Goal: Use online tool/utility: Utilize a website feature to perform a specific function

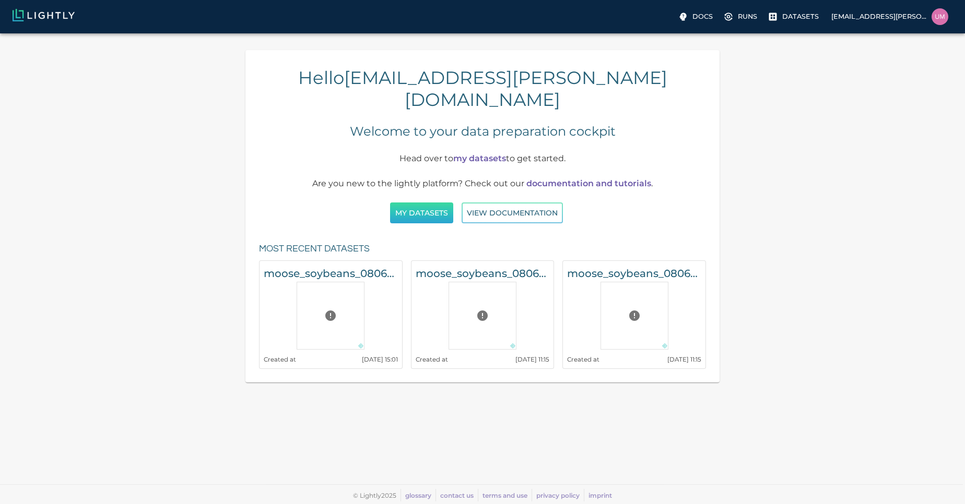
click at [433, 203] on button "My Datasets" at bounding box center [421, 213] width 63 height 21
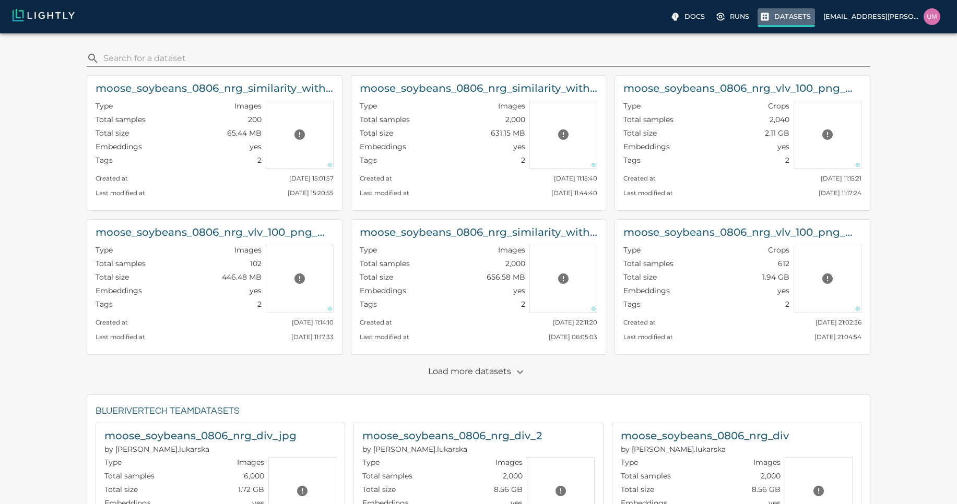
click at [801, 18] on p "Datasets" at bounding box center [792, 16] width 37 height 10
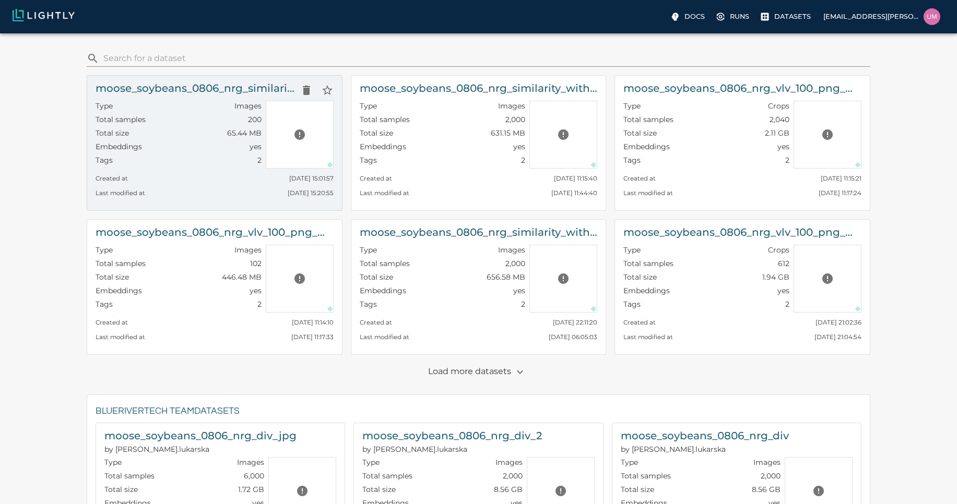
click at [218, 94] on h6 "moose_soybeans_0806_nrg_similarity_with_more_tiling_200" at bounding box center [196, 88] width 200 height 17
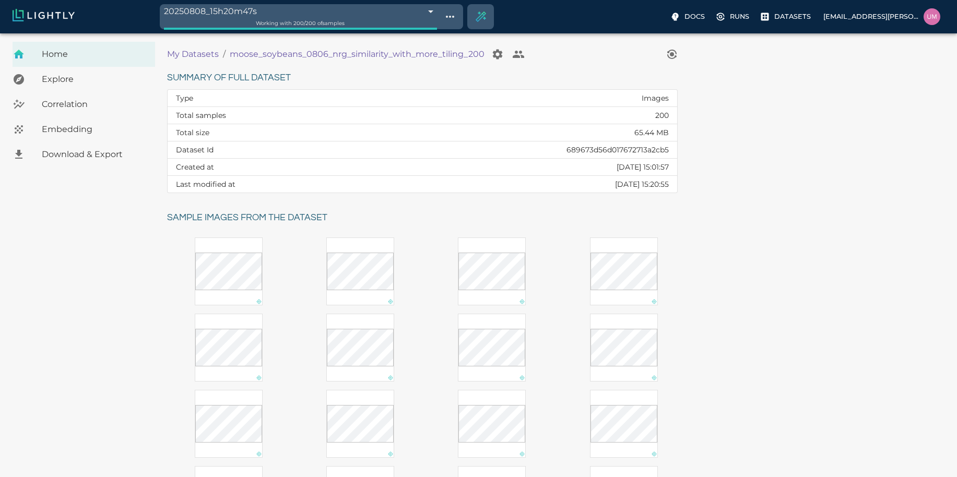
click at [193, 57] on p "My Datasets" at bounding box center [193, 54] width 52 height 13
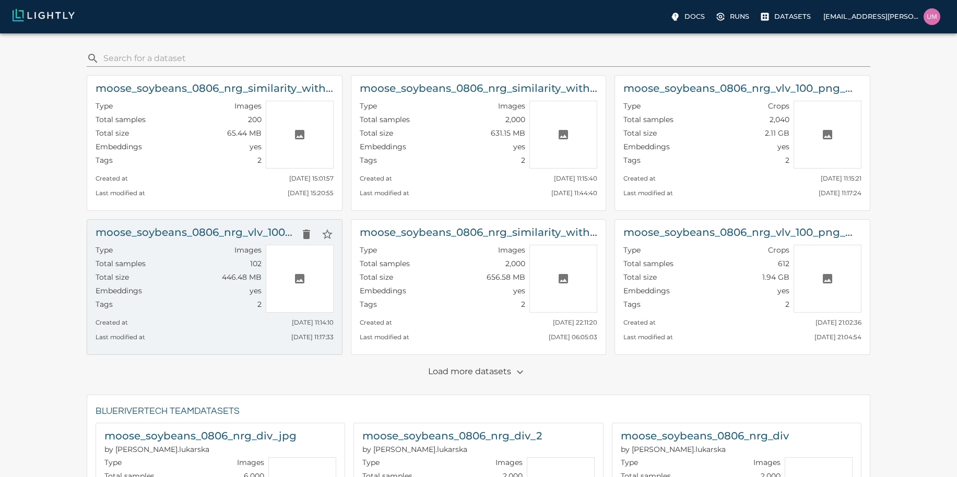
click at [204, 251] on div "Type Images" at bounding box center [179, 252] width 166 height 14
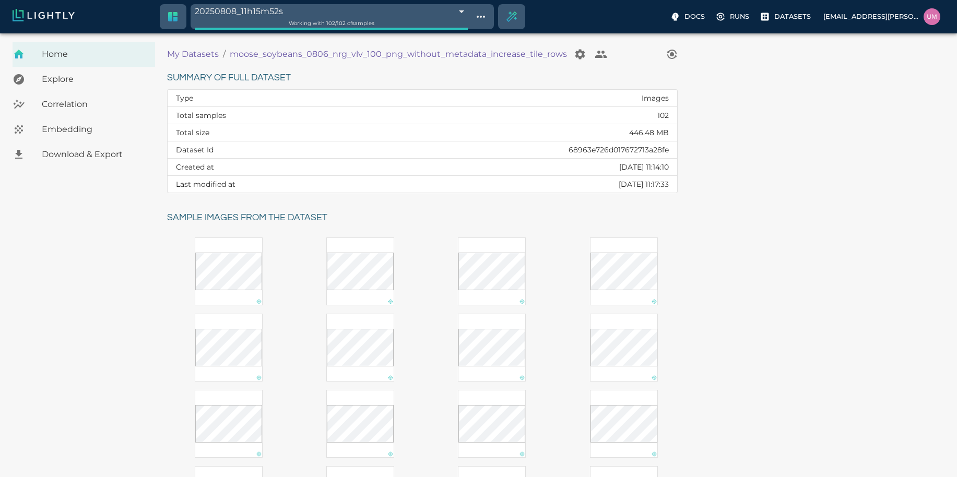
click at [189, 57] on p "My Datasets" at bounding box center [193, 54] width 52 height 13
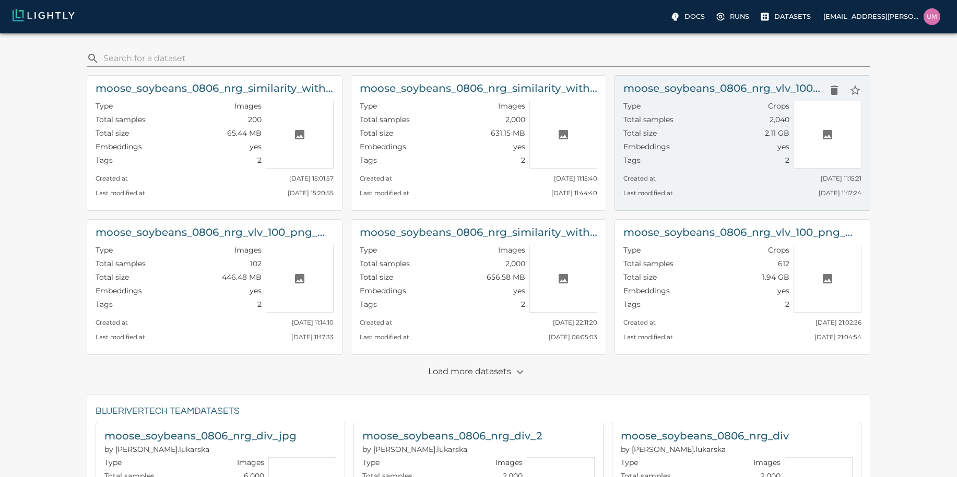
click at [692, 118] on div "Total samples 2,040" at bounding box center [706, 121] width 166 height 14
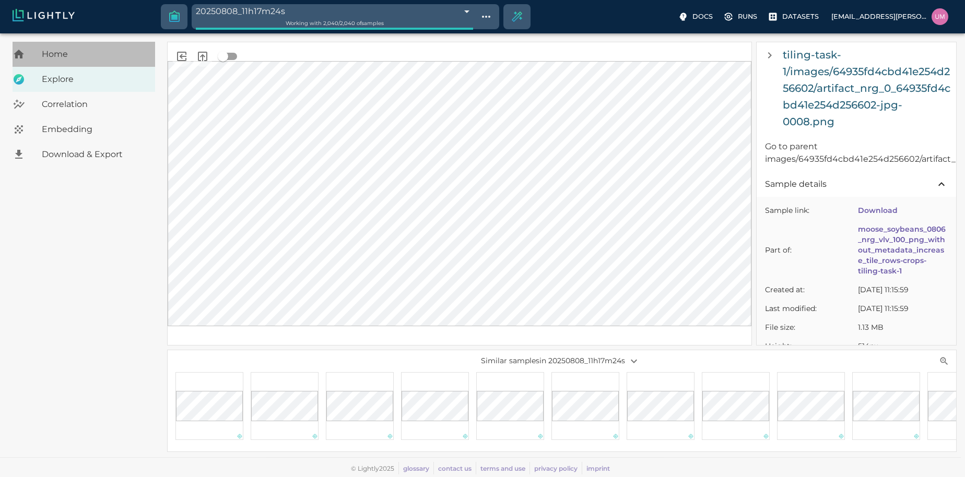
click at [78, 64] on div "Home" at bounding box center [84, 54] width 143 height 25
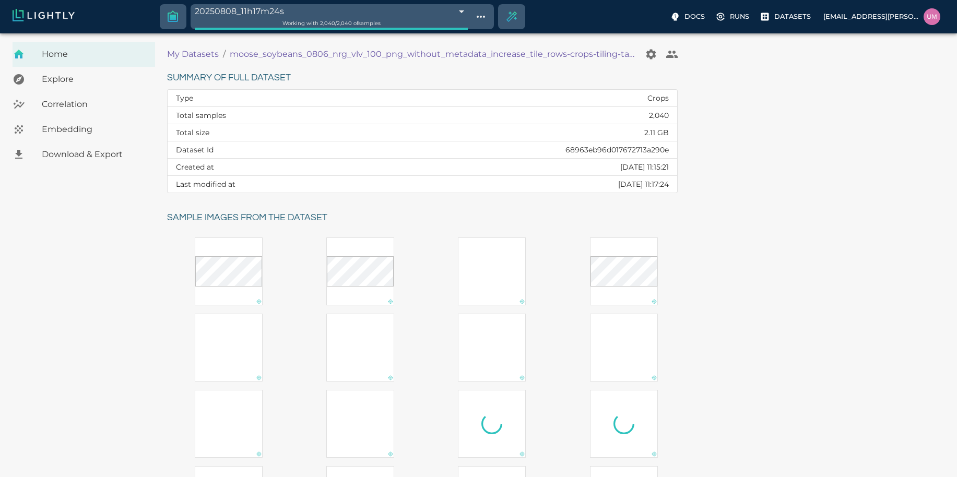
click at [191, 51] on p "My Datasets" at bounding box center [193, 54] width 52 height 13
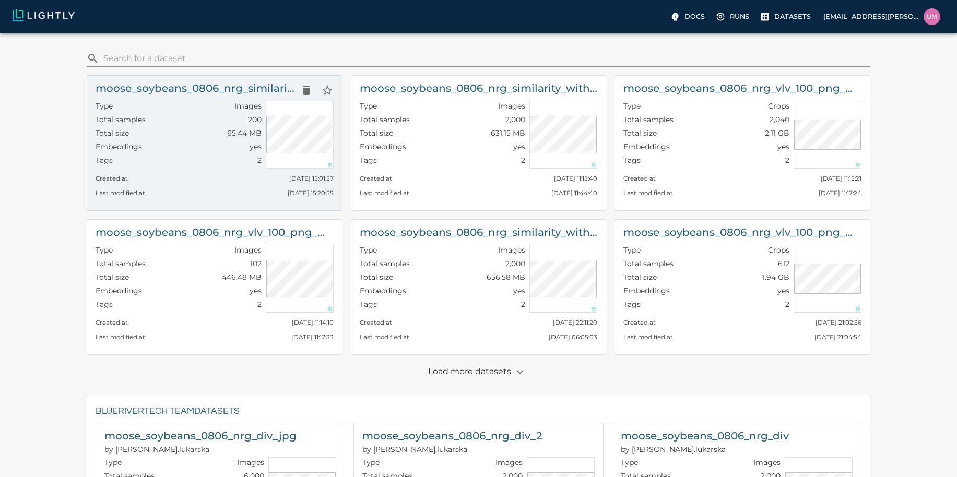
click at [228, 149] on div "Embeddings yes" at bounding box center [179, 148] width 166 height 14
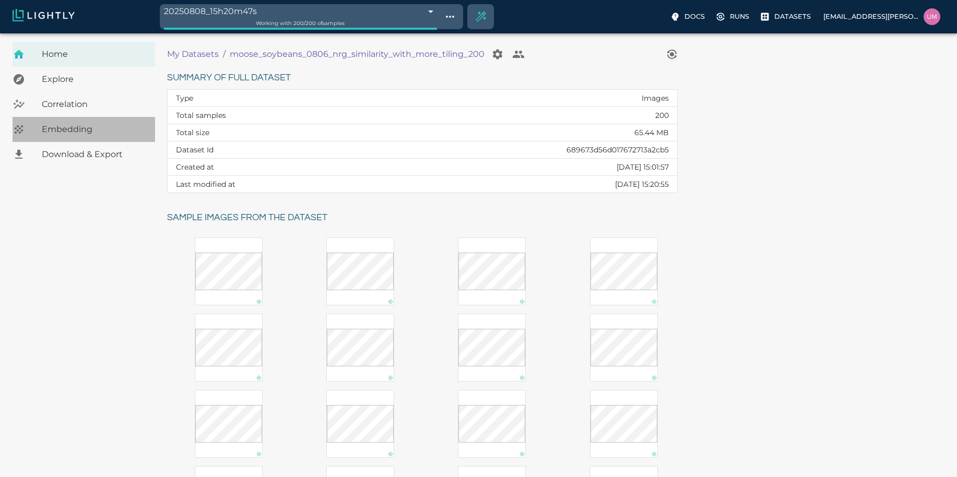
click at [79, 128] on span "Embedding" at bounding box center [94, 129] width 105 height 13
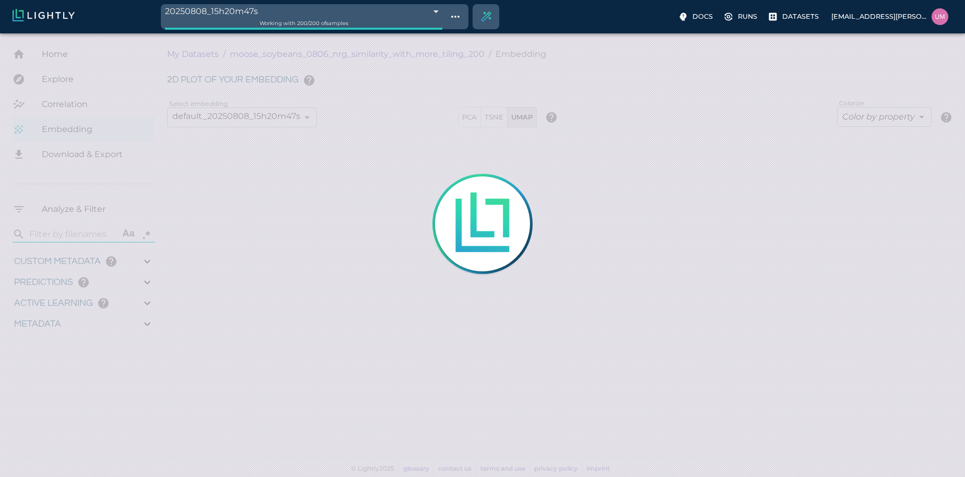
type input "2.27003"
type input "51.04221"
type input "1.31444182807407"
type input "7.45644182807407"
type input "31.3663654327393"
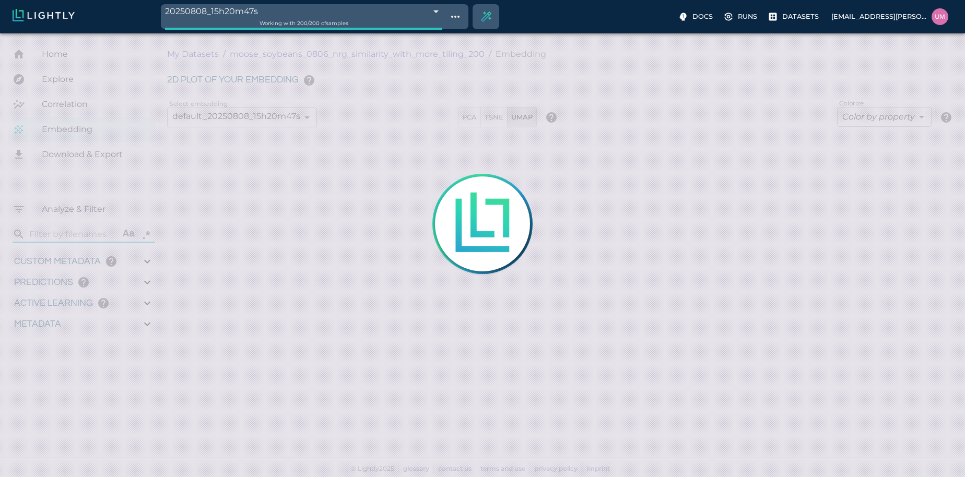
type input "81.3923654327393"
type input "2.27003"
type input "51.04221"
type input "1.31444182807407"
type input "7.45644182807407"
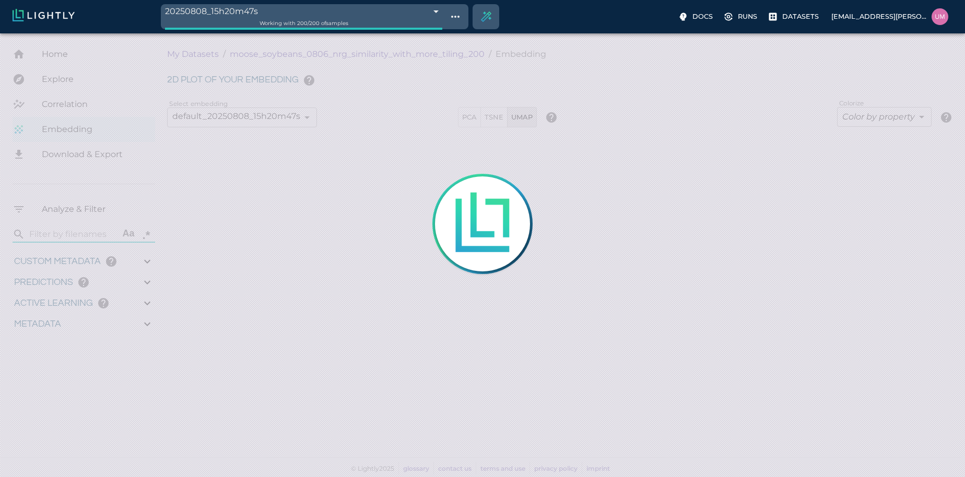
type input "31.3663654327393"
type input "81.3923654327393"
type input "9007199254740991"
type input "2.27003"
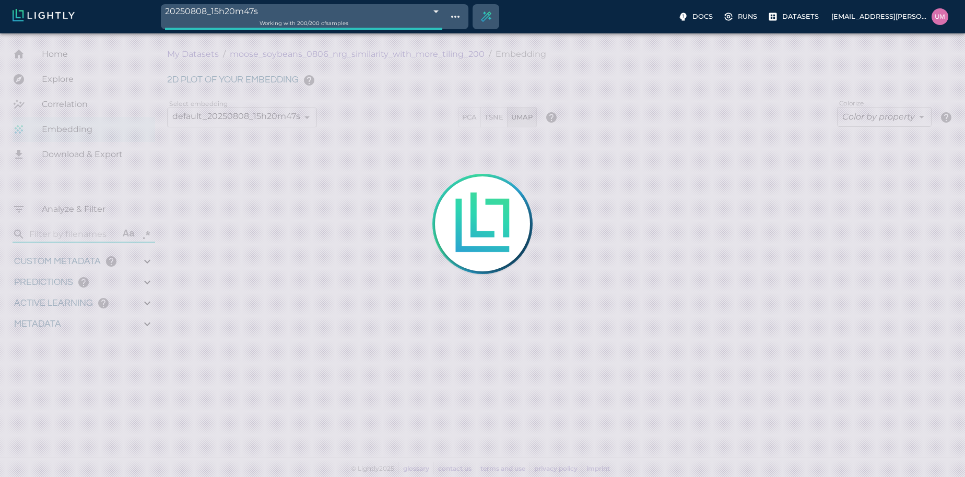
type input "51.04221"
type input "1.31444182807407"
type input "7.45644182807407"
type input "31.3663654327393"
type input "81.3923654327393"
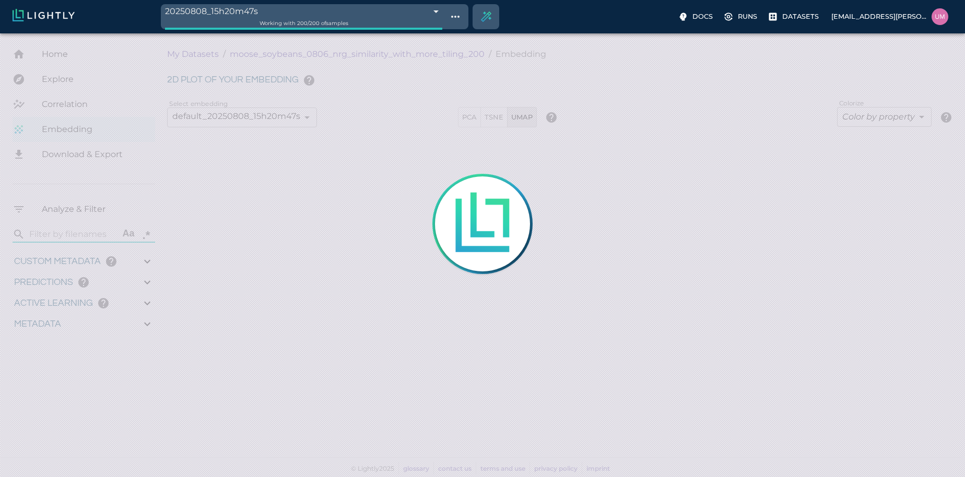
type input "9007199254740991"
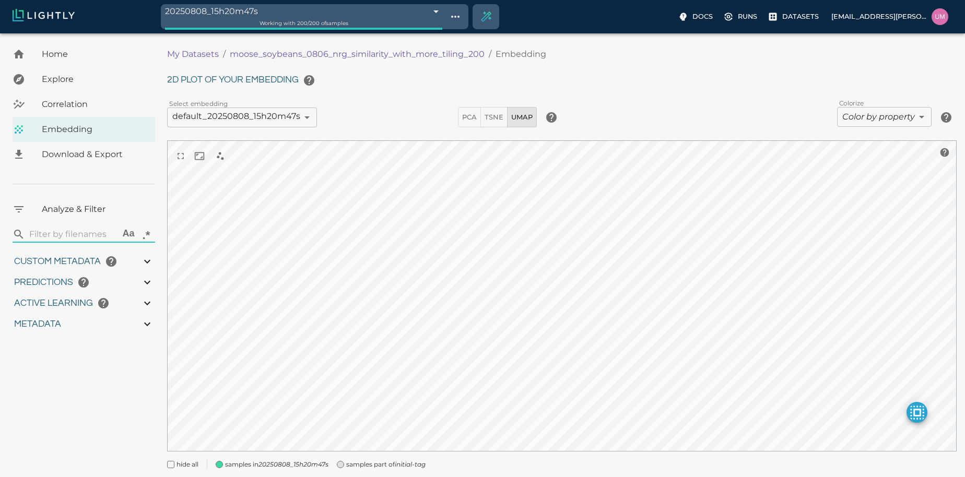
type input "2.27003"
type input "51.04221"
type input "1.31444182807407"
type input "7.45644182807407"
type input "31.3663654327393"
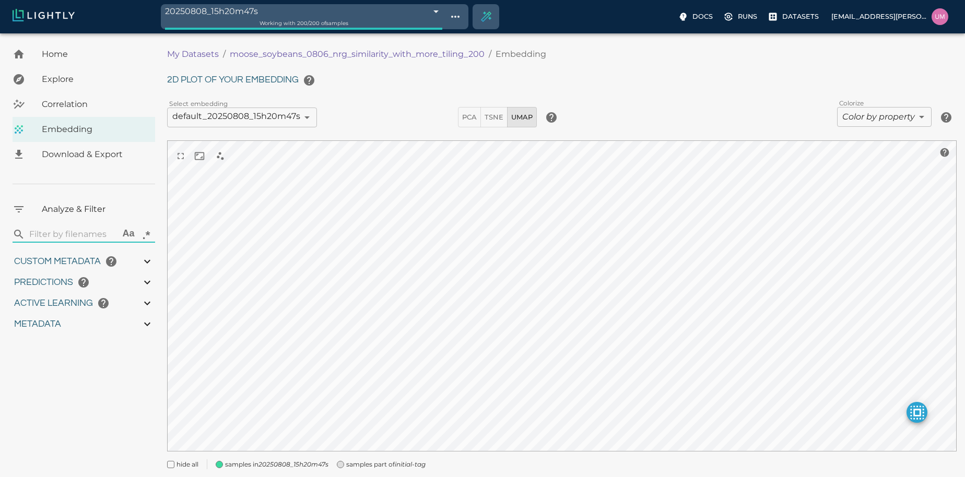
type input "81.3923654327393"
type input "2.27003"
type input "51.04221"
type input "1.31444182807407"
type input "7.45644182807407"
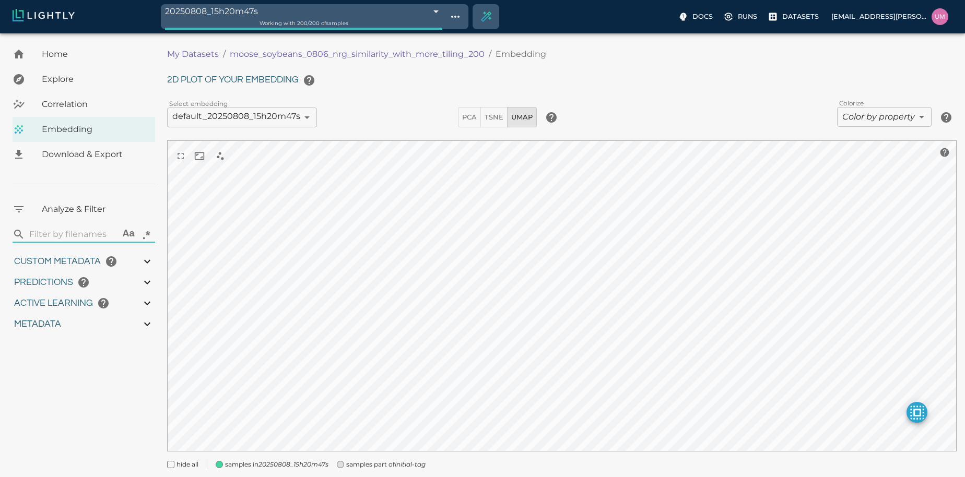
type input "31.3663654327393"
type input "81.3923654327393"
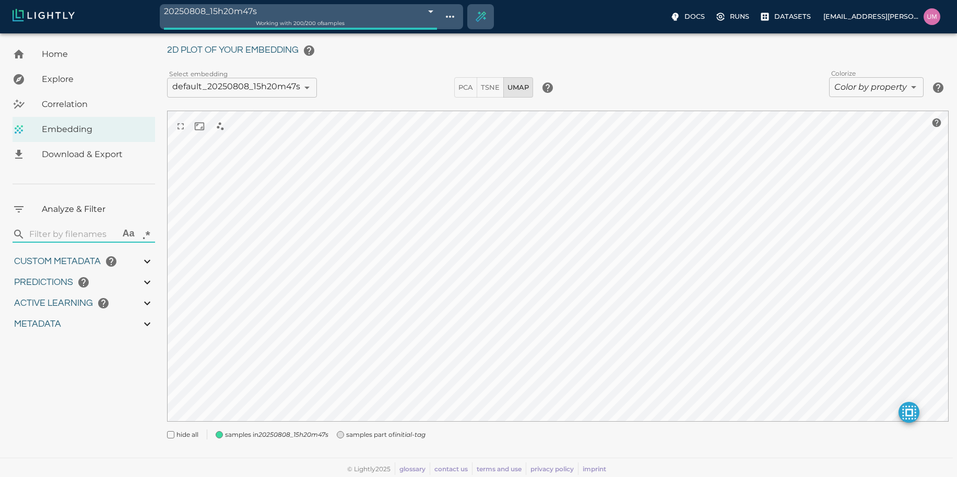
scroll to position [24, 0]
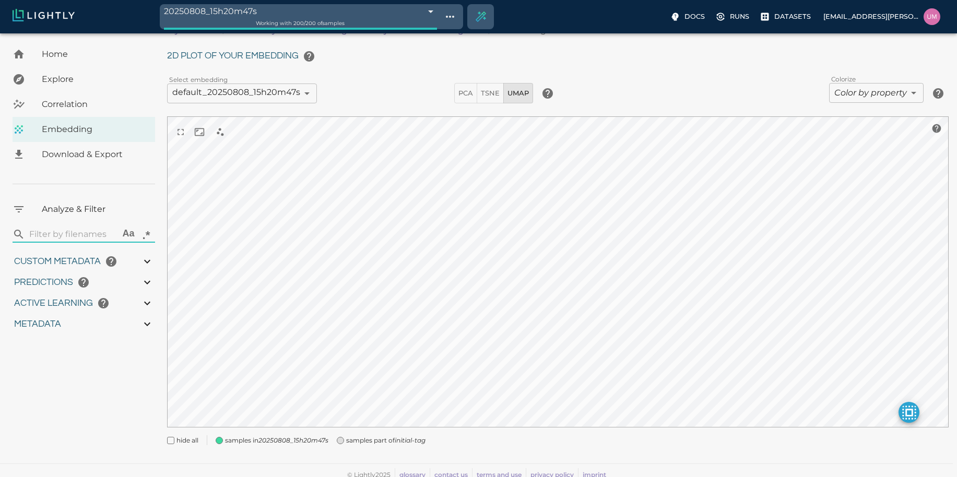
click at [148, 279] on icon at bounding box center [147, 282] width 13 height 13
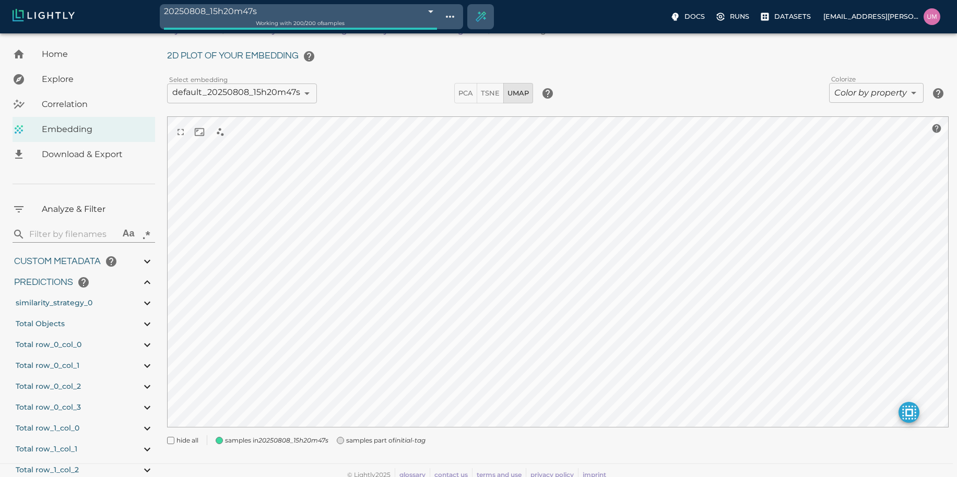
type input "2.27003"
type input "51.04221"
type input "1.31444182807407"
type input "7.45644182807407"
type input "31.3663654327393"
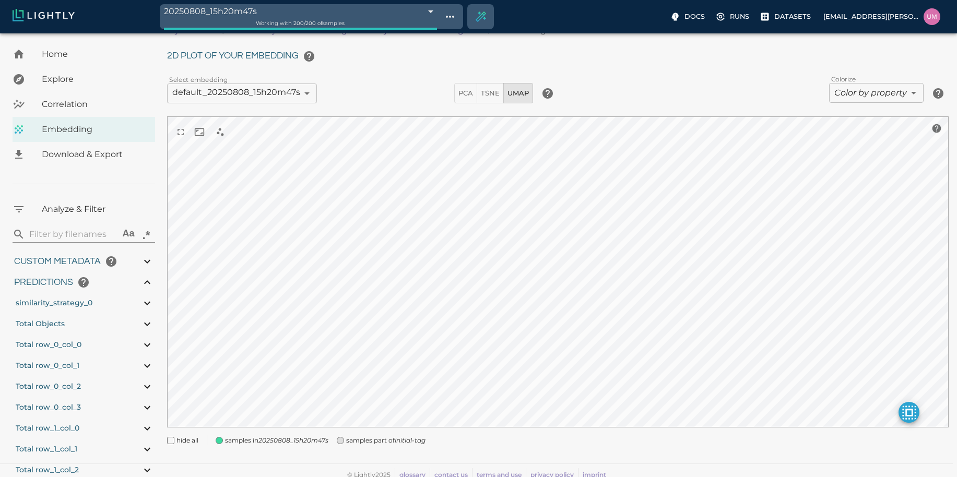
type input "81.3923654327393"
type input "9007199254740991"
click at [148, 282] on icon at bounding box center [147, 282] width 6 height 4
type input "2.27003"
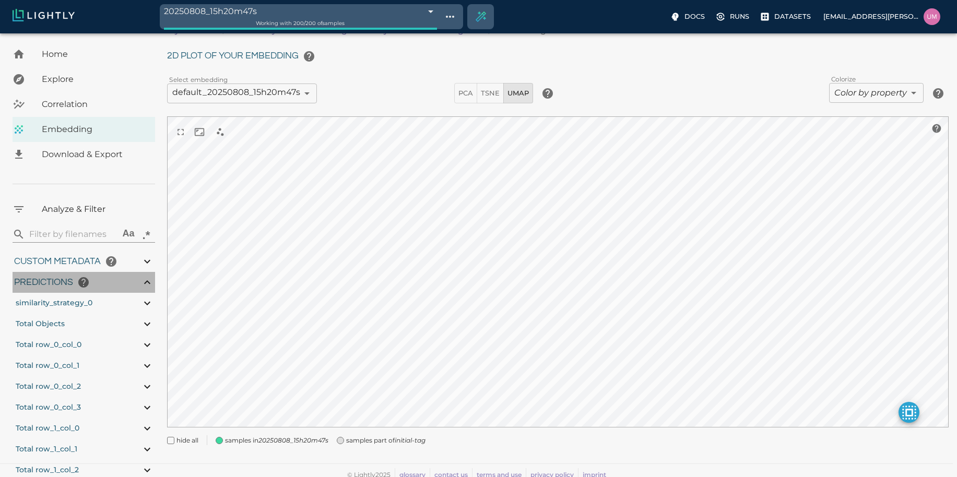
type input "51.04221"
type input "1.31444182807407"
type input "7.45644182807407"
type input "31.3663654327393"
type input "81.3923654327393"
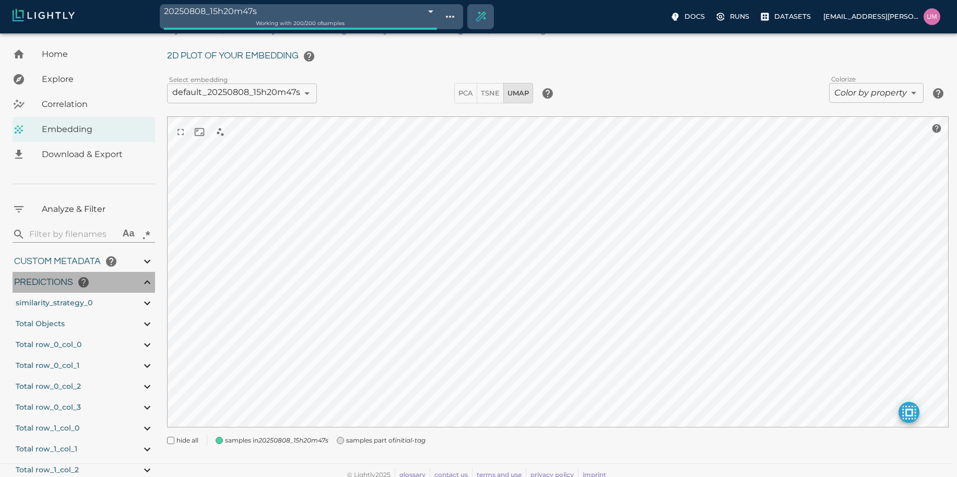
type input "9007199254740991"
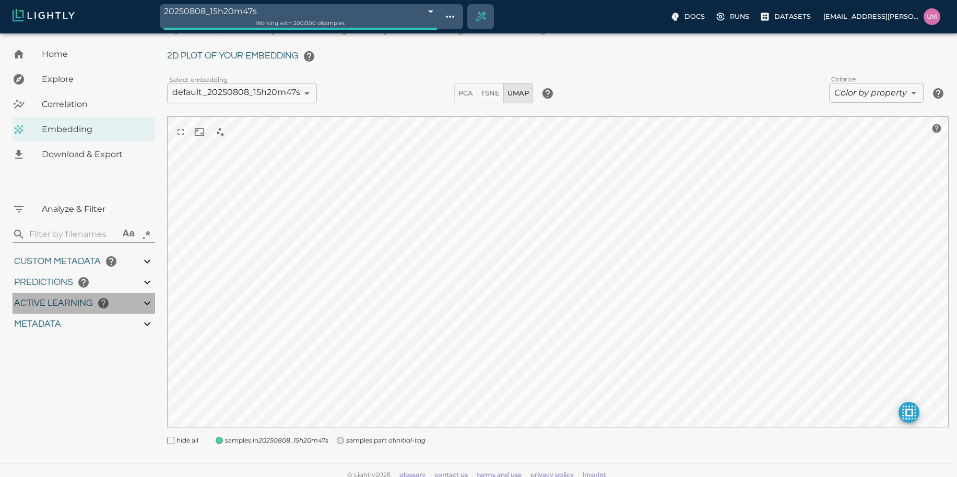
click at [148, 302] on icon at bounding box center [147, 303] width 13 height 13
type input "2.27003"
type input "51.04221"
type input "1.31444182807407"
type input "7.45644182807407"
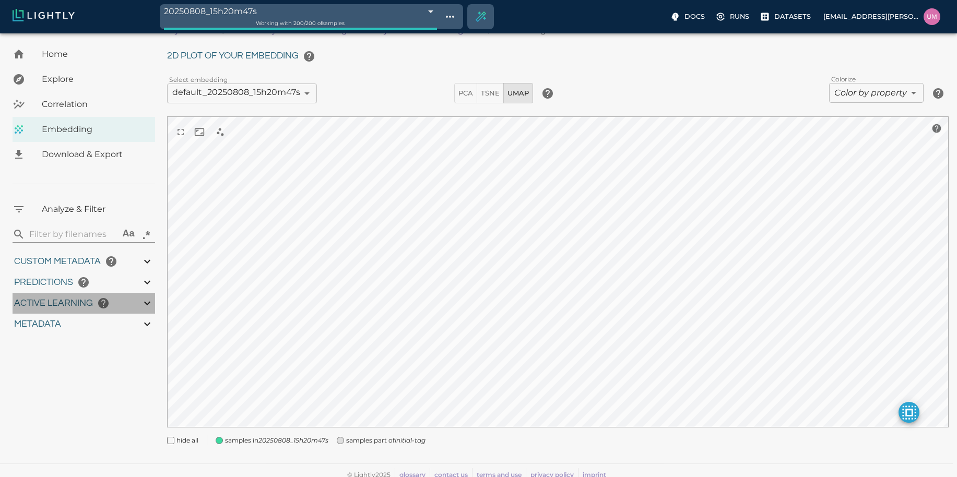
type input "31.3663654327393"
type input "81.3923654327393"
type input "9007199254740991"
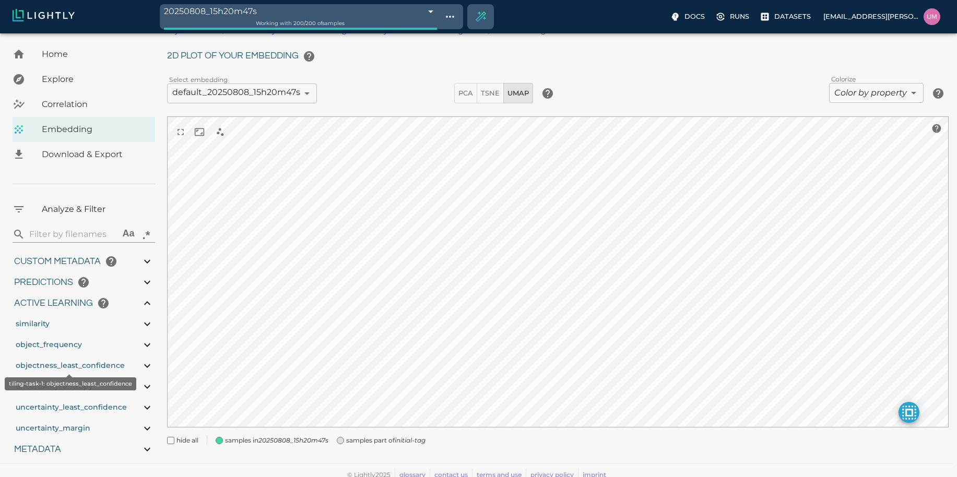
scroll to position [25, 0]
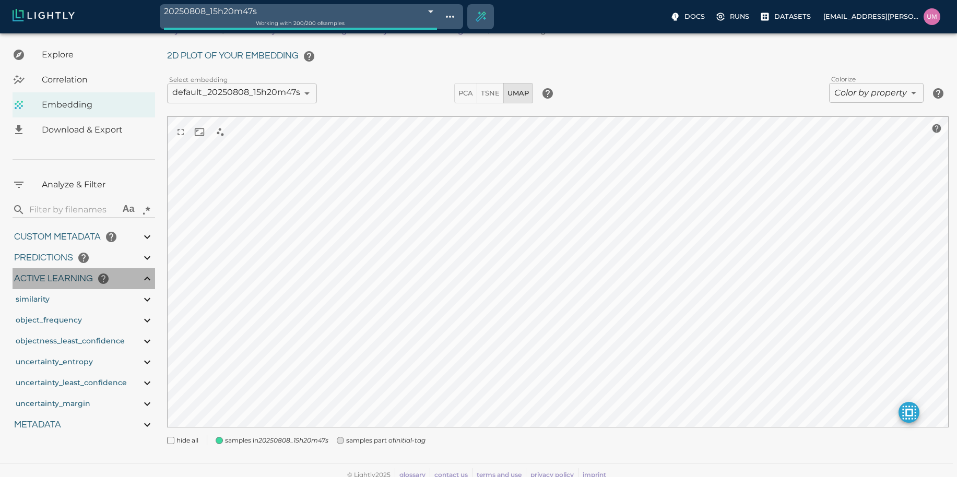
click at [146, 280] on icon at bounding box center [147, 278] width 13 height 13
type input "2.27003"
type input "51.04221"
type input "1.31444182807407"
type input "7.45644182807407"
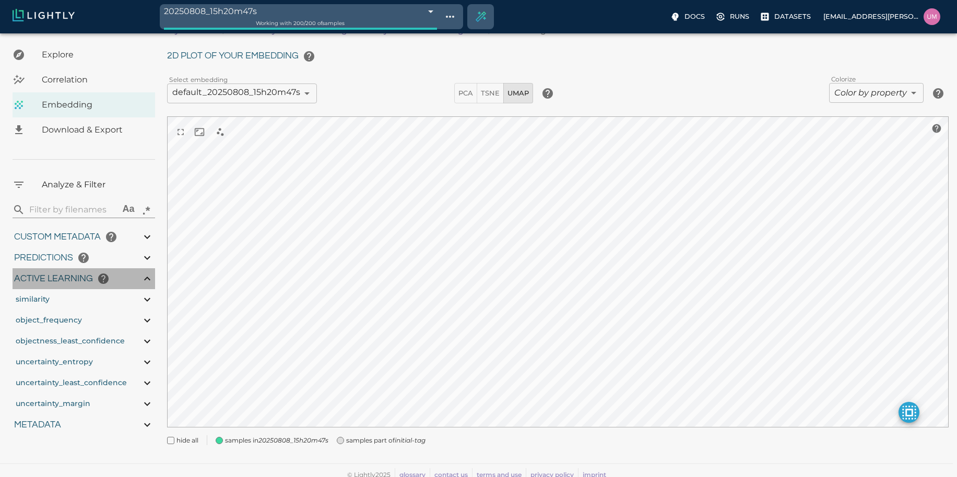
type input "31.3663654327393"
type input "81.3923654327393"
type input "9007199254740991"
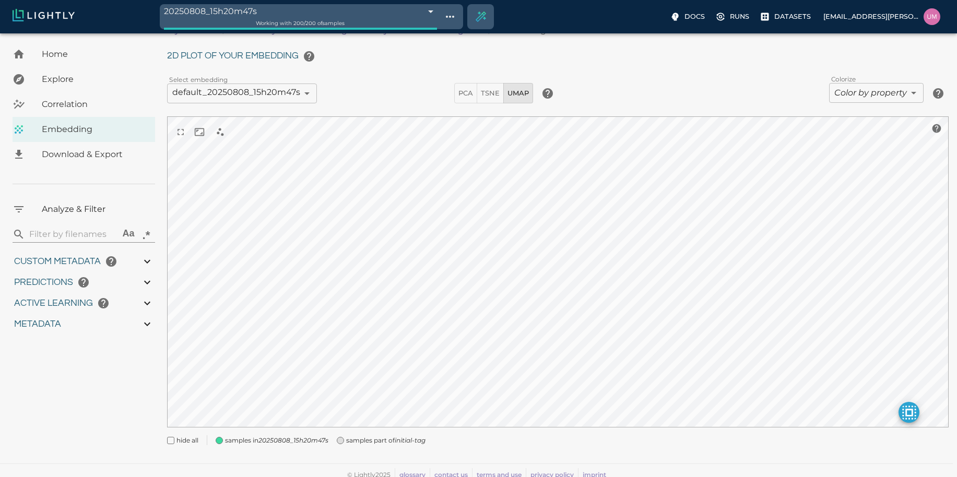
scroll to position [0, 0]
click at [146, 280] on icon at bounding box center [147, 282] width 13 height 13
type input "2.27003"
type input "51.04221"
type input "1.31444182807407"
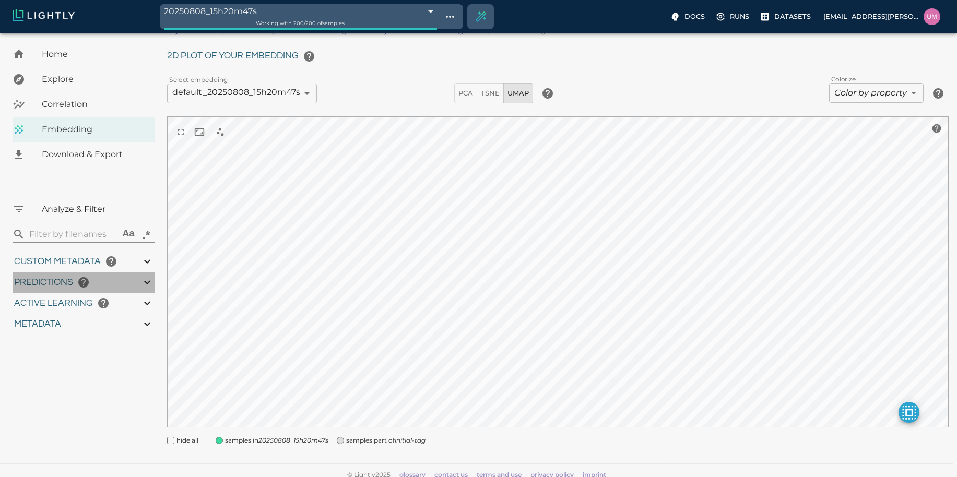
type input "7.45644182807407"
type input "31.3663654327393"
type input "81.3923654327393"
type input "9007199254740991"
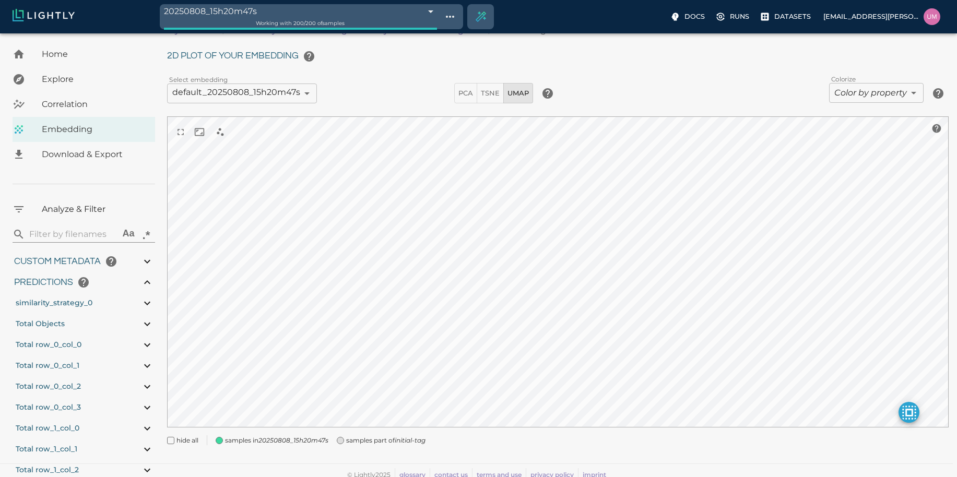
click at [80, 381] on span "Total row_0_col_2" at bounding box center [48, 386] width 65 height 21
type input "2.27003"
type input "51.04221"
type input "1.31444182807407"
type input "7.45644182807407"
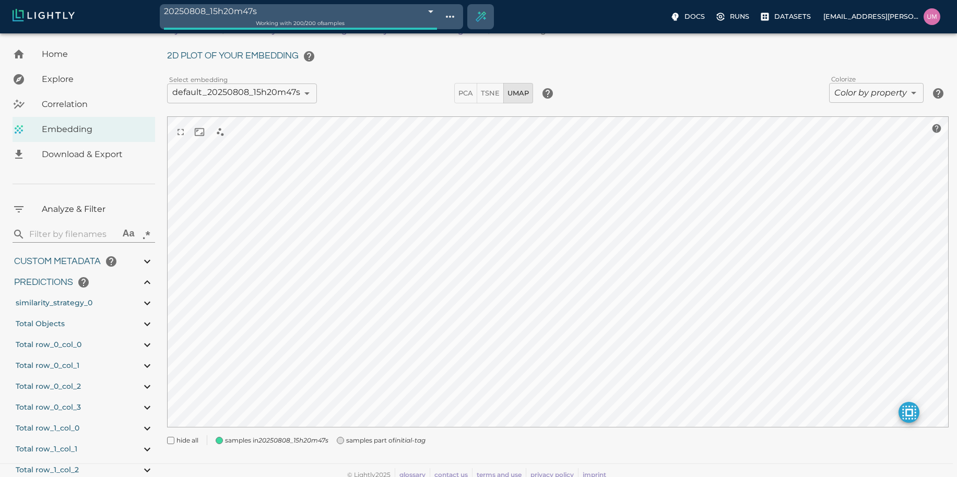
type input "31.3663654327393"
type input "81.3923654327393"
type input "9007199254740991"
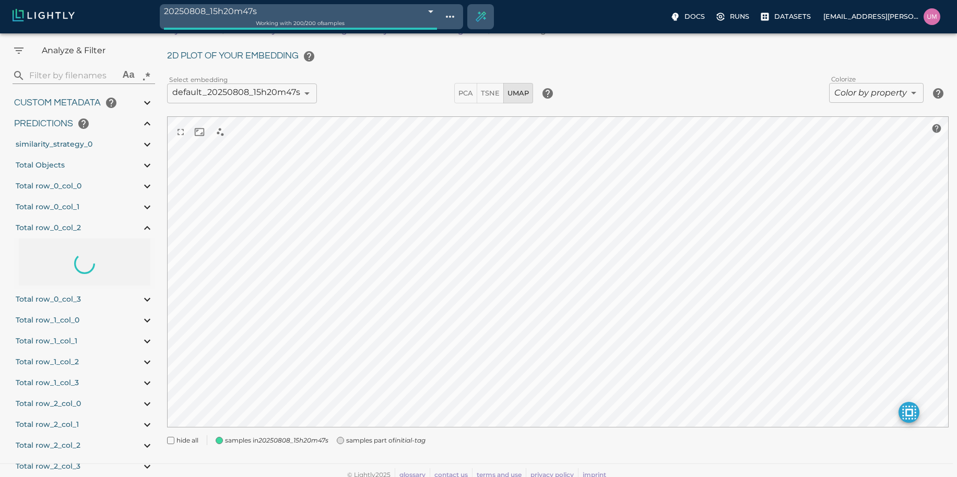
scroll to position [176, 0]
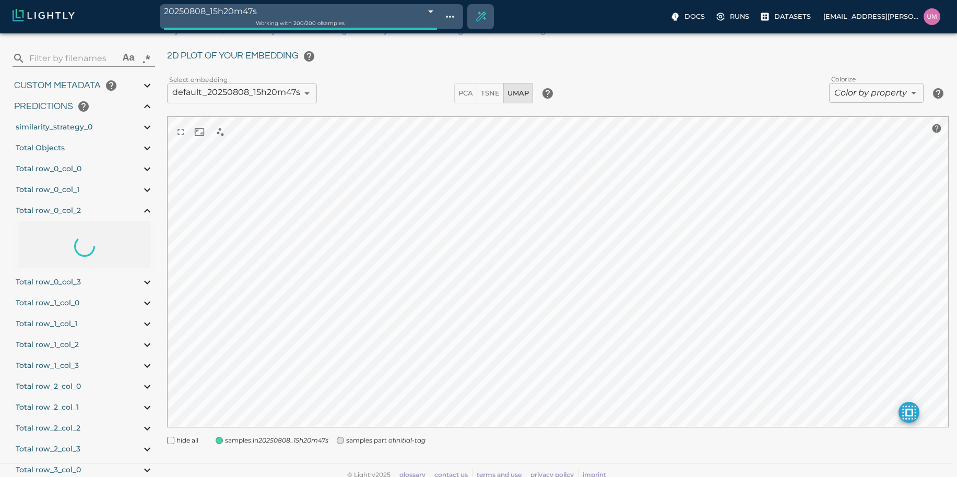
type input "2.27003"
type input "51.04221"
type input "1.31444182807407"
type input "7.45644182807407"
type input "31.3663654327393"
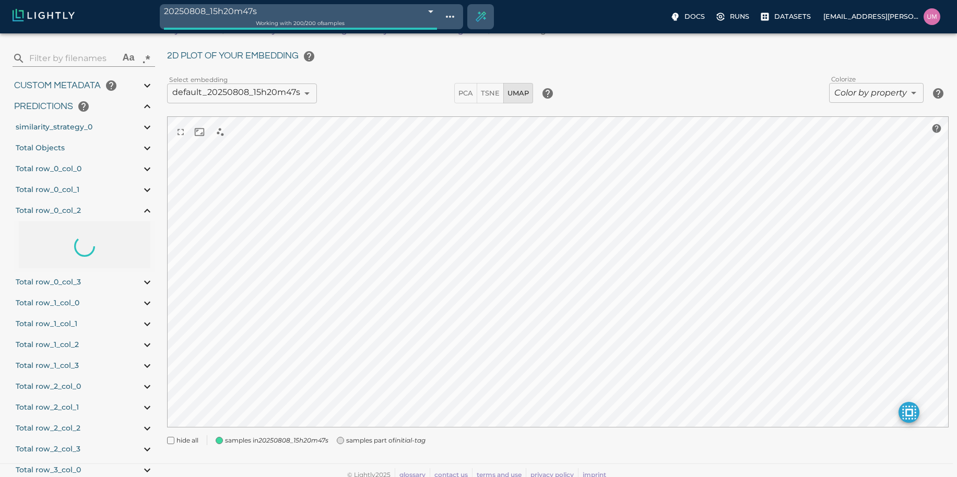
type input "81.3923654327393"
type input "9007199254740991"
type input "2.27003"
type input "51.04221"
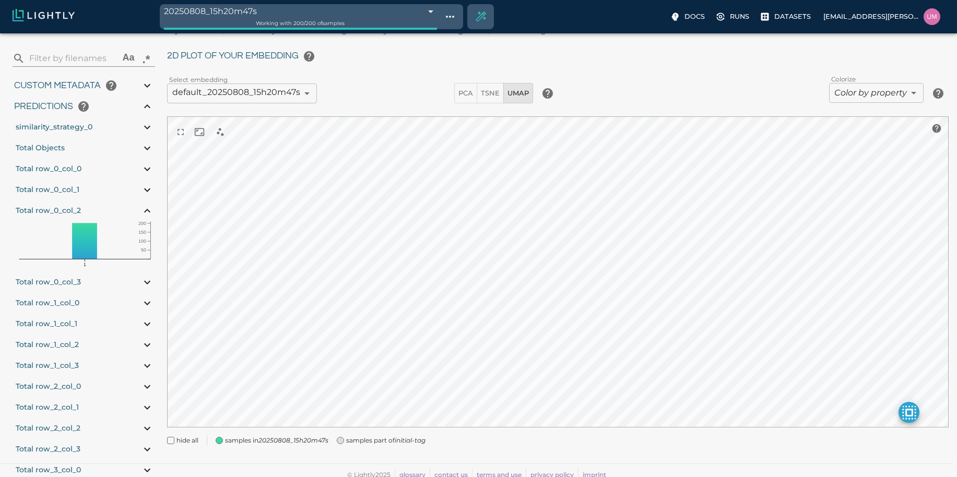
type input "1.31444182807407"
type input "7.45644182807407"
type input "31.3663654327393"
type input "81.3923654327393"
type input "9007199254740991"
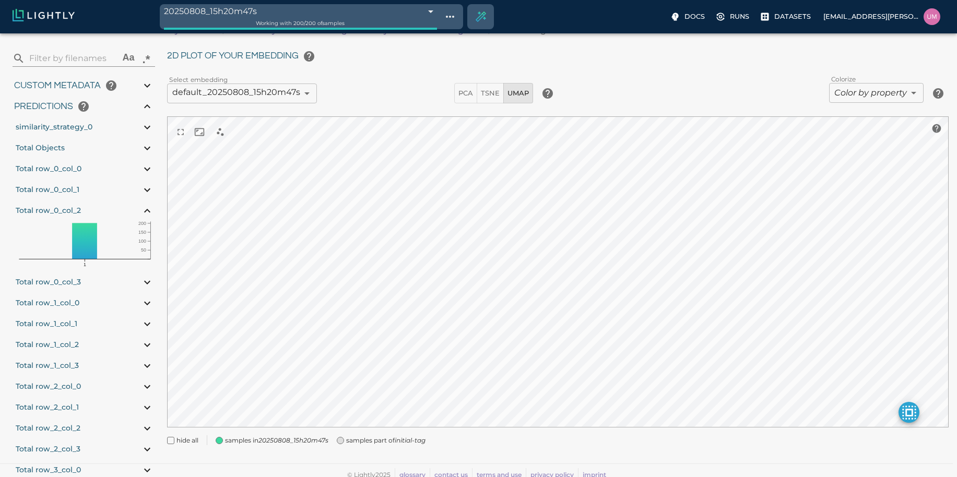
type input "9007199254740991"
type input "2.27003"
type input "51.04221"
type input "1.31444182807407"
type input "7.45644182807407"
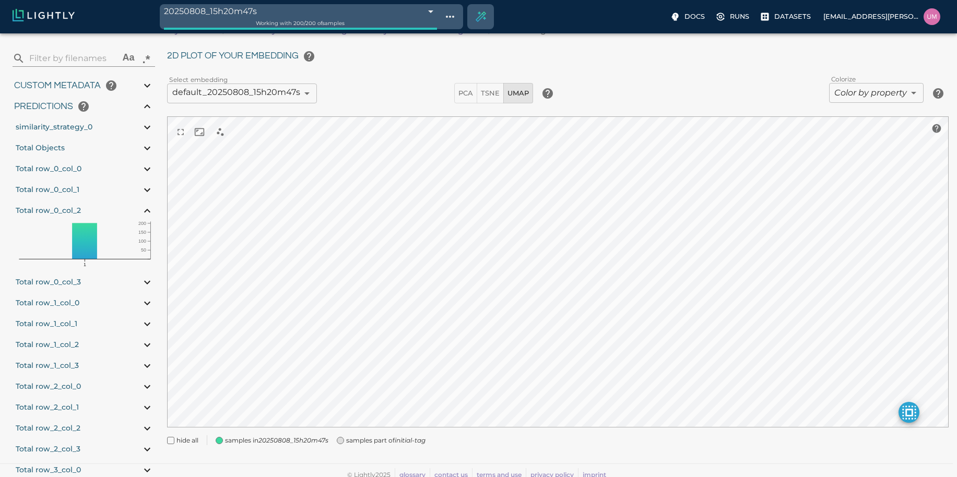
type input "31.3663654327393"
type input "81.3923654327393"
type input "2.27003"
type input "51.04221"
type input "1.31444182807407"
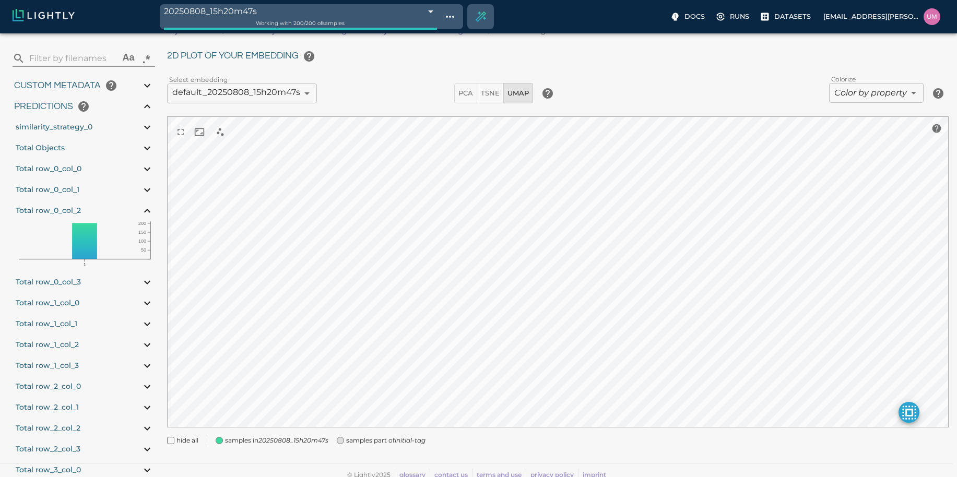
type input "7.45644182807407"
type input "31.3663654327393"
type input "81.3923654327393"
click at [139, 150] on div "Total Objects" at bounding box center [84, 148] width 141 height 21
type input "2.27003"
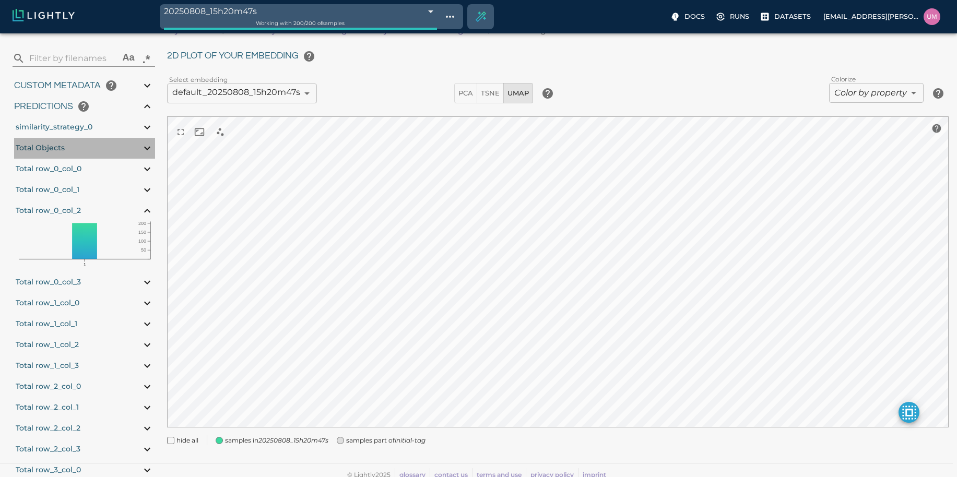
type input "51.04221"
type input "1.31444182807407"
type input "7.45644182807407"
type input "31.3663654327393"
type input "81.3923654327393"
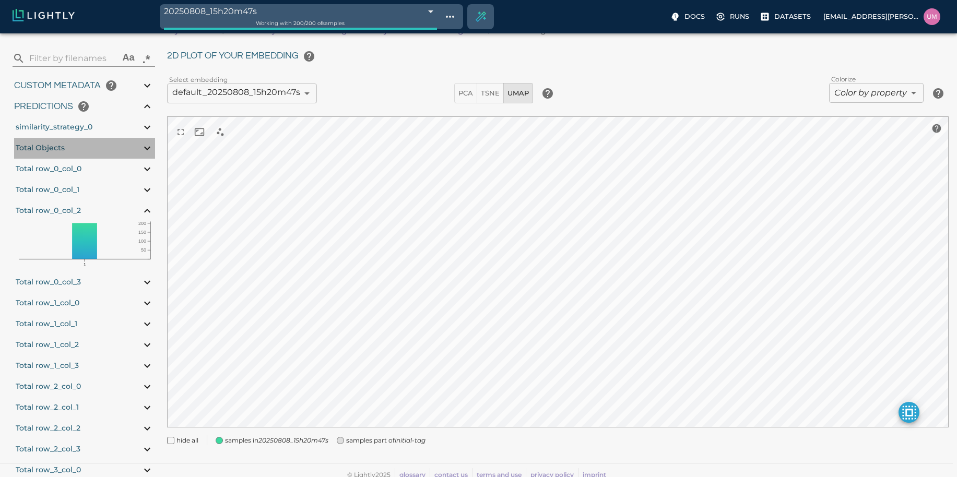
type input "9007199254740991"
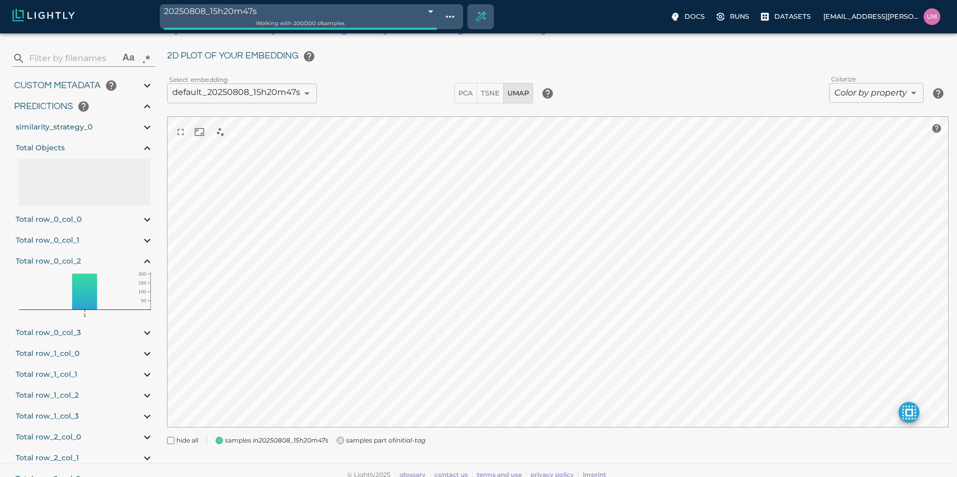
type input "2.27003"
type input "51.04221"
type input "1.31444182807407"
type input "7.45644182807407"
type input "31.3663654327393"
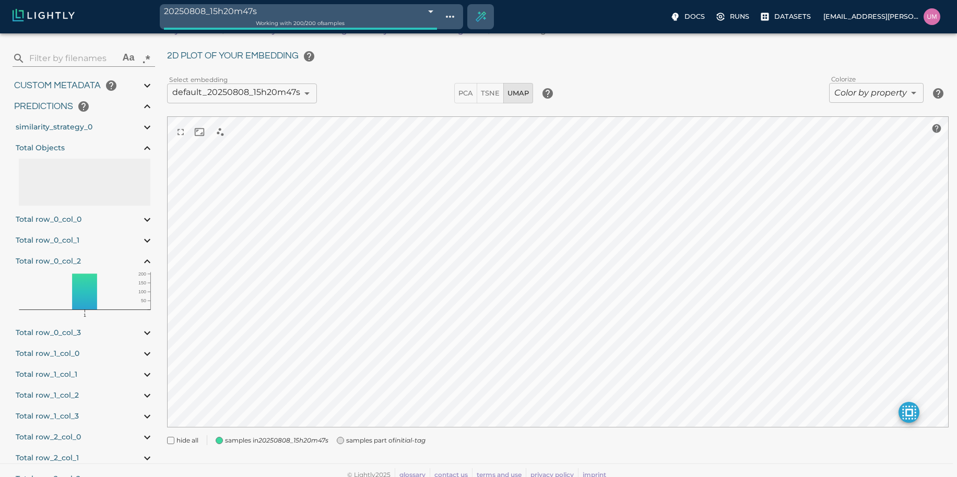
type input "81.3923654327393"
type input "9007199254740991"
type input "2.27003"
type input "51.04221"
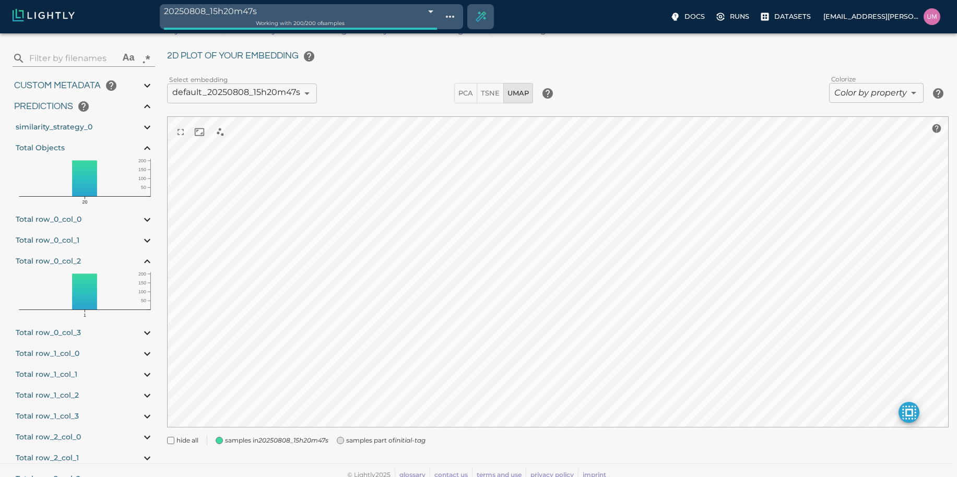
type input "1.31444182807407"
type input "7.45644182807407"
type input "31.3663654327393"
type input "81.3923654327393"
type input "9007199254740991"
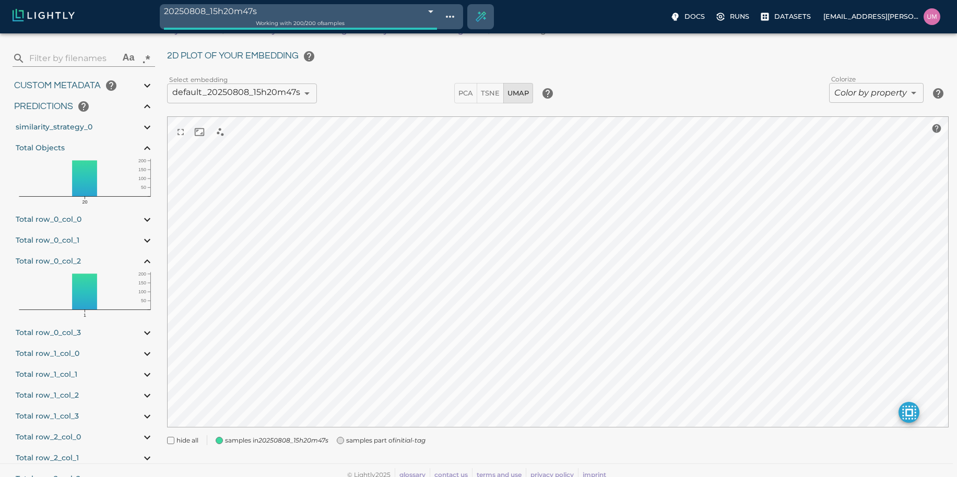
type input "9007199254740991"
type input "2.27003"
type input "51.04221"
type input "1.31444182807407"
type input "7.45644182807407"
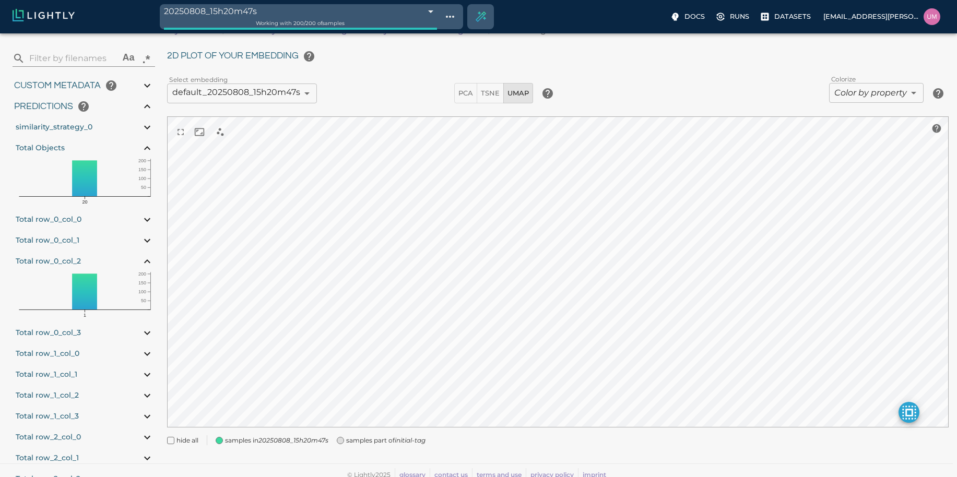
type input "31.3663654327393"
type input "81.3923654327393"
type input "2.27003"
type input "51.04221"
type input "1.31444182807407"
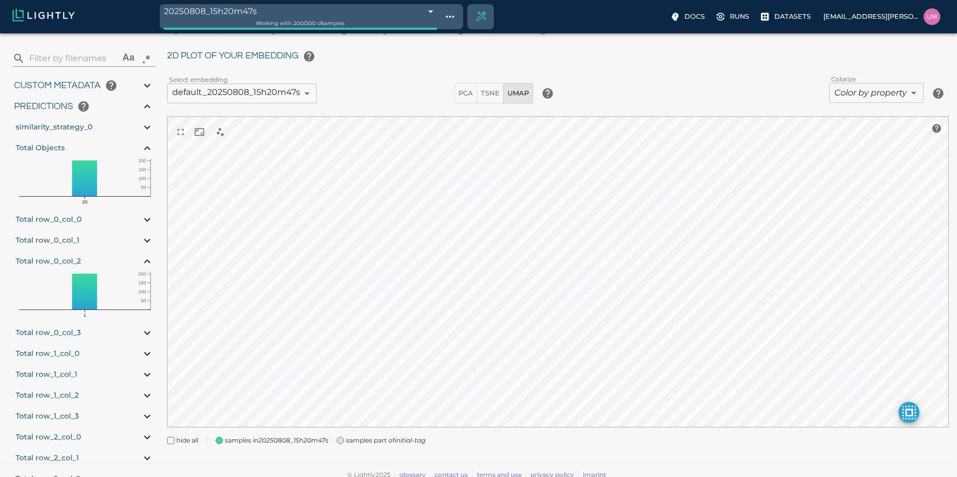
type input "7.45644182807407"
type input "31.3663654327393"
type input "81.3923654327393"
click at [139, 146] on div "Total Objects" at bounding box center [84, 148] width 141 height 21
type input "2.27003"
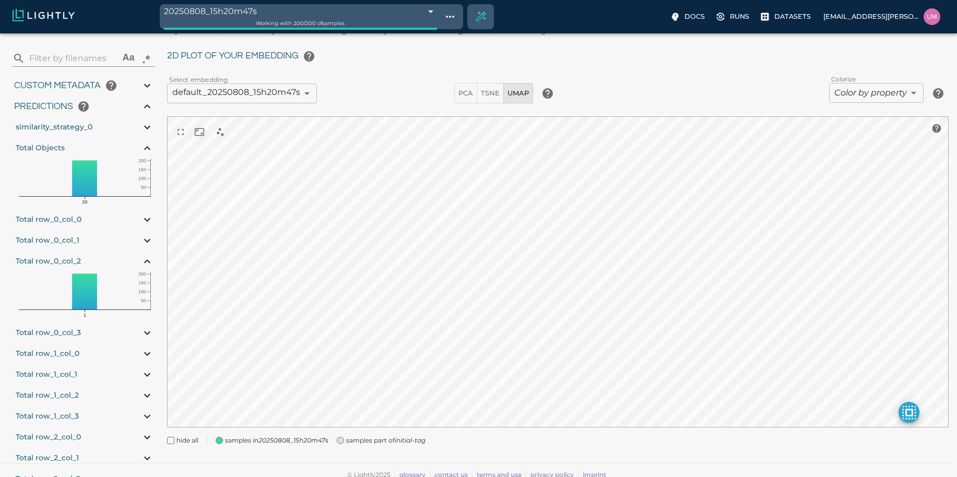
type input "51.04221"
type input "1.31444182807407"
type input "7.45644182807407"
type input "31.3663654327393"
type input "81.3923654327393"
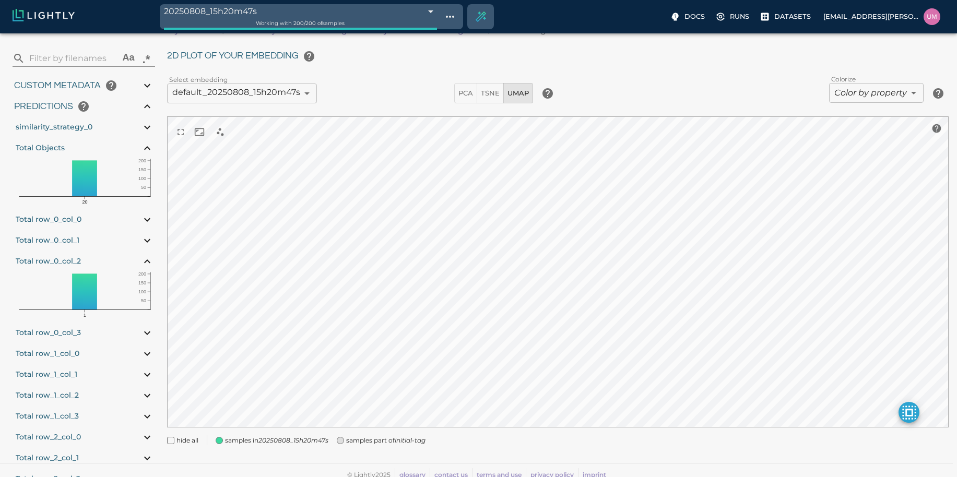
type input "9007199254740991"
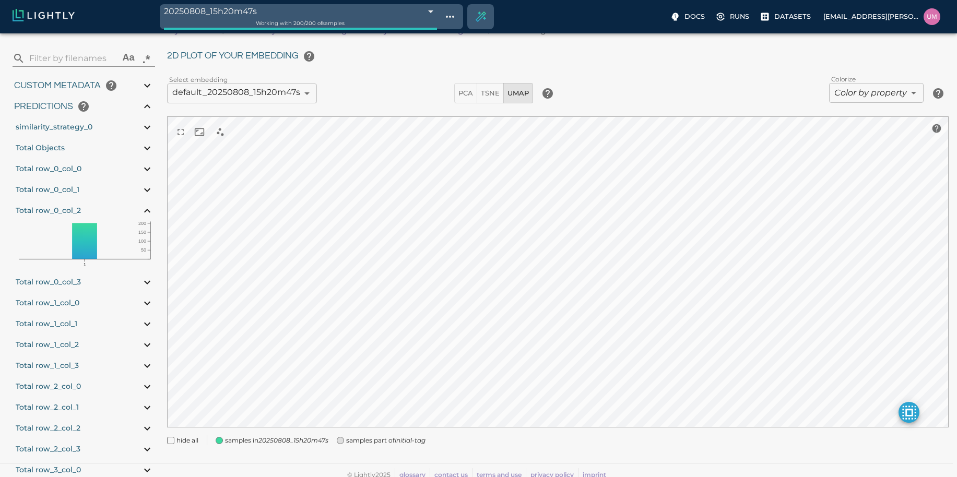
type input "2.27003"
type input "51.04221"
type input "1.31444182807407"
type input "7.45644182807407"
type input "31.3663654327393"
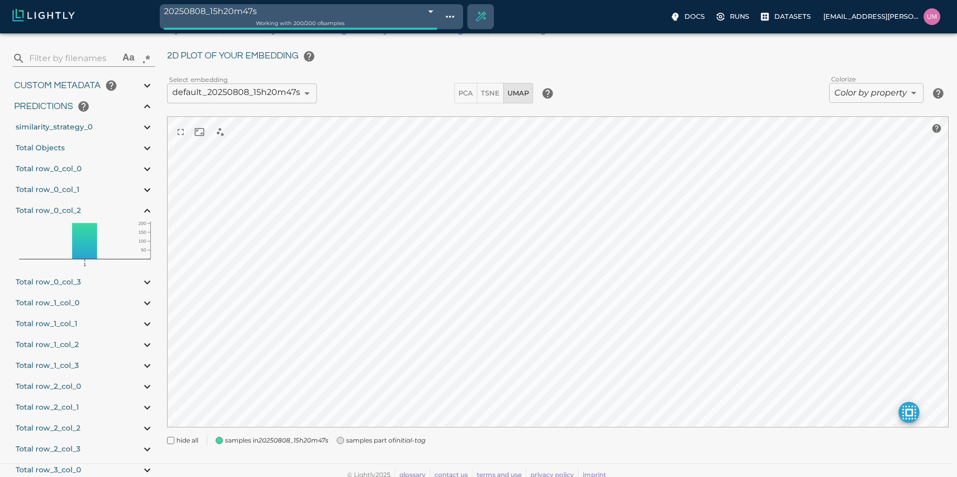
type input "81.3923654327393"
type input "9007199254740991"
type input "2.27003"
type input "51.04221"
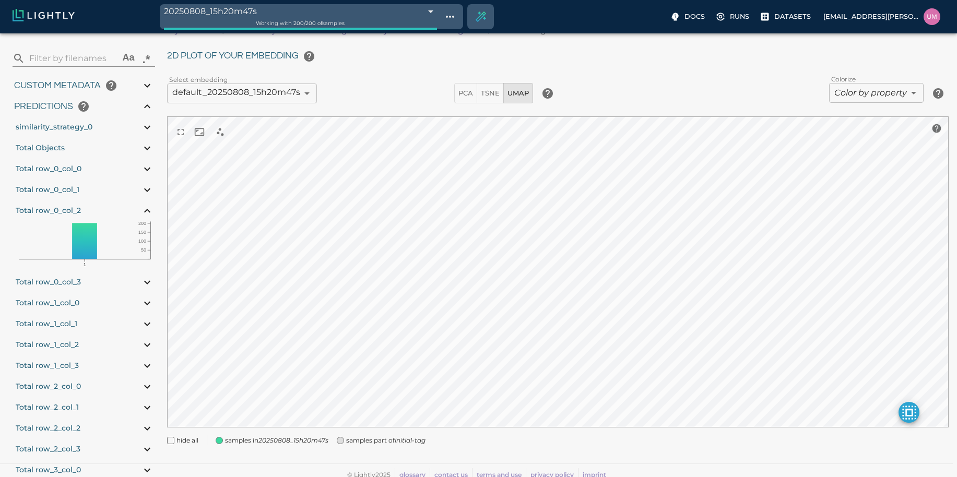
type input "1.31444182807407"
type input "7.45644182807407"
type input "31.3663654327393"
type input "81.3923654327393"
type input "9007199254740991"
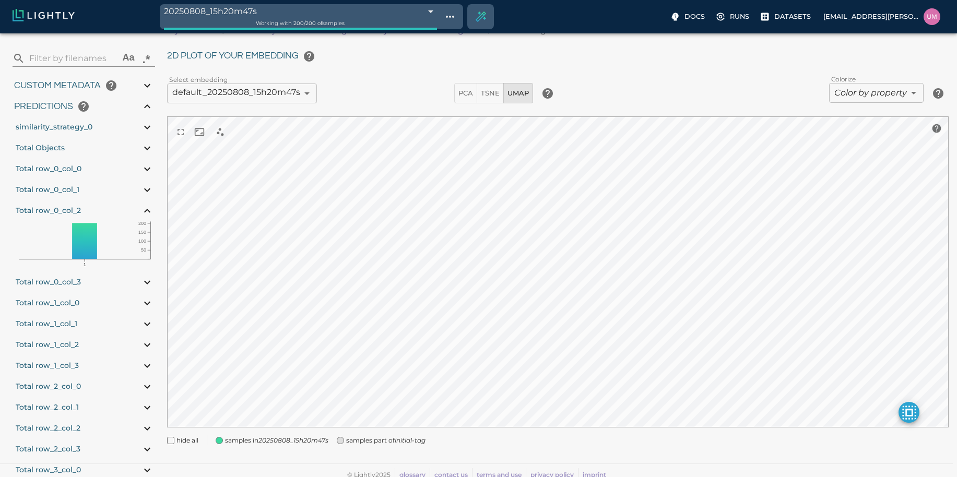
type input "9007199254740991"
type input "2.27003"
type input "51.04221"
type input "1.31444182807407"
type input "7.45644182807407"
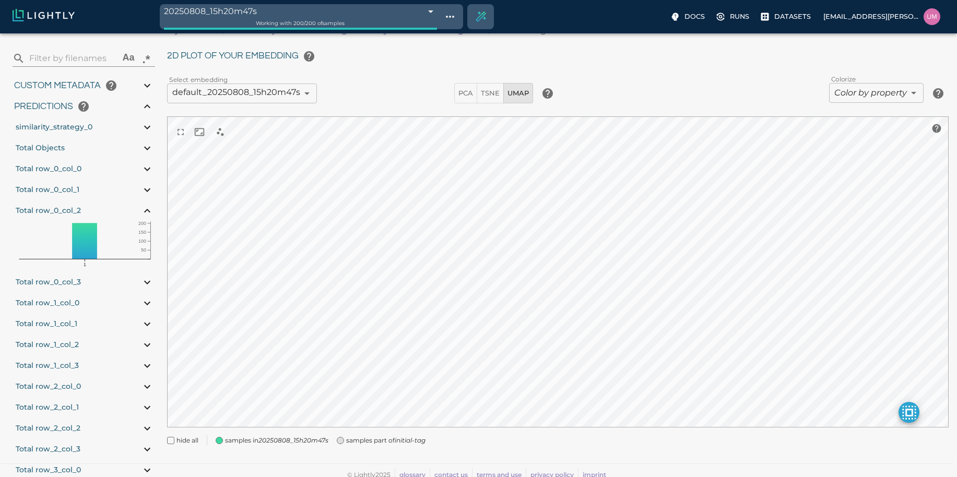
type input "31.3663654327393"
type input "81.3923654327393"
type input "2.27003"
type input "51.04221"
type input "1.31444182807407"
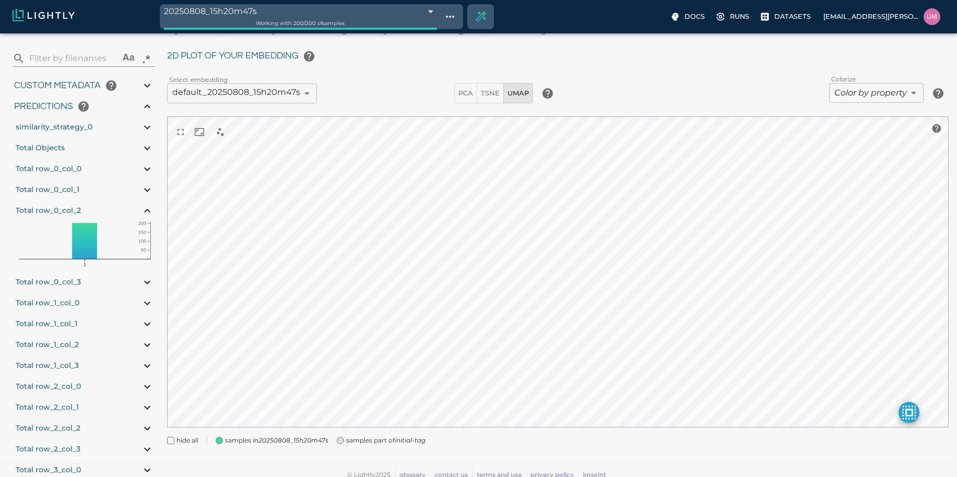
type input "7.45644182807407"
type input "31.3663654327393"
type input "81.3923654327393"
click at [150, 211] on icon at bounding box center [147, 211] width 13 height 13
type input "2.27003"
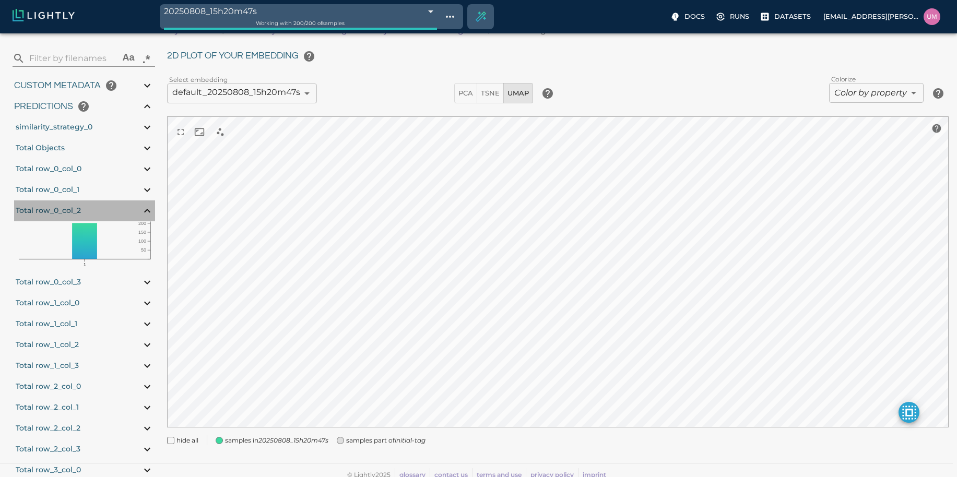
type input "51.04221"
type input "1.31444182807407"
type input "7.45644182807407"
type input "31.3663654327393"
type input "81.3923654327393"
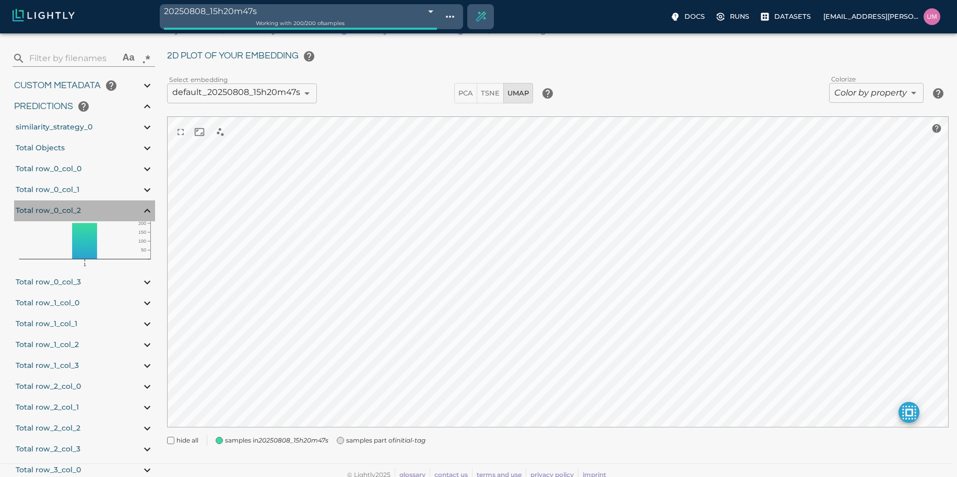
type input "9007199254740991"
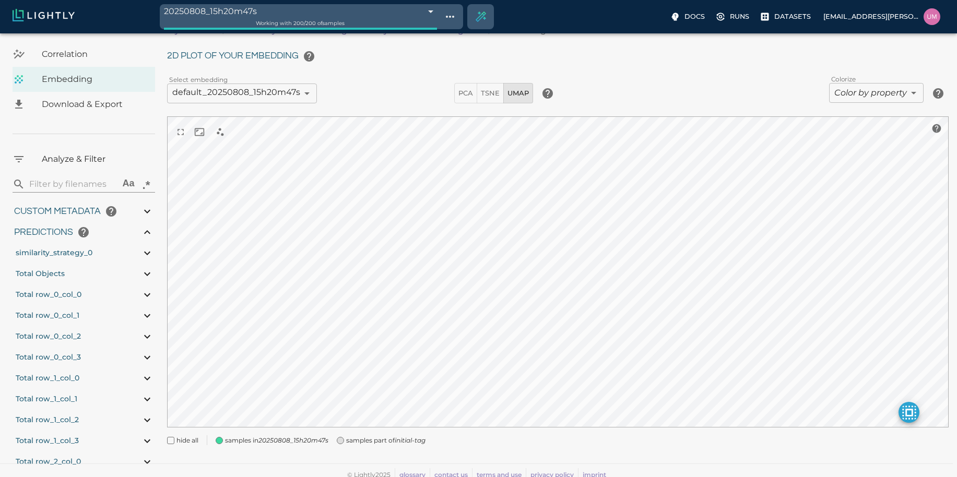
scroll to position [44, 0]
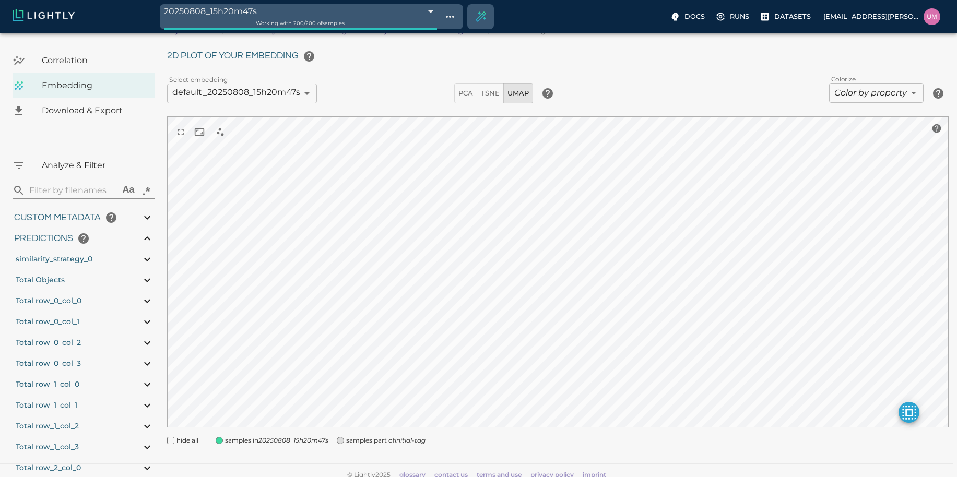
click at [145, 262] on icon at bounding box center [147, 259] width 13 height 13
type input "2.27003"
type input "51.04221"
type input "1.31444182807407"
type input "7.45644182807407"
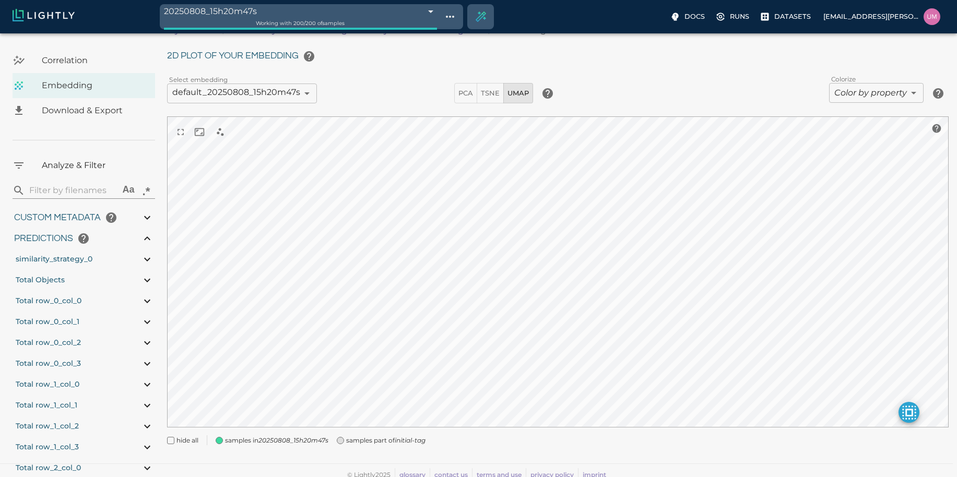
type input "31.3663654327393"
type input "81.3923654327393"
type input "9007199254740991"
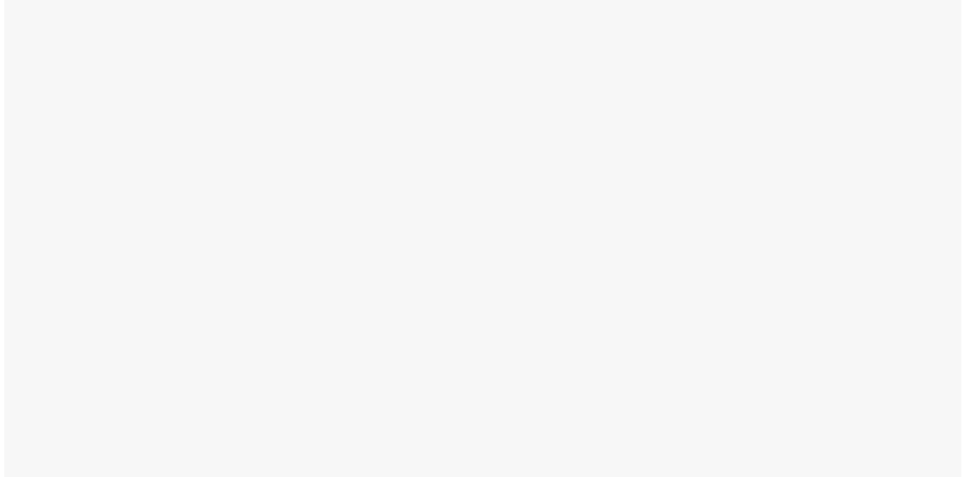
scroll to position [0, 0]
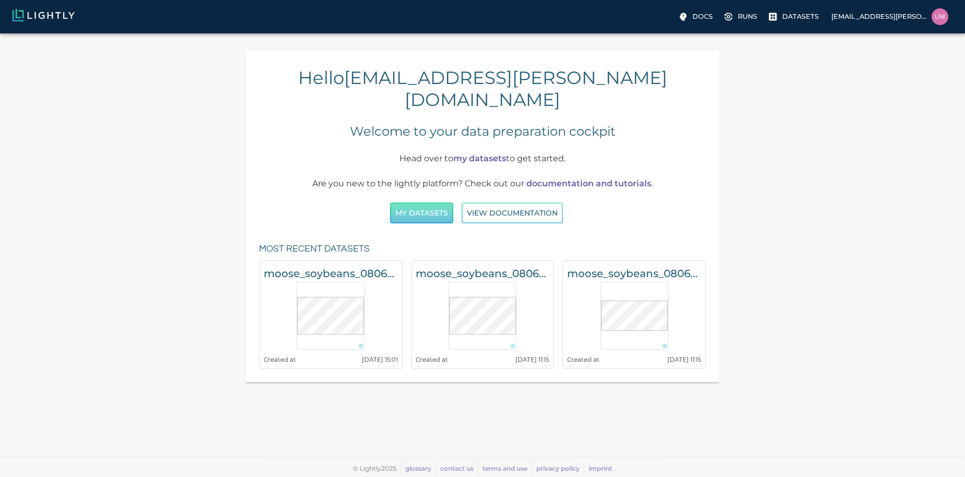
click at [438, 203] on button "My Datasets" at bounding box center [421, 213] width 63 height 21
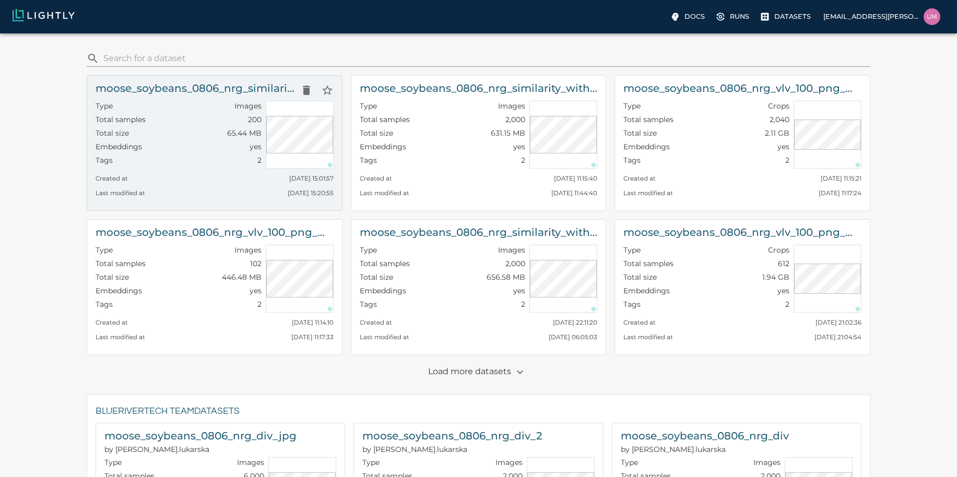
click at [257, 181] on div "Created at [DATE] 15:01:57" at bounding box center [215, 176] width 238 height 15
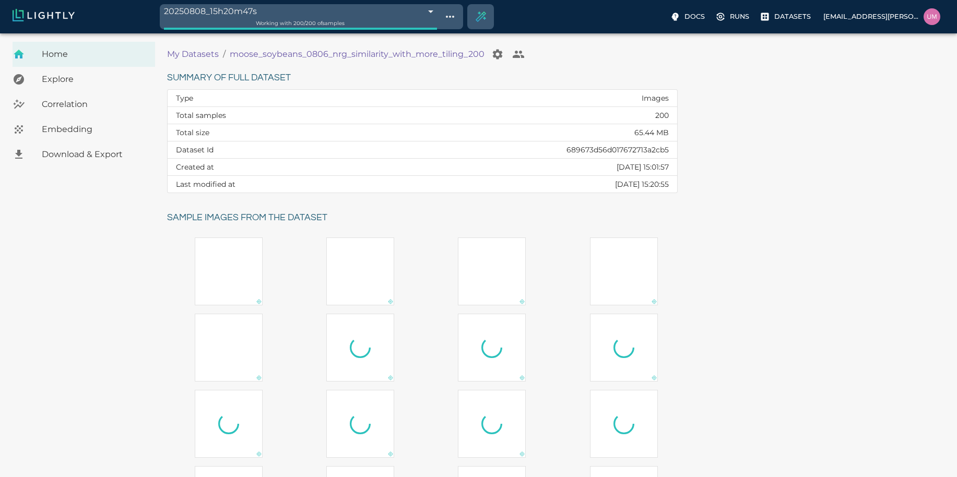
click at [93, 130] on span "Embedding" at bounding box center [94, 129] width 105 height 13
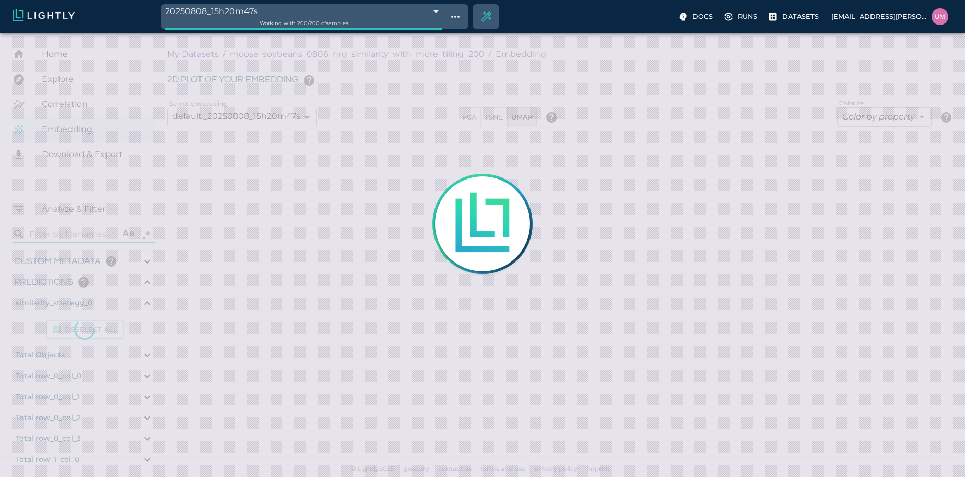
type input "2.27003"
type input "51.04221"
type input "1.31444182807407"
type input "7.45644182807407"
type input "31.3663654327393"
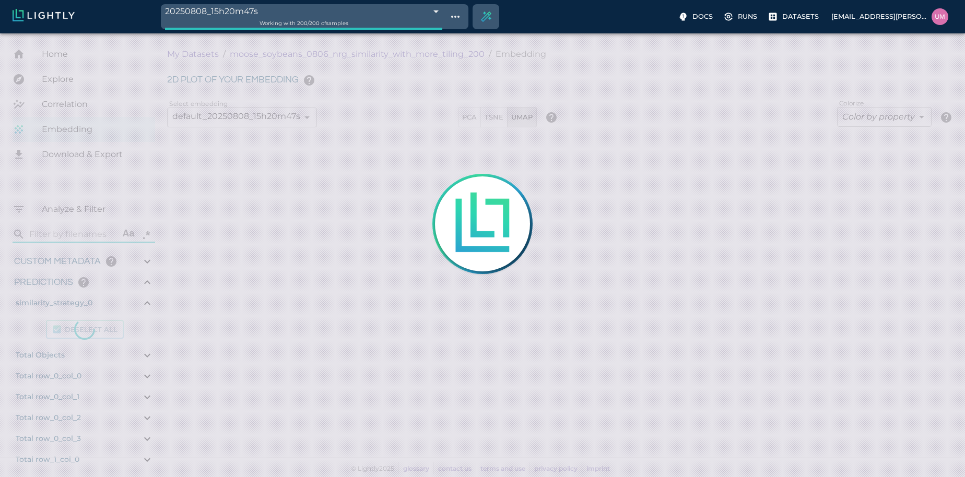
type input "81.3923654327393"
type input "2.27003"
type input "51.04221"
type input "1.31444182807407"
type input "7.45644182807407"
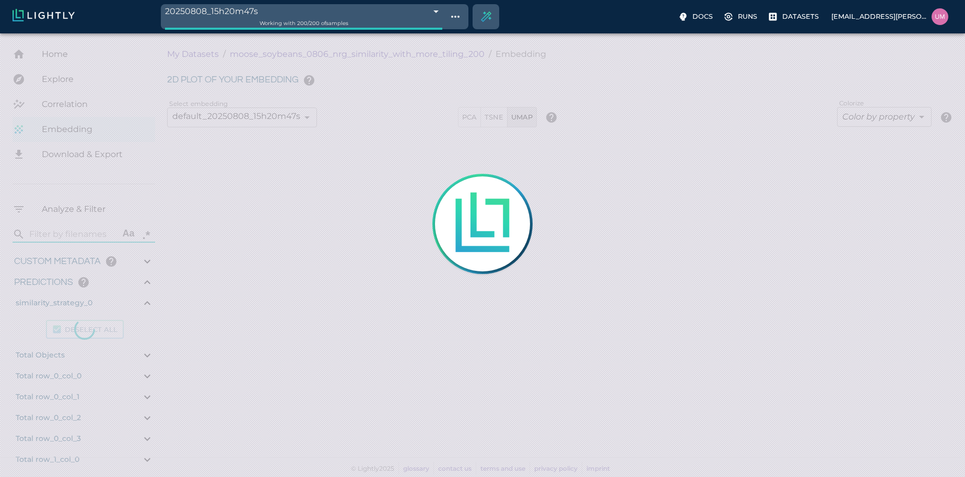
type input "31.3663654327393"
type input "81.3923654327393"
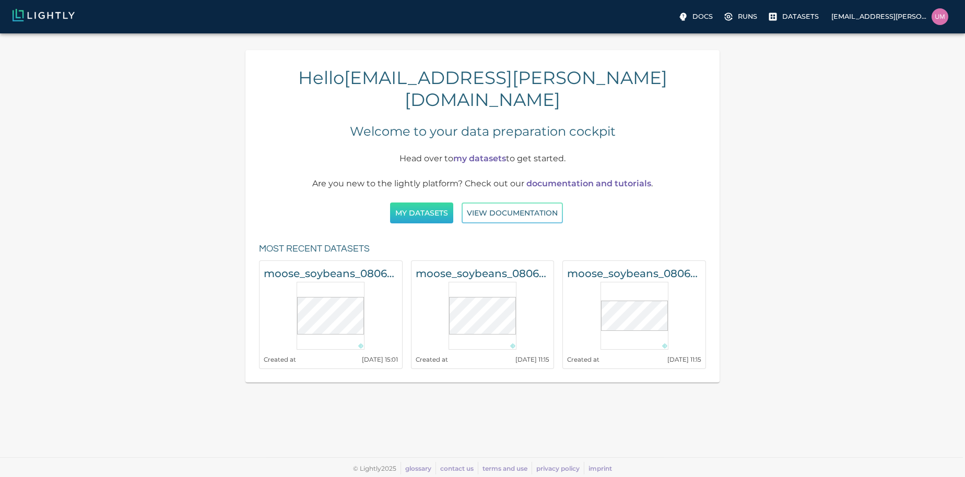
click at [428, 203] on button "My Datasets" at bounding box center [421, 213] width 63 height 21
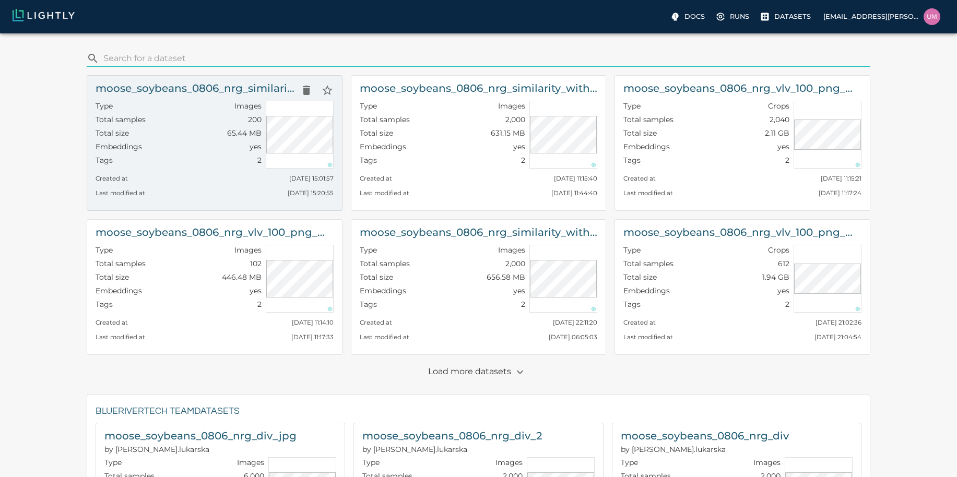
click at [213, 180] on div "Created at [DATE] 15:01:57" at bounding box center [215, 176] width 238 height 15
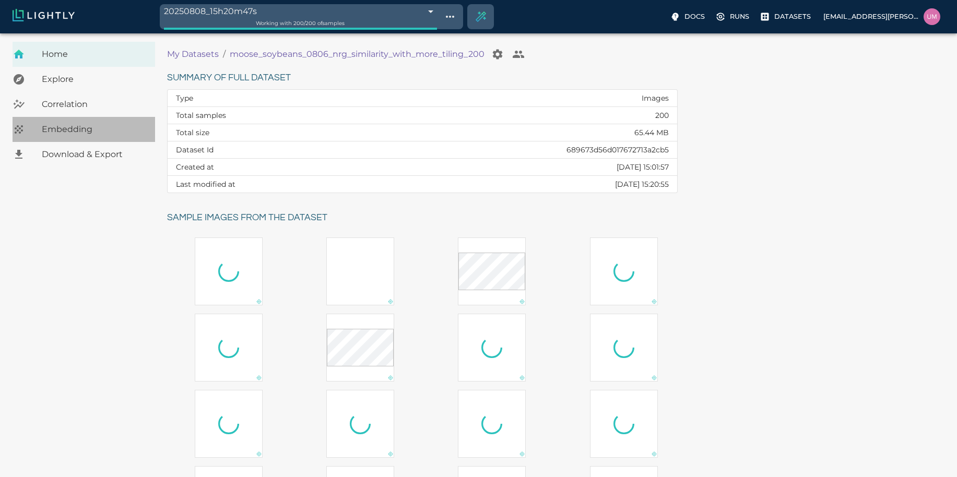
click at [86, 124] on span "Embedding" at bounding box center [94, 129] width 105 height 13
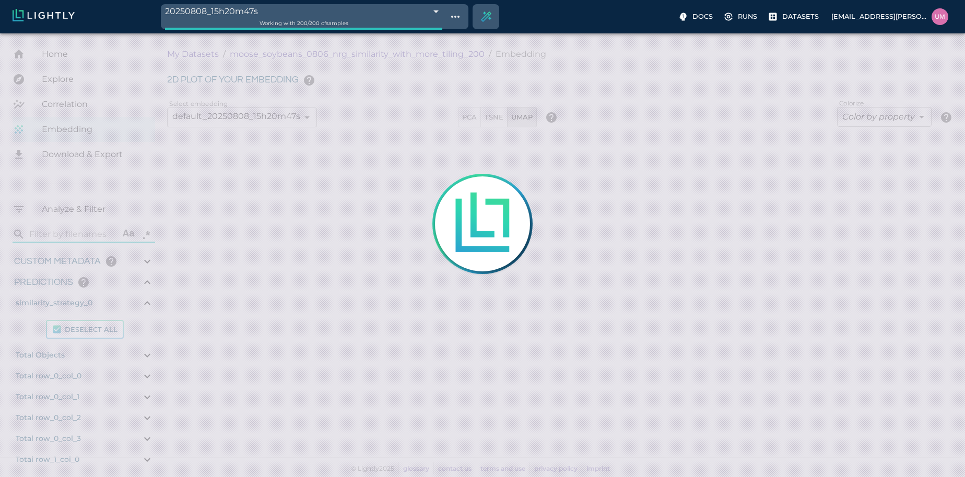
click at [61, 328] on div at bounding box center [482, 238] width 965 height 477
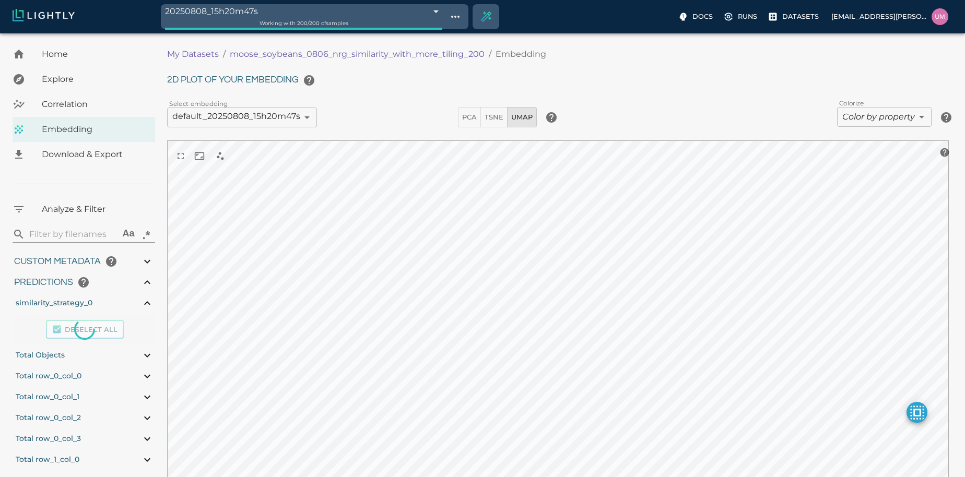
type input "2.27003"
type input "51.04221"
type input "1.31444182807407"
type input "7.45644182807407"
type input "31.3663654327393"
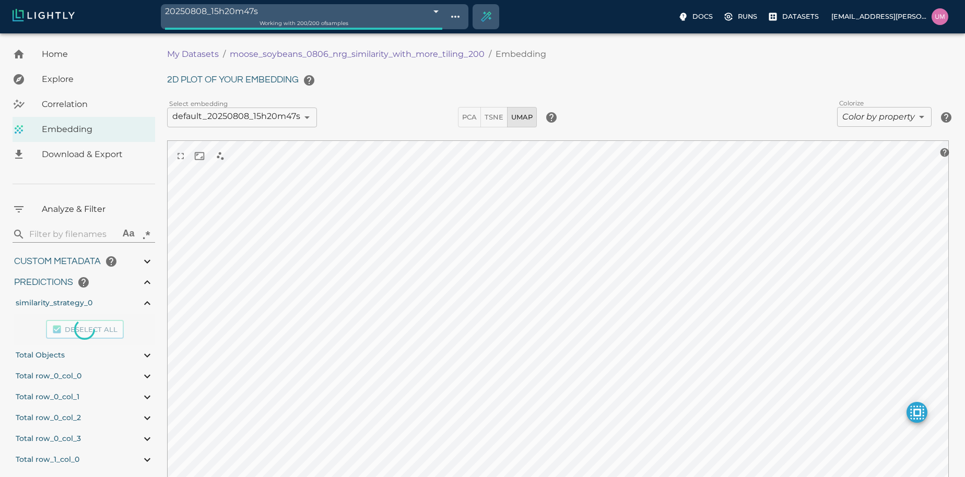
type input "81.3923654327393"
type input "2.27003"
type input "51.04221"
type input "1.31444182807407"
type input "7.45644182807407"
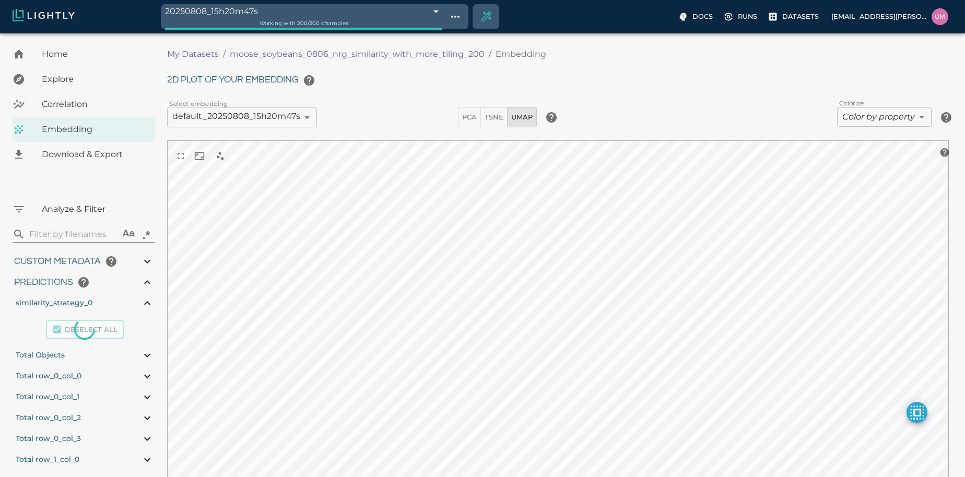
type input "31.3663654327393"
type input "81.3923654327393"
type input "9007199254740991"
type input "2.27003"
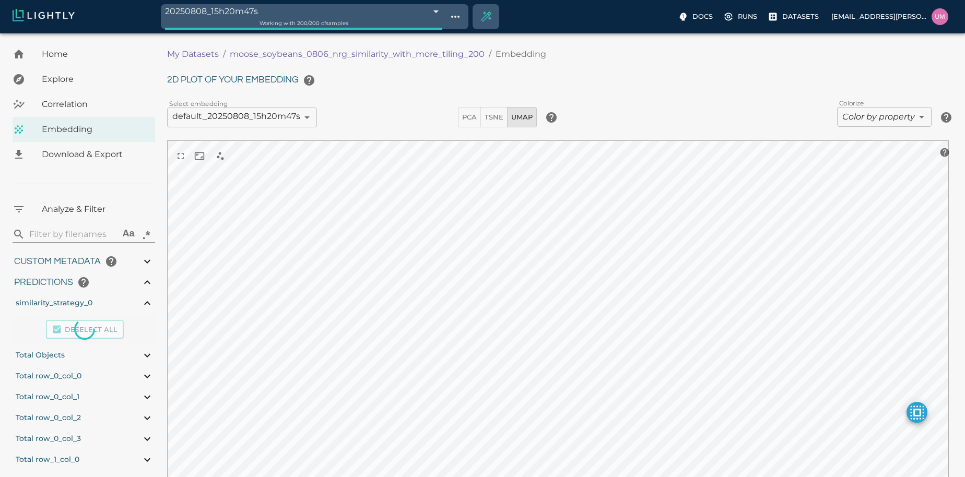
type input "51.04221"
type input "1.31444182807407"
type input "7.45644182807407"
type input "31.3663654327393"
type input "81.3923654327393"
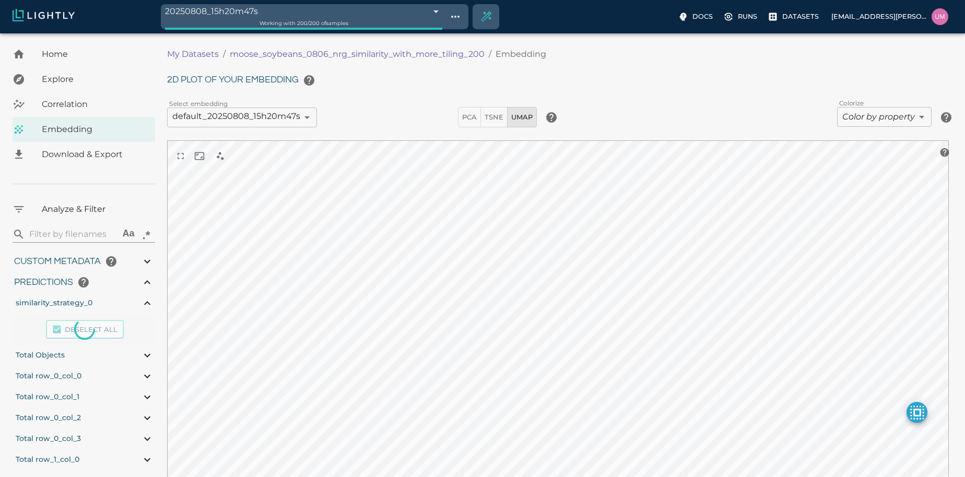
type input "9007199254740991"
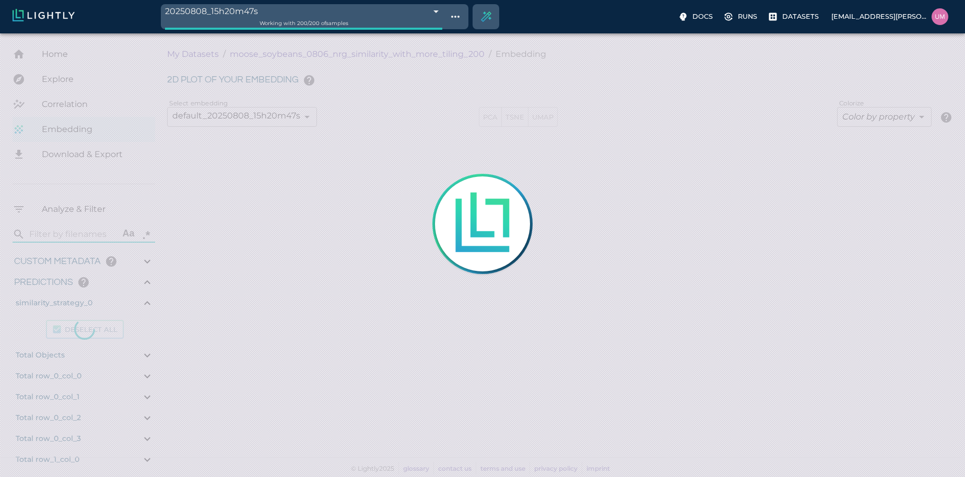
click at [66, 326] on div at bounding box center [482, 238] width 965 height 477
type input "2.27003"
type input "51.04221"
type input "1.31444182807407"
type input "7.45644182807407"
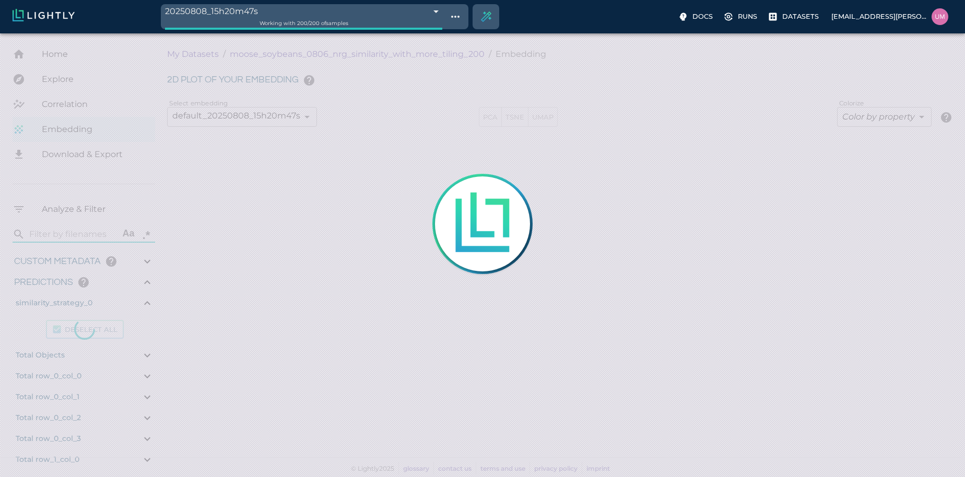
type input "31.3663654327393"
type input "81.3923654327393"
click at [150, 302] on div at bounding box center [482, 238] width 965 height 477
type input "2.27003"
type input "51.04221"
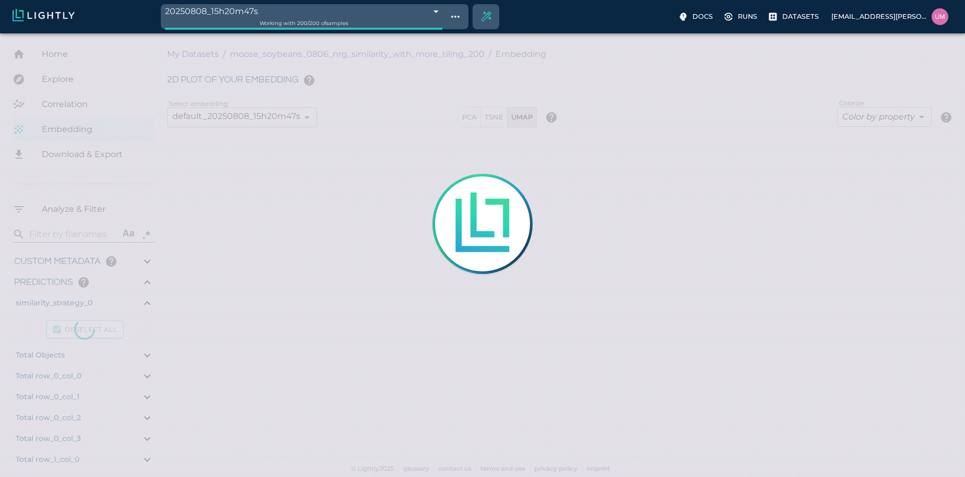
type input "1.31444182807407"
type input "7.45644182807407"
type input "31.3663654327393"
type input "81.3923654327393"
type input "2.27003"
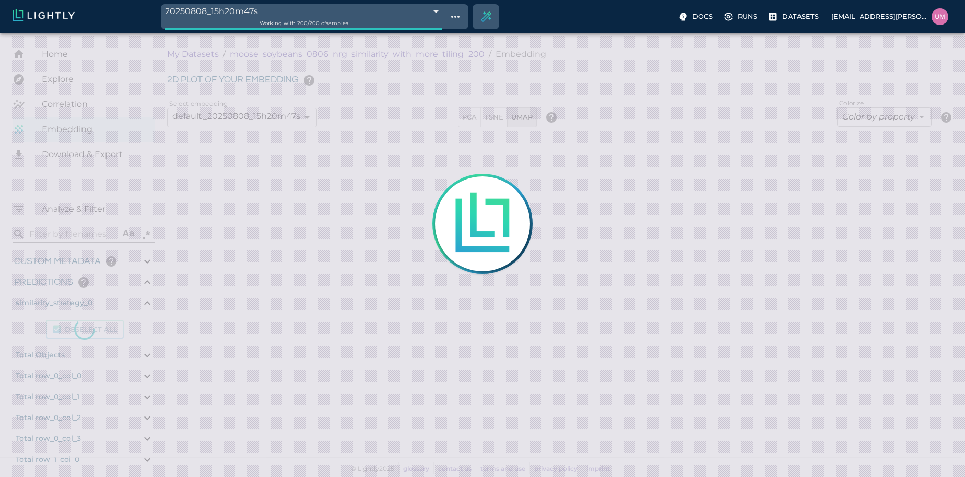
type input "51.04221"
type input "1.31444182807407"
type input "7.45644182807407"
type input "31.3663654327393"
type input "81.3923654327393"
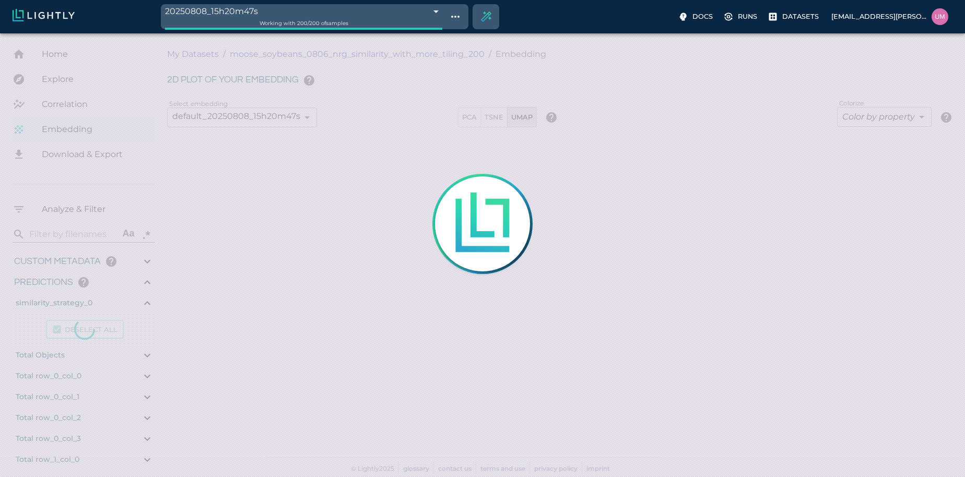
type input "9007199254740991"
type input "2.27003"
type input "51.04221"
type input "1.31444182807407"
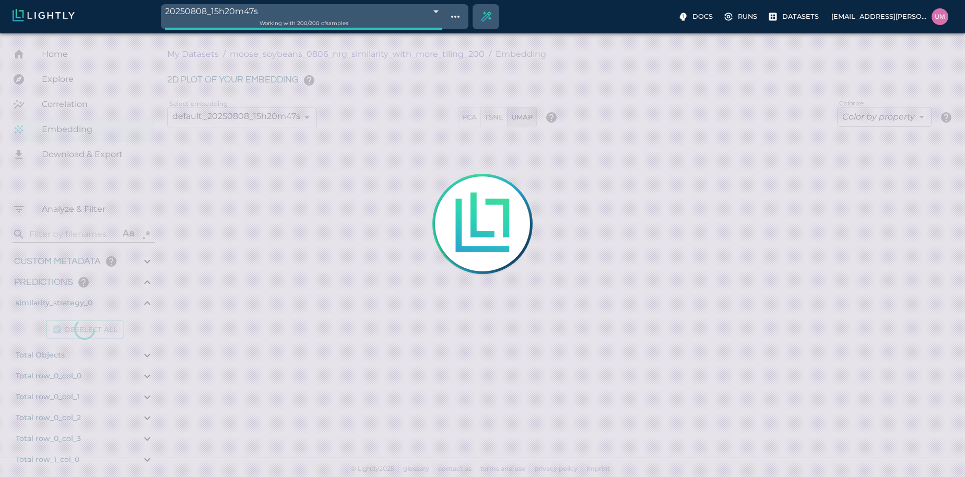
type input "7.45644182807407"
type input "31.3663654327393"
type input "81.3923654327393"
click at [147, 303] on icon at bounding box center [147, 303] width 13 height 13
type input "2.27003"
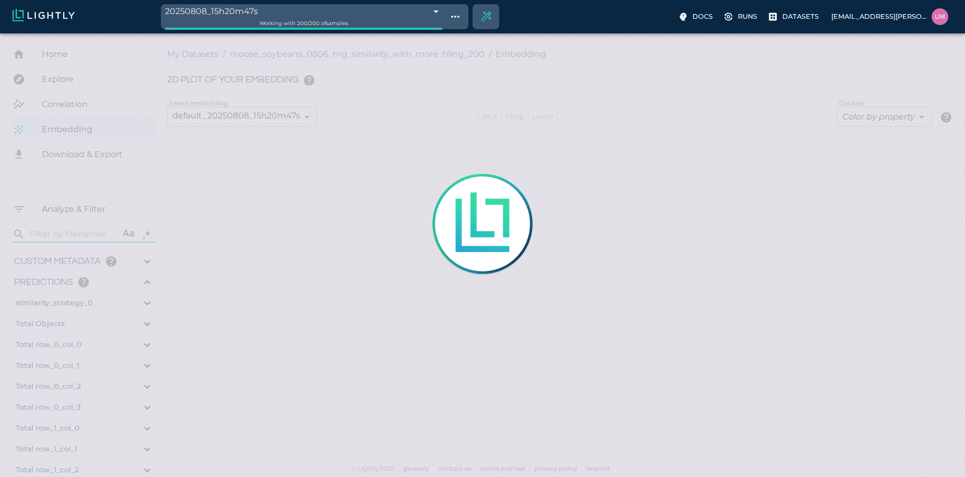
type input "51.04221"
type input "1.31444182807407"
type input "7.45644182807407"
type input "31.3663654327393"
type input "81.3923654327393"
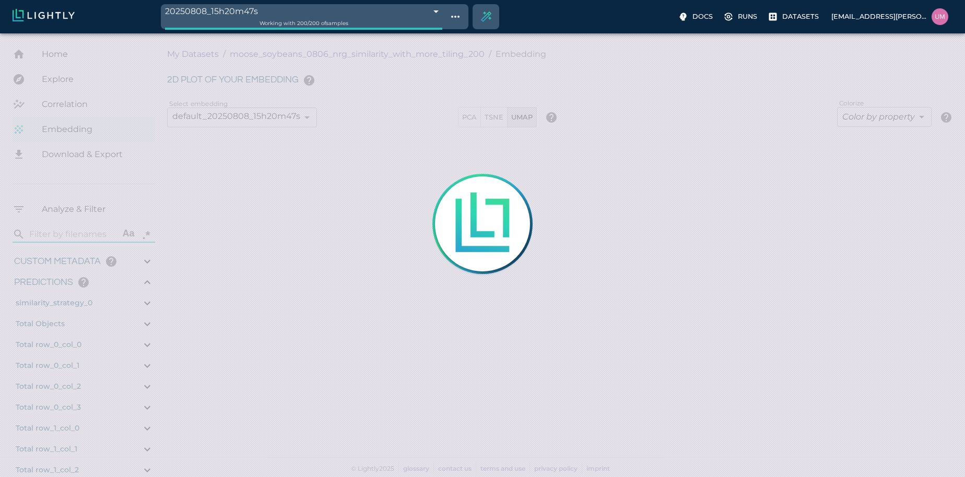
type input "2.27003"
type input "51.04221"
type input "1.31444182807407"
type input "7.45644182807407"
type input "31.3663654327393"
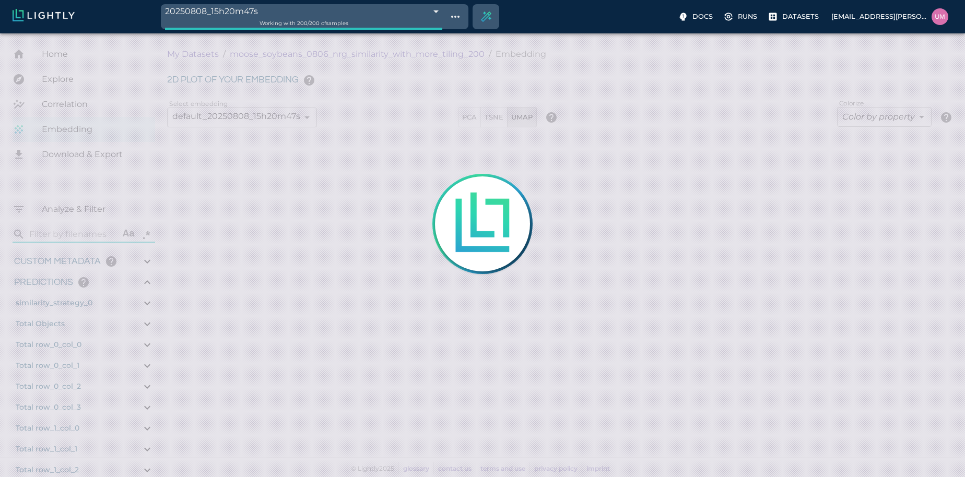
type input "81.3923654327393"
type input "2.27003"
type input "51.04221"
type input "1.31444182807407"
type input "7.45644182807407"
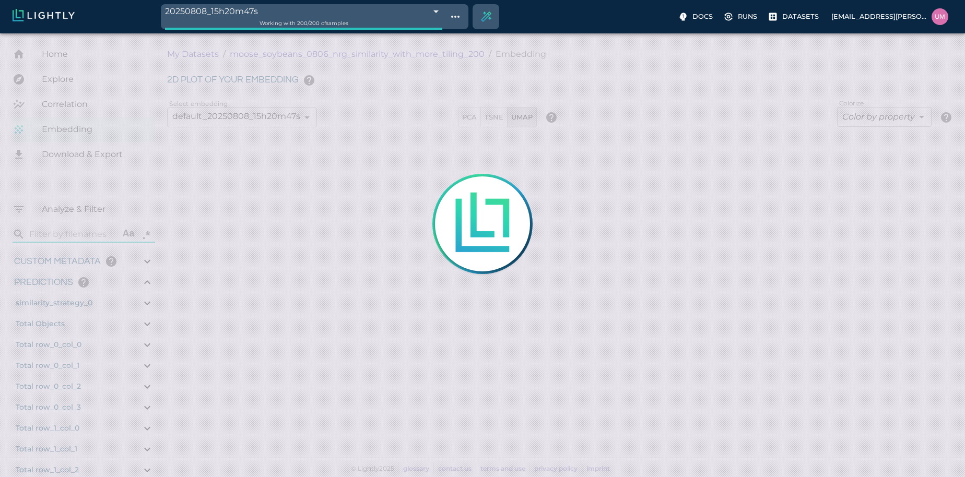
type input "31.3663654327393"
type input "81.3923654327393"
type input "9007199254740991"
type input "2.27003"
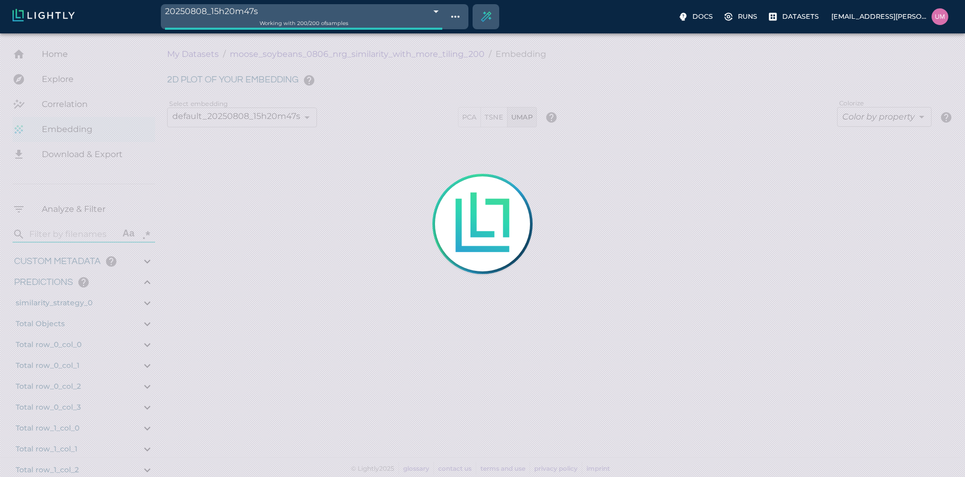
type input "51.04221"
type input "1.31444182807407"
type input "7.45644182807407"
type input "31.3663654327393"
type input "81.3923654327393"
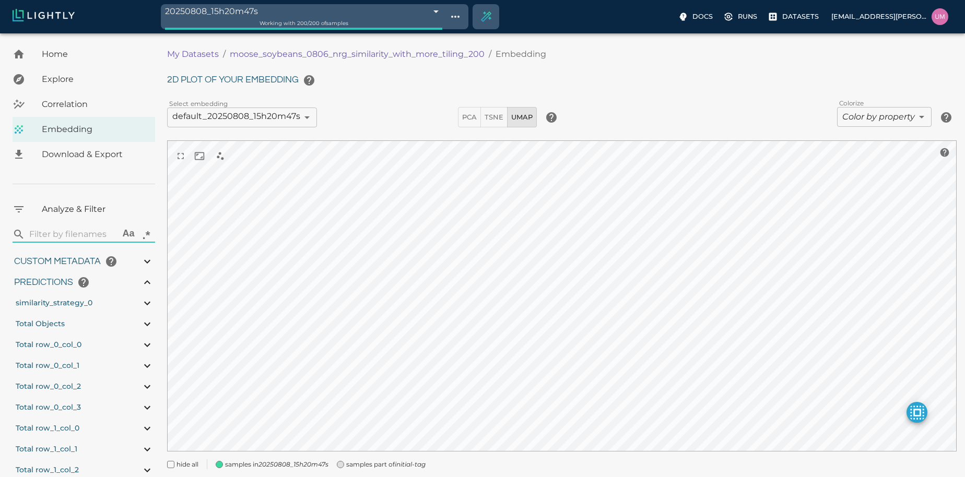
type input "2.27003"
type input "51.04221"
type input "1.31444182807407"
type input "7.45644182807407"
type input "31.3663654327393"
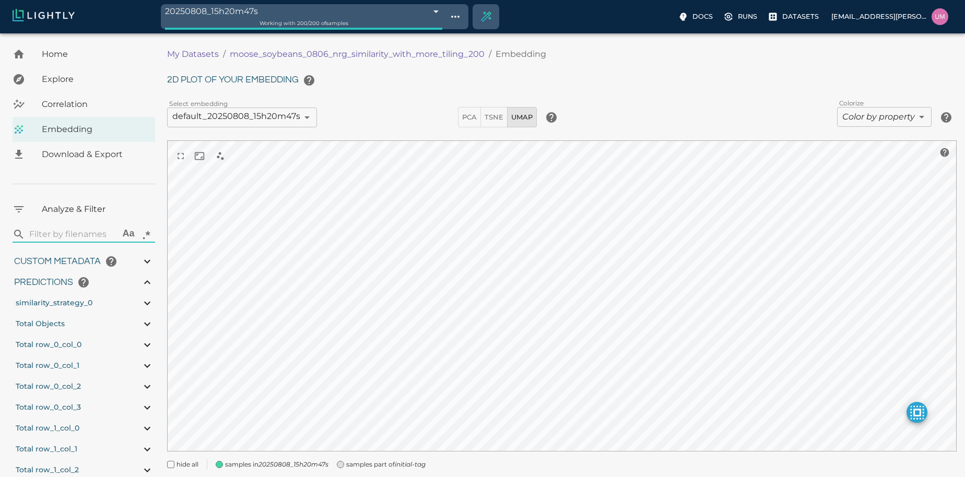
type input "81.3923654327393"
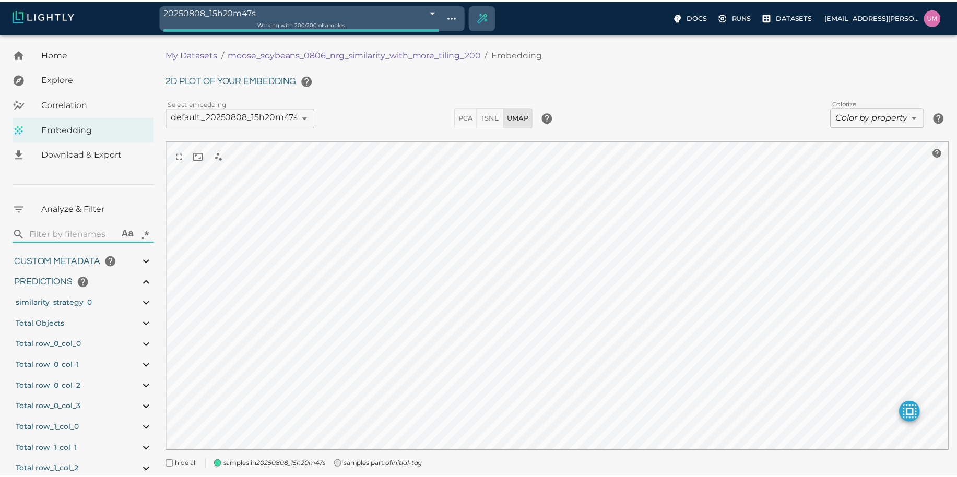
scroll to position [6, 0]
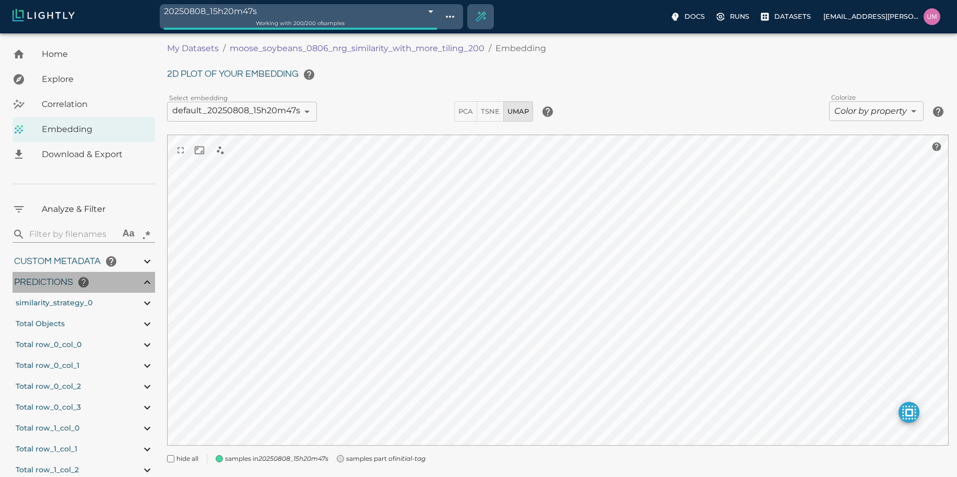
click at [148, 281] on icon at bounding box center [147, 282] width 13 height 13
type input "2.27003"
type input "51.04221"
type input "1.31444182807407"
type input "7.45644182807407"
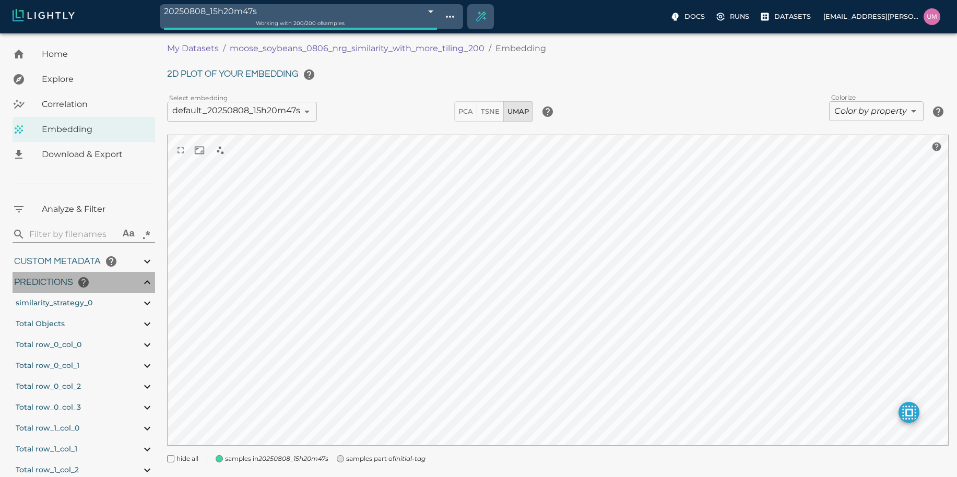
type input "31.3663654327393"
type input "81.3923654327393"
type input "9007199254740991"
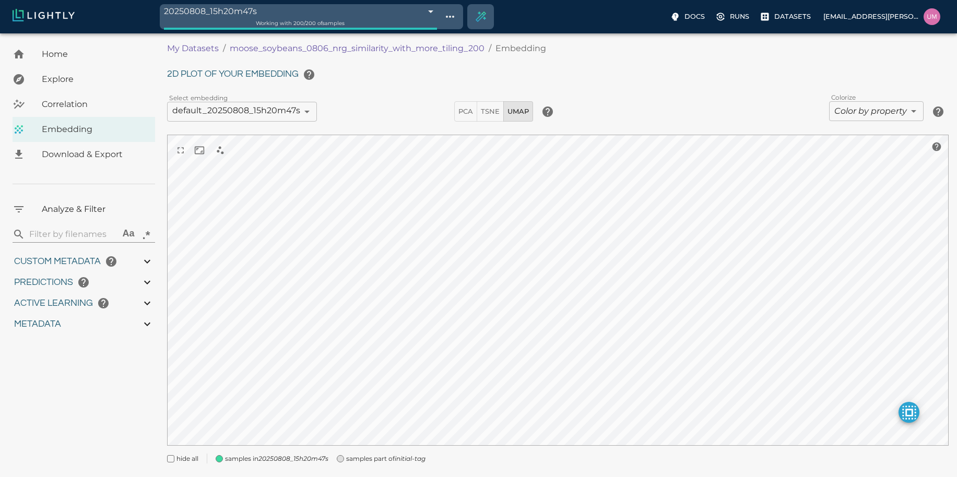
click at [144, 300] on icon at bounding box center [147, 303] width 13 height 13
type input "2.27003"
type input "51.04221"
type input "1.31444182807407"
type input "7.45644182807407"
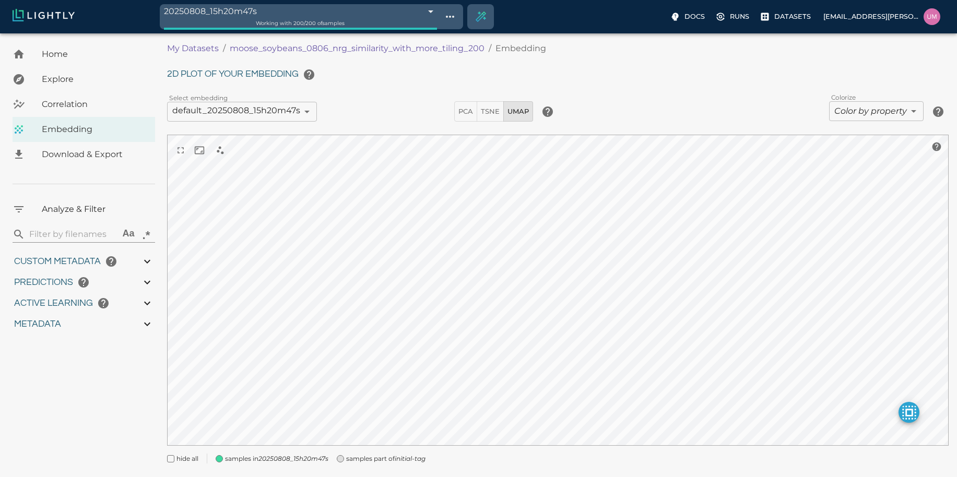
type input "31.3663654327393"
type input "81.3923654327393"
type input "9007199254740991"
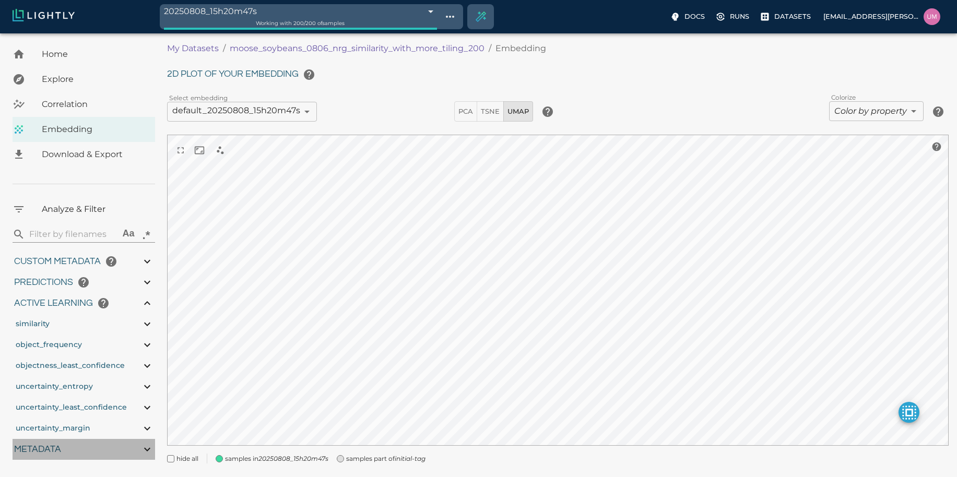
click at [142, 443] on icon at bounding box center [147, 449] width 13 height 13
type input "2.27003"
type input "51.04221"
type input "1.31444182807407"
type input "7.45644182807407"
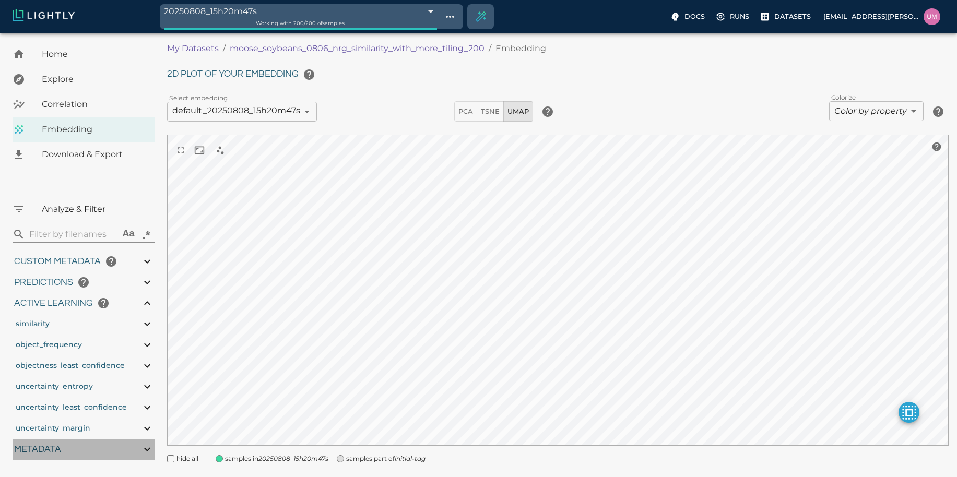
type input "31.3663654327393"
type input "81.3923654327393"
type input "9007199254740991"
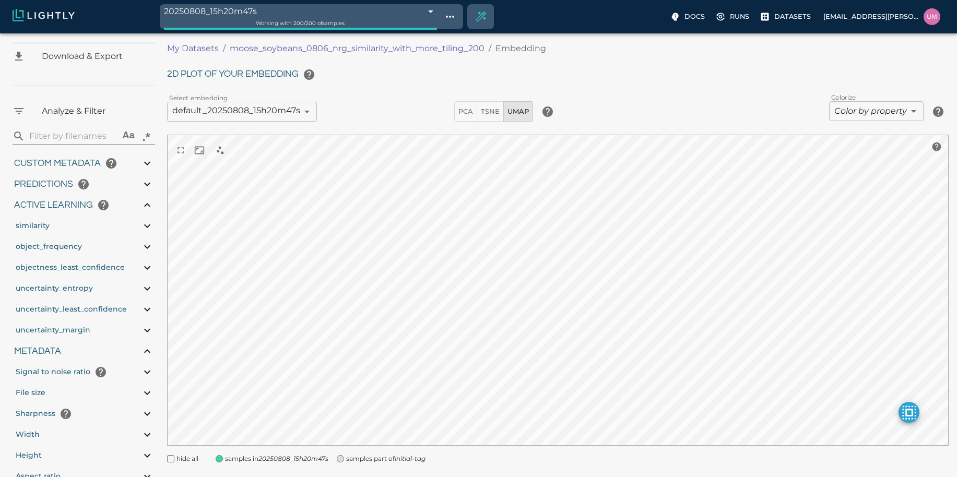
scroll to position [112, 0]
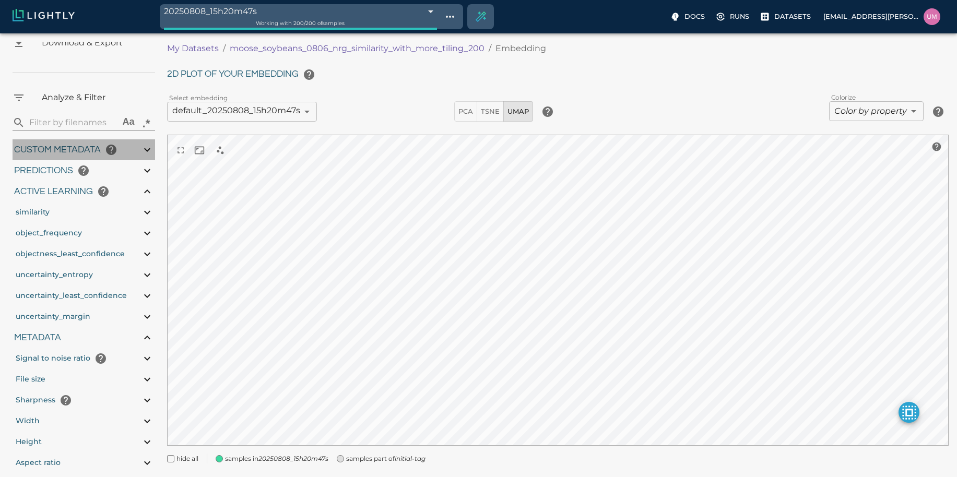
click at [150, 149] on icon at bounding box center [147, 150] width 13 height 13
type input "2.27003"
type input "51.04221"
type input "1.31444182807407"
type input "7.45644182807407"
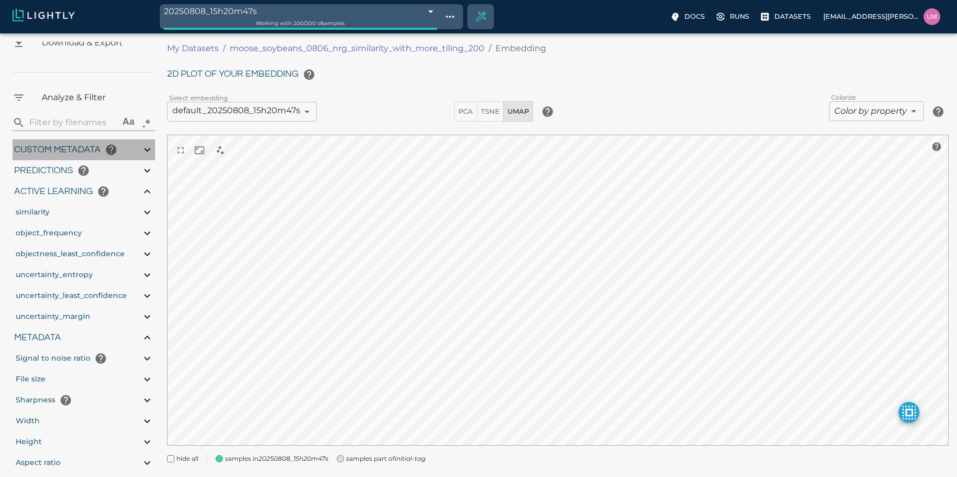
type input "31.3663654327393"
type input "81.3923654327393"
type input "9007199254740991"
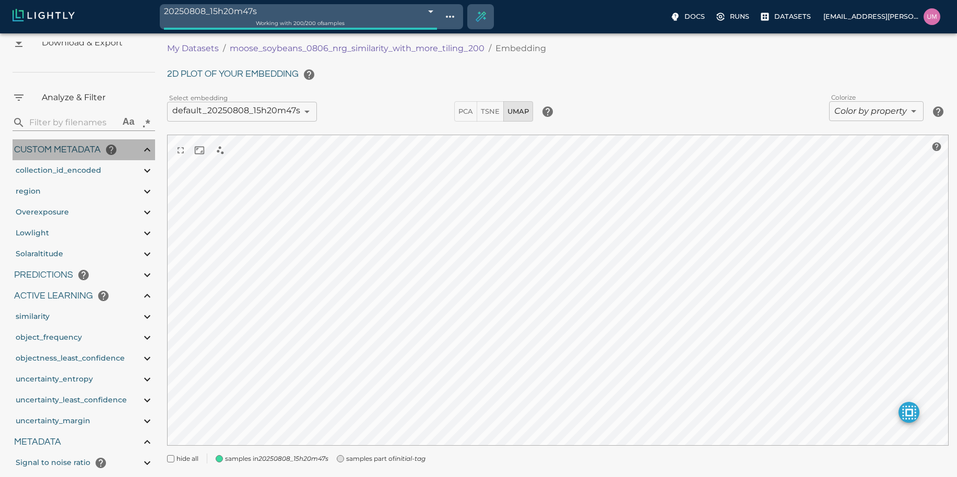
click at [150, 149] on icon at bounding box center [147, 150] width 13 height 13
type input "2.27003"
type input "51.04221"
type input "1.31444182807407"
type input "7.45644182807407"
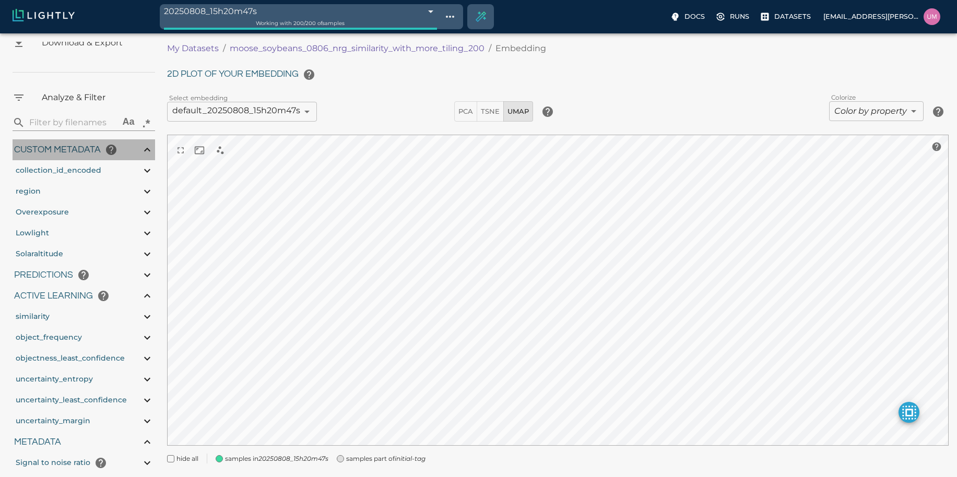
type input "31.3663654327393"
type input "81.3923654327393"
type input "9007199254740991"
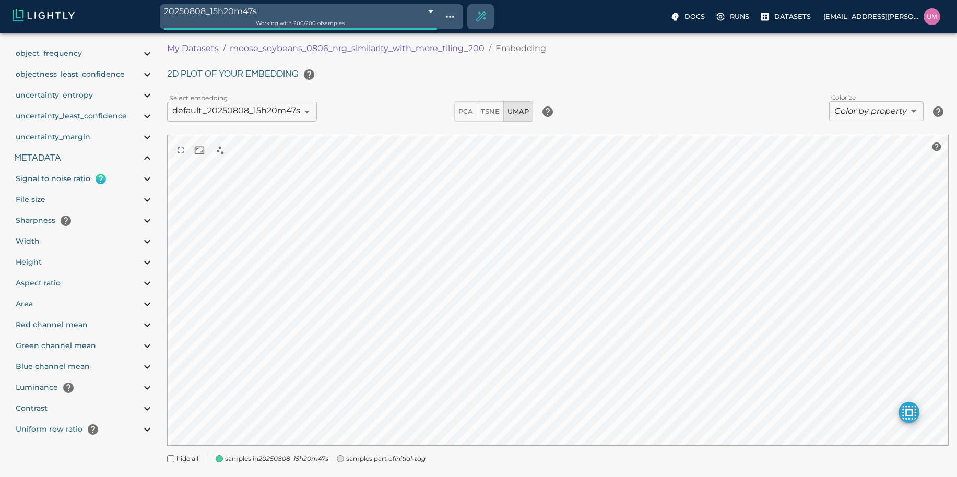
scroll to position [296, 0]
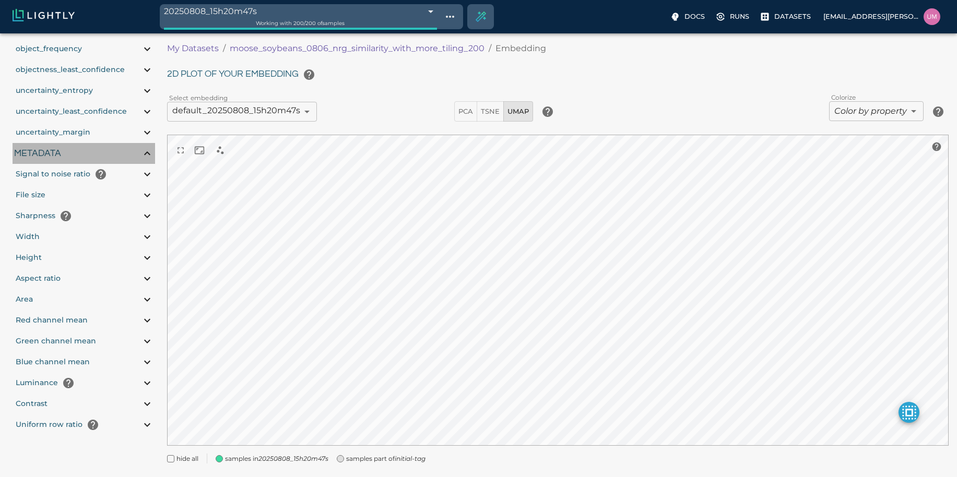
click at [139, 154] on div "Metadata" at bounding box center [84, 153] width 143 height 21
type input "2.27003"
type input "51.04221"
type input "1.31444182807407"
type input "7.45644182807407"
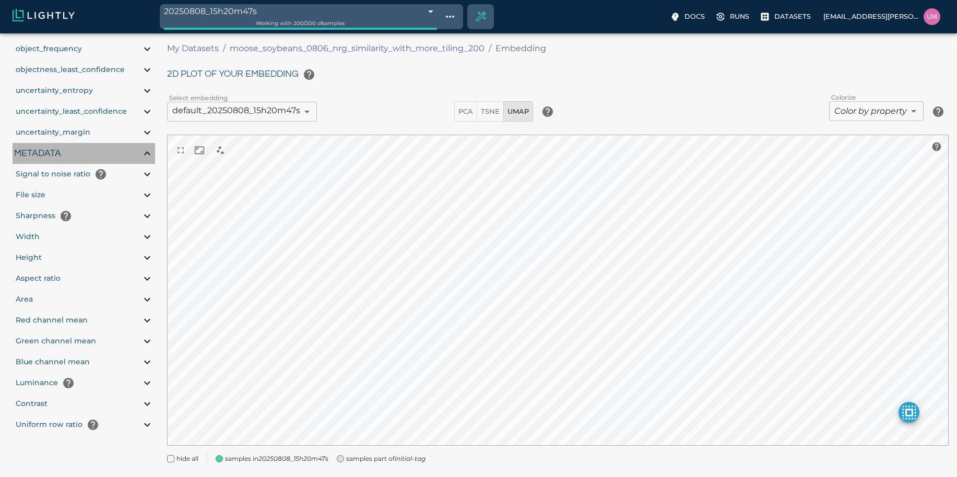
type input "31.3663654327393"
type input "81.3923654327393"
type input "9007199254740991"
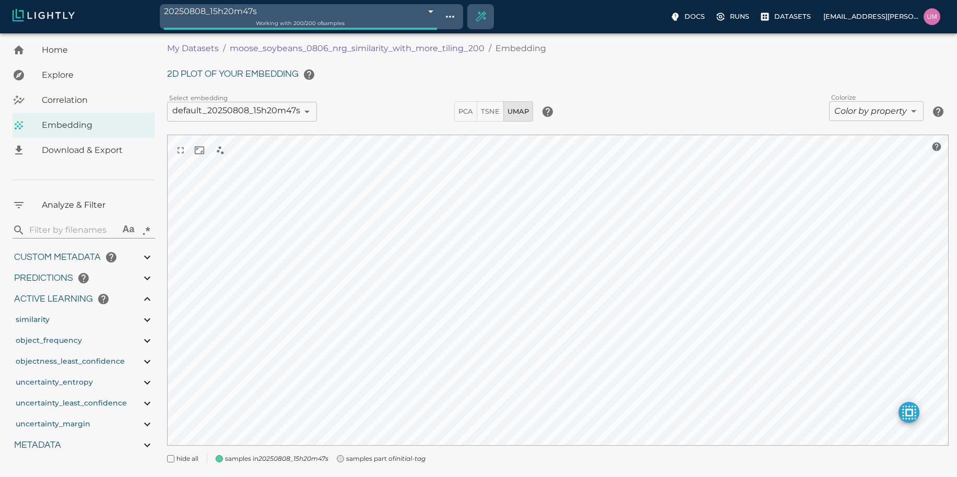
scroll to position [1, 0]
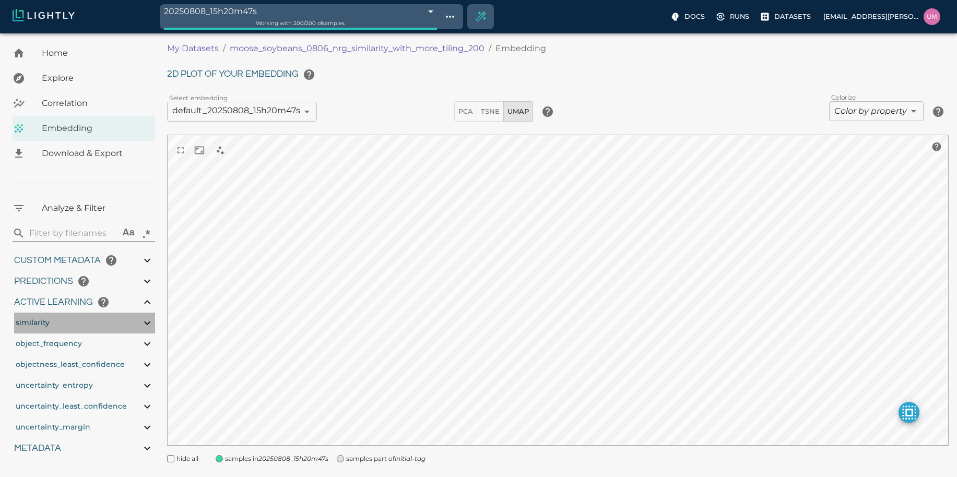
click at [147, 316] on div "similarity" at bounding box center [84, 323] width 141 height 21
type input "2.27003"
type input "51.04221"
type input "1.31444182807407"
type input "7.45644182807407"
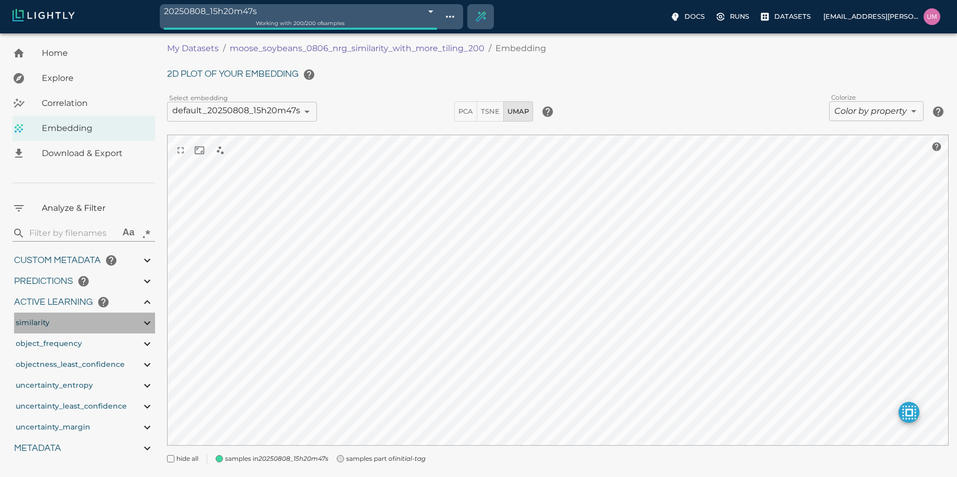
type input "31.3663654327393"
type input "81.3923654327393"
type input "9007199254740991"
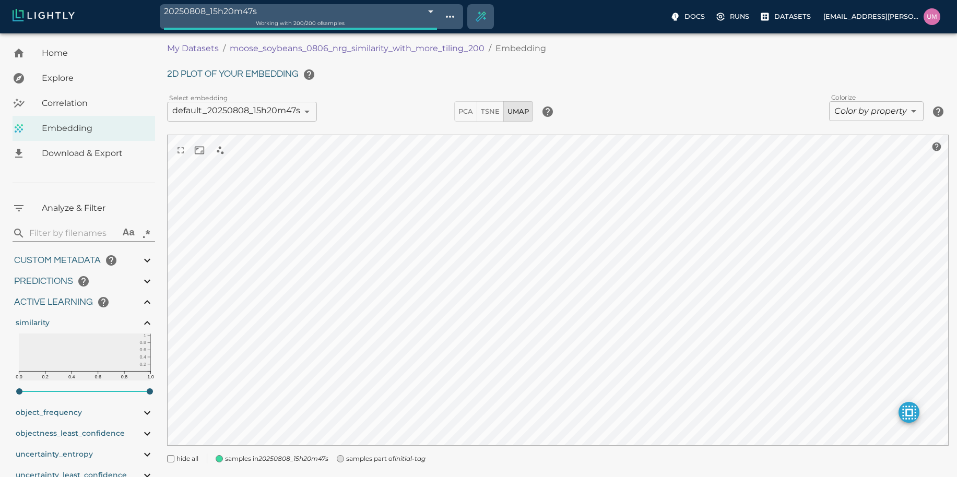
type input "2.27003"
type input "51.04221"
type input "1.31444182807407"
type input "7.45644182807407"
type input "31.3663654327393"
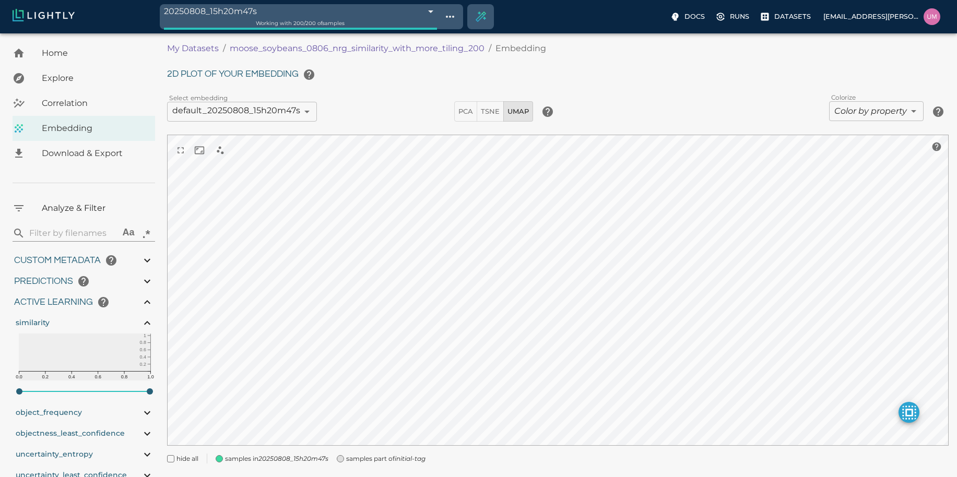
type input "81.3923654327393"
type input "9007199254740991"
type input "2.27003"
type input "51.04221"
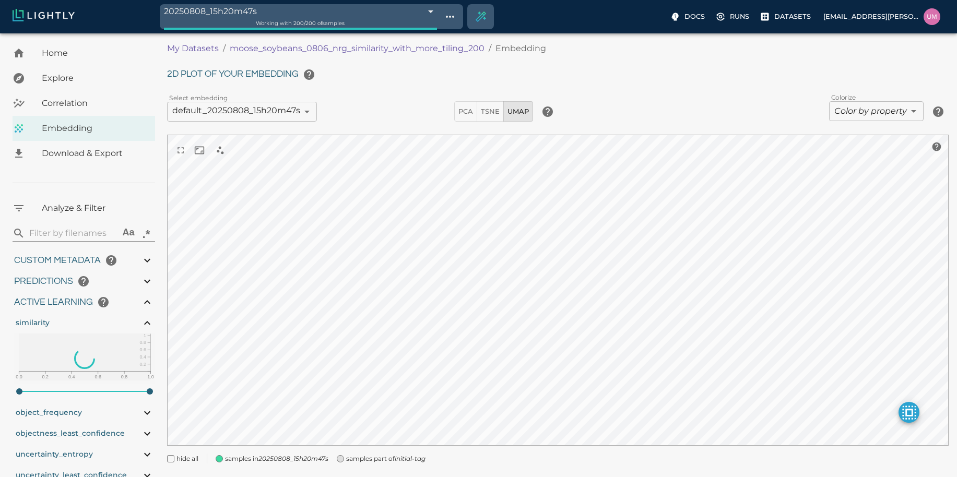
type input "1.31444182807407"
type input "7.45644182807407"
type input "31.3663654327393"
type input "81.3923654327393"
type input "9007199254740991"
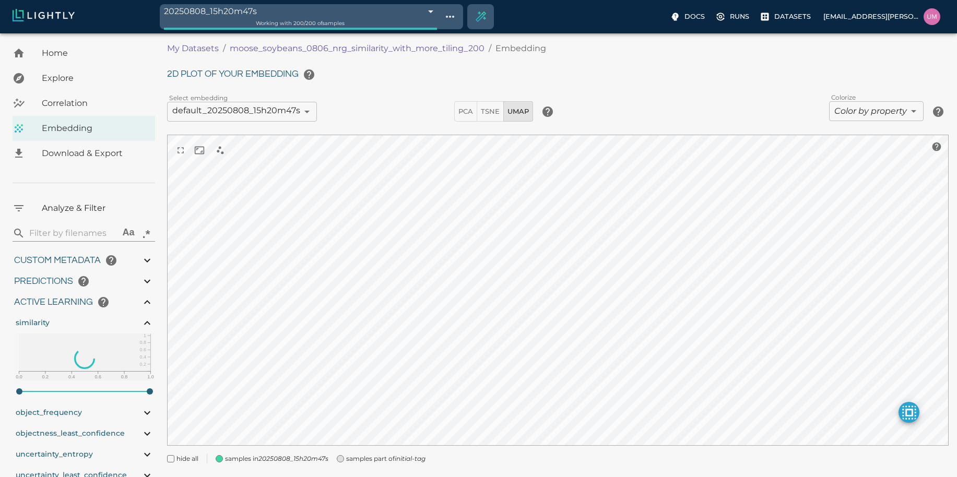
type input "9007199254740991"
type input "2.27003"
type input "51.04221"
type input "1.31444182807407"
type input "7.45644182807407"
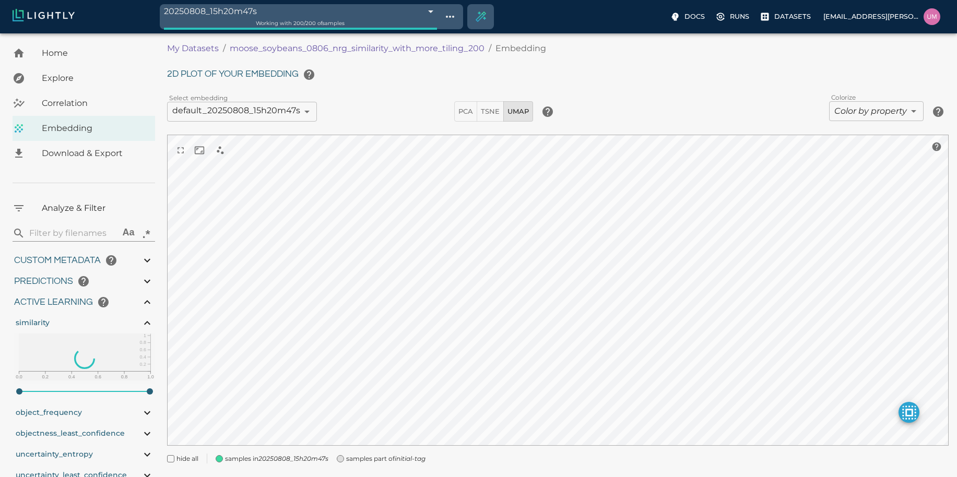
type input "31.3663654327393"
type input "81.3923654327393"
type input "2.27003"
type input "51.04221"
type input "1.31444182807407"
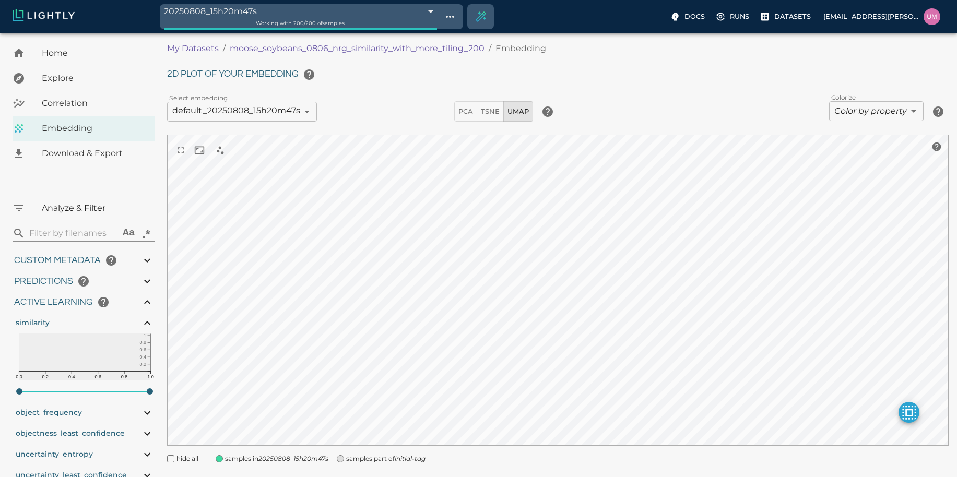
type input "7.45644182807407"
type input "31.3663654327393"
type input "81.3923654327393"
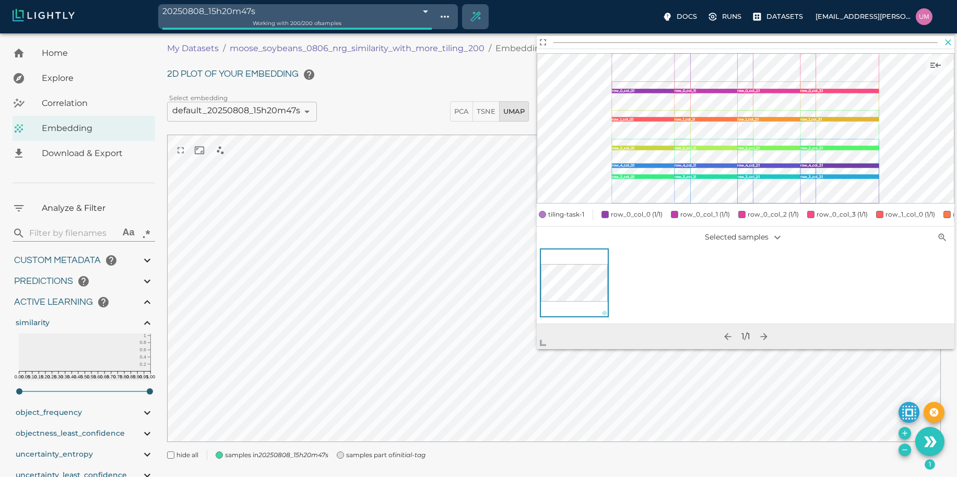
click at [948, 42] on icon "button" at bounding box center [948, 42] width 6 height 6
click at [948, 38] on icon "button" at bounding box center [948, 42] width 10 height 10
click at [939, 60] on icon "Show sample details" at bounding box center [935, 65] width 13 height 13
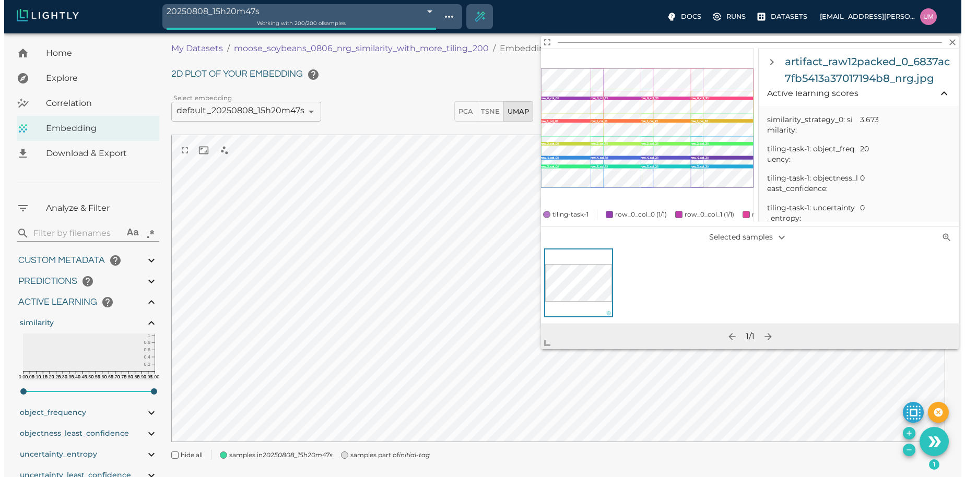
scroll to position [551, 0]
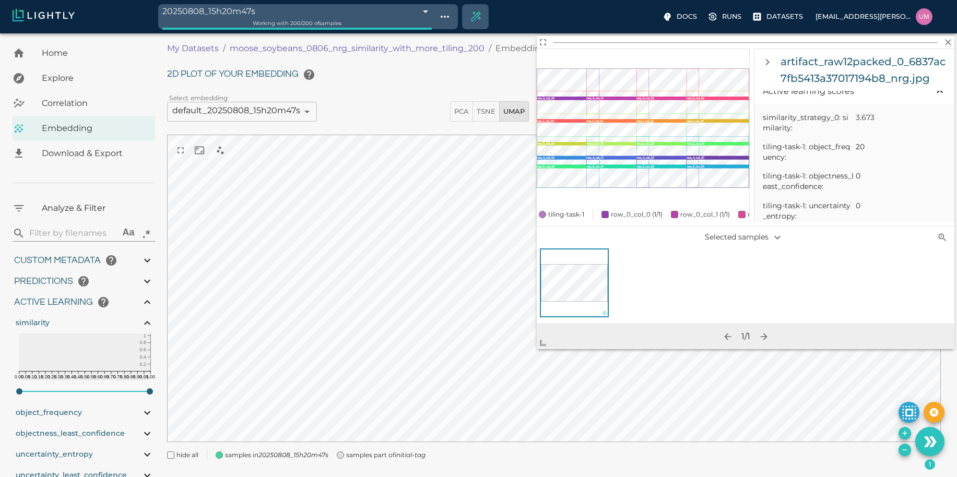
click at [863, 117] on span "3.673" at bounding box center [901, 117] width 90 height 10
click at [948, 42] on icon "button" at bounding box center [948, 42] width 6 height 6
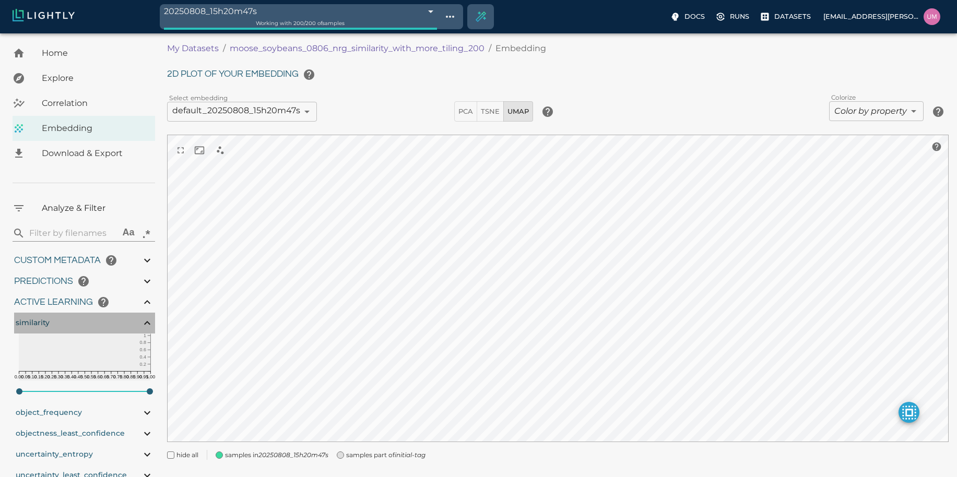
click at [143, 322] on icon at bounding box center [147, 323] width 13 height 13
type input "2.27003"
type input "51.04221"
type input "1.31444182807407"
type input "7.45644182807407"
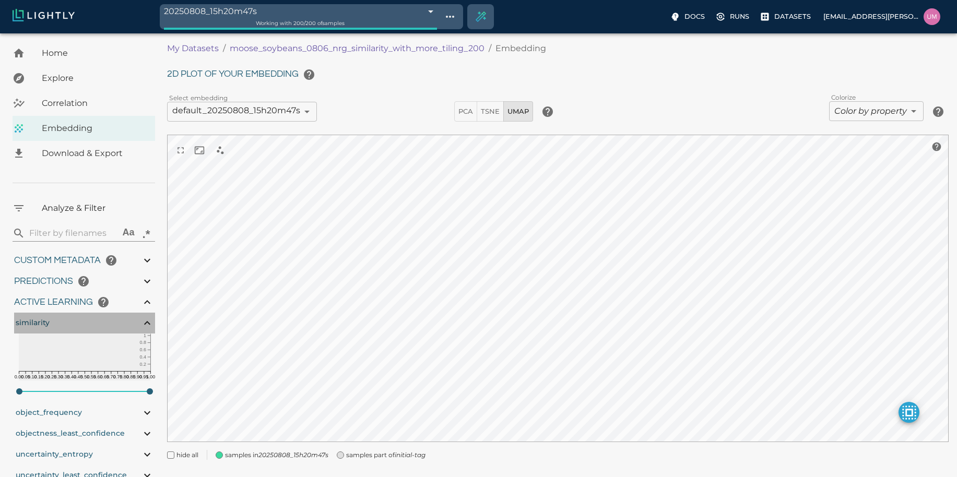
type input "31.3663654327393"
type input "81.3923654327393"
type input "9007199254740991"
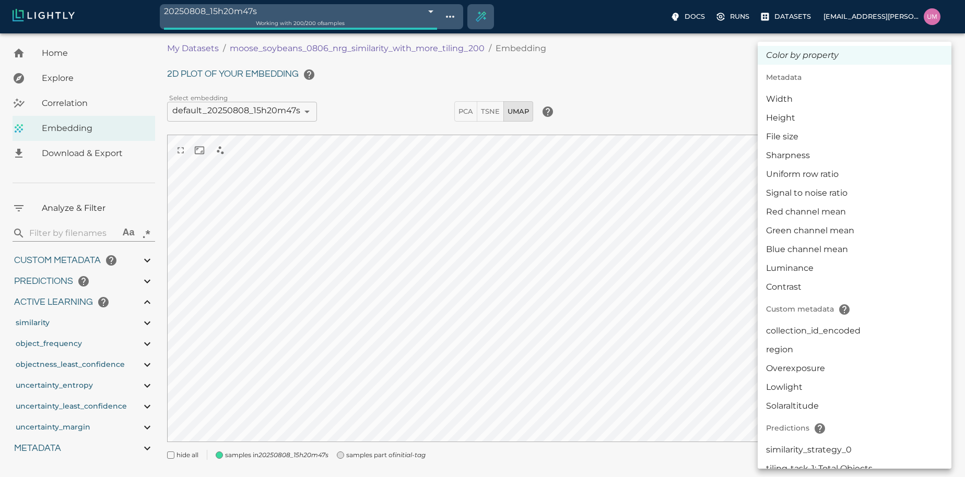
click at [904, 110] on body "20250808_15h20m47s 6896783fbe0ace45dc6bcdc5 Working with 200 / 200 of samples D…" at bounding box center [482, 263] width 965 height 470
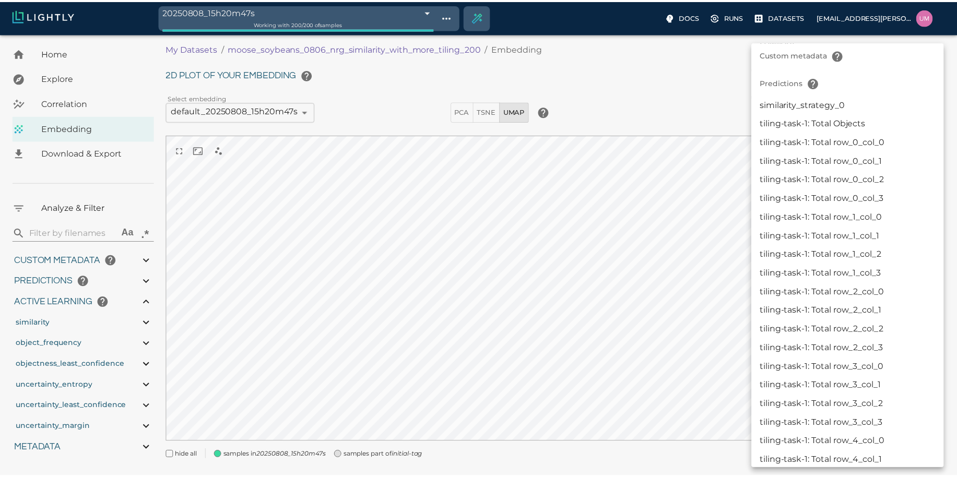
scroll to position [527, 0]
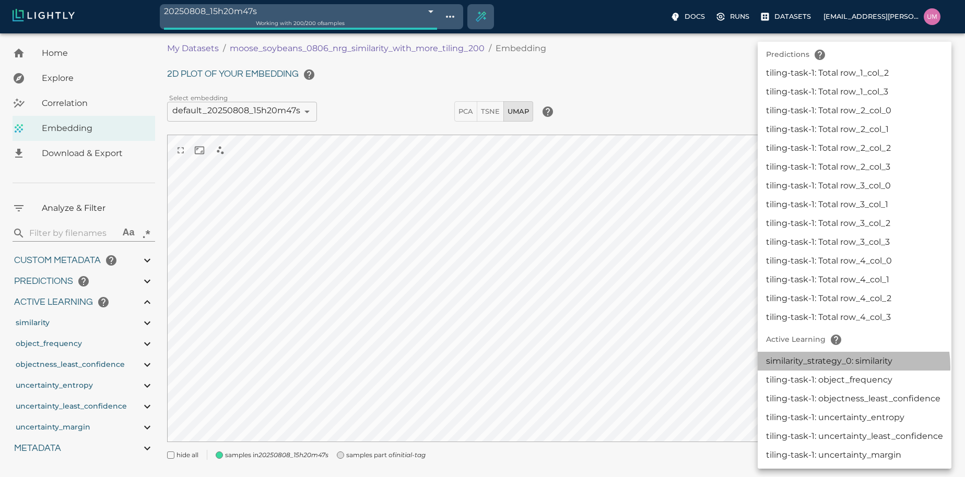
click at [842, 367] on li "similarity_strategy_0: similarity" at bounding box center [854, 361] width 194 height 19
type input "activeLearningv2|similarity_strategy_0: similarity"
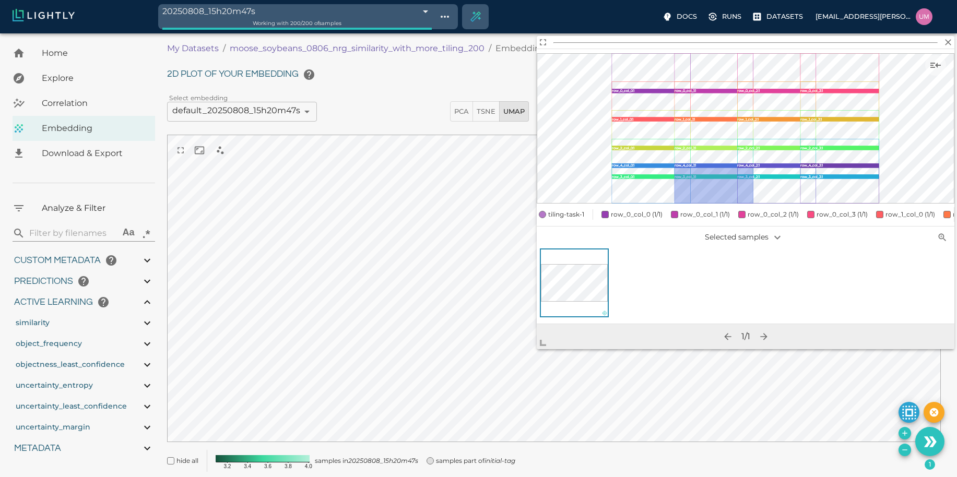
click at [707, 176] on rect at bounding box center [713, 185] width 78 height 35
click at [945, 43] on icon "button" at bounding box center [948, 42] width 10 height 10
click at [628, 210] on span "row_0_col_0 (1/1)" at bounding box center [637, 214] width 52 height 8
click at [693, 210] on span "row_0_col_1 (1/1)" at bounding box center [707, 214] width 50 height 8
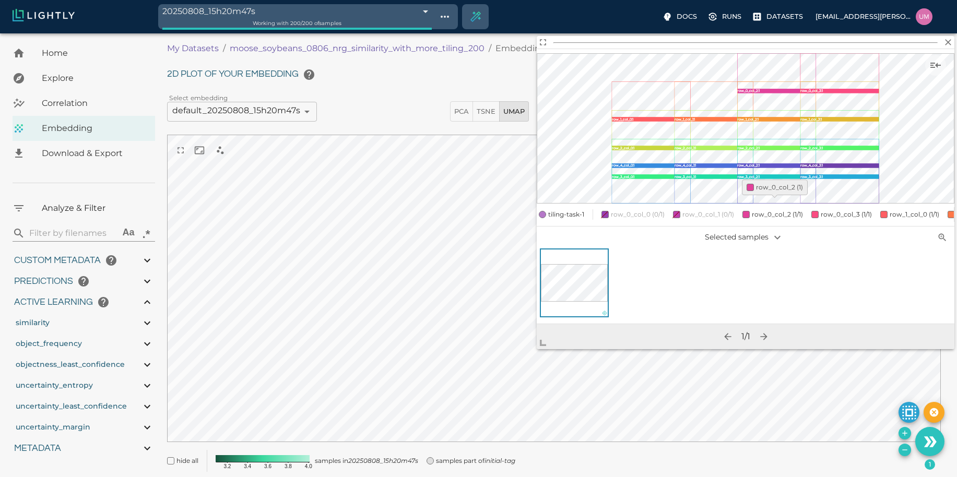
click at [773, 210] on span "row_0_col_2 (1/1)" at bounding box center [777, 214] width 51 height 8
click at [837, 212] on div "tiling-task-1 row_0_col_0 (0/1) row_0_col_1 (0/1) row_0_col_2 (0/1) row_0_col_3…" at bounding box center [746, 214] width 418 height 15
click at [848, 210] on span "row_0_col_3 (1/1)" at bounding box center [848, 214] width 51 height 8
click at [895, 210] on span "row_1_col_0 (1/1)" at bounding box center [919, 214] width 50 height 8
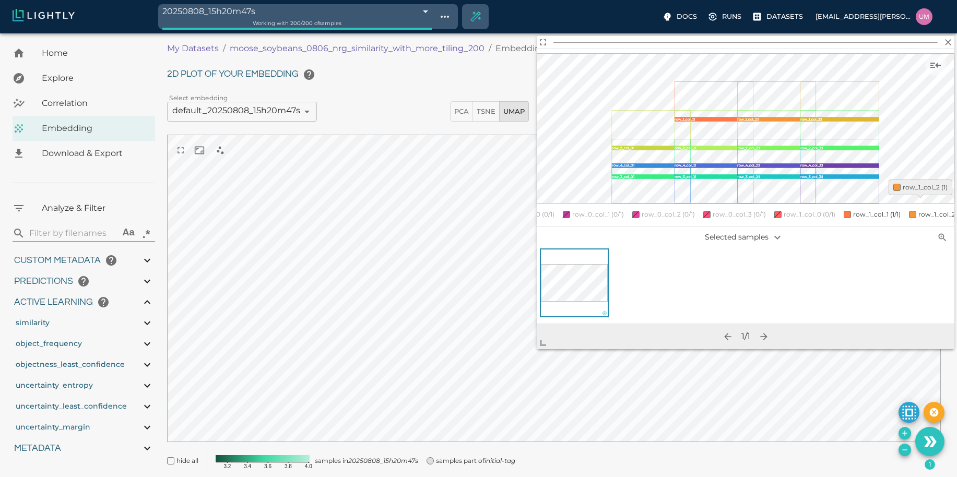
scroll to position [0, 128]
click at [845, 210] on span "row_1_col_1 (1/1)" at bounding box center [859, 214] width 48 height 8
click at [910, 210] on span "row_1_col_2 (1/1)" at bounding box center [926, 214] width 49 height 8
click at [882, 210] on span "row_2_col_0 (1/1)" at bounding box center [884, 214] width 51 height 8
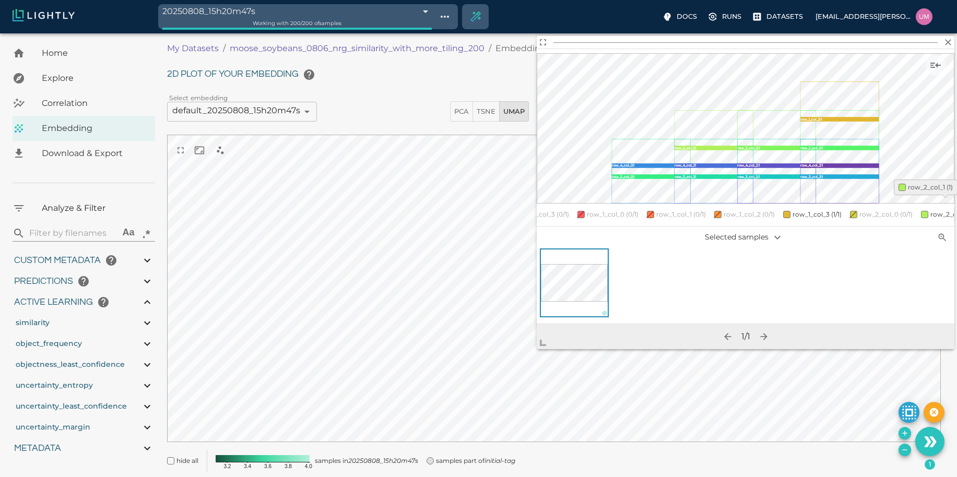
click at [933, 210] on span "row_2_col_1 (1/1)" at bounding box center [954, 214] width 49 height 8
click at [828, 202] on div "row_2_col_2 (1)" at bounding box center [809, 191] width 65 height 23
click at [887, 210] on span "row_2_col_3 (1/1)" at bounding box center [890, 214] width 51 height 8
click at [942, 210] on span "row_3_col_0 (1/1)" at bounding box center [960, 214] width 51 height 8
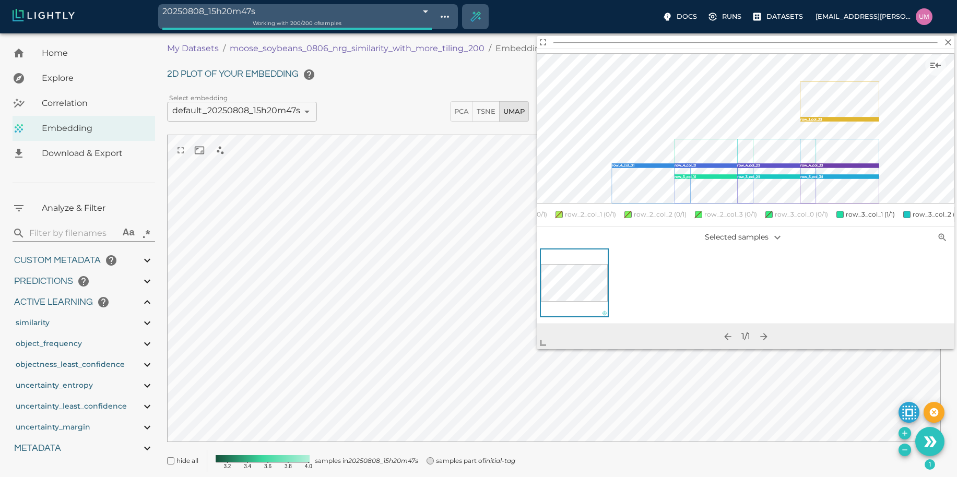
scroll to position [0, 680]
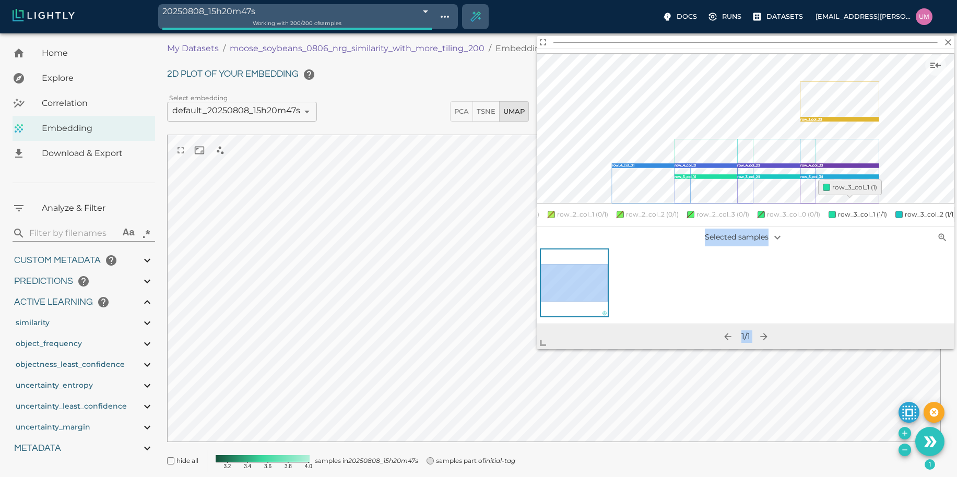
click at [857, 205] on body "20250808_15h20m47s 6896783fbe0ace45dc6bcdc5 Working with 200 / 200 of samples D…" at bounding box center [478, 269] width 957 height 482
click at [857, 210] on span "row_3_col_1 (1/1)" at bounding box center [862, 214] width 49 height 8
click at [907, 210] on span "row_3_col_2 (1/1)" at bounding box center [932, 214] width 51 height 8
click at [818, 210] on span "row_3_col_3 (1/1)" at bounding box center [835, 214] width 51 height 8
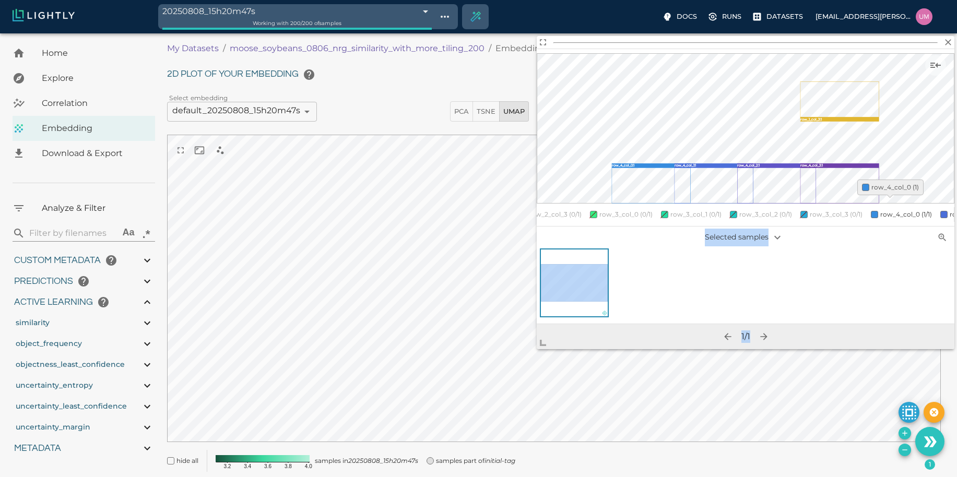
click at [880, 210] on span "row_4_col_0 (1/1)" at bounding box center [906, 214] width 52 height 8
click at [870, 210] on span "row_4_col_1 (1/1)" at bounding box center [863, 214] width 50 height 8
click at [908, 210] on span "row_4_col_2 (1/1)" at bounding box center [933, 214] width 51 height 8
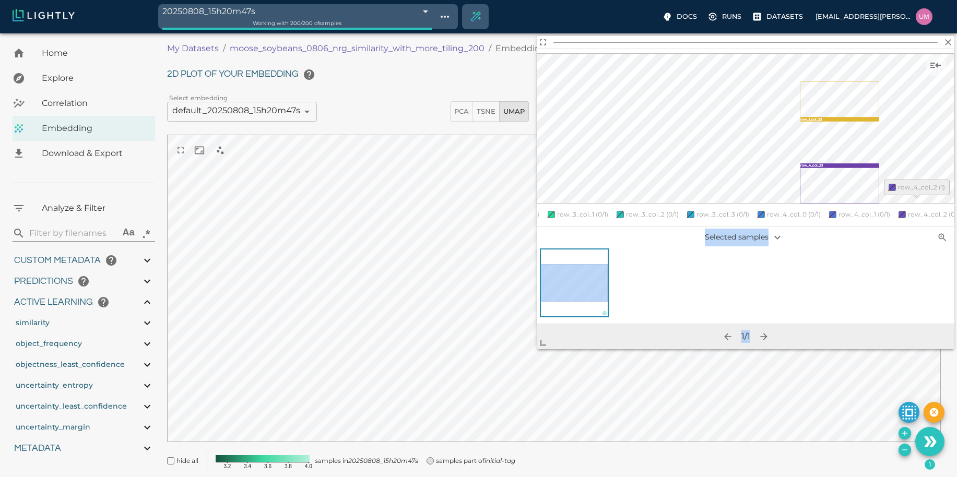
scroll to position [0, 1019]
click at [920, 210] on span "row_4_col_3 (1/1)" at bounding box center [945, 214] width 51 height 8
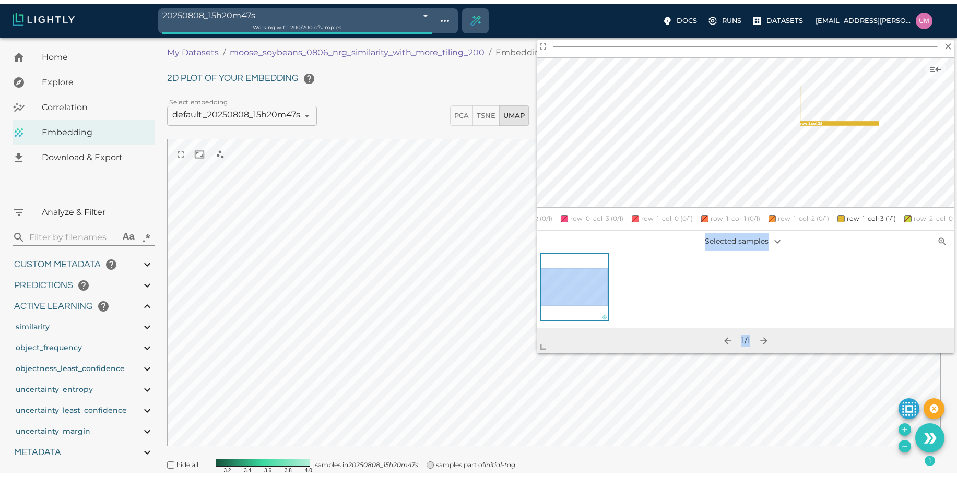
scroll to position [0, 251]
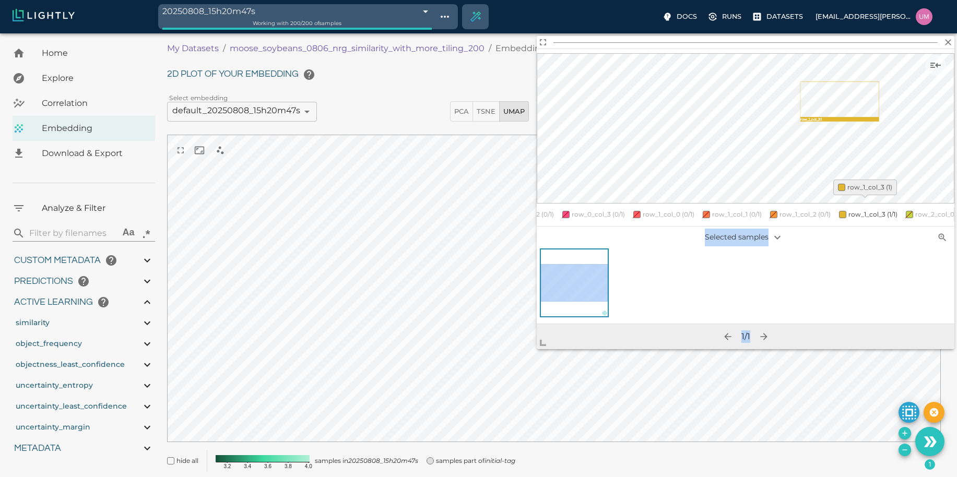
click at [848, 210] on span "row_1_col_3 (1/1)" at bounding box center [872, 214] width 49 height 8
click at [880, 266] on div at bounding box center [746, 285] width 418 height 75
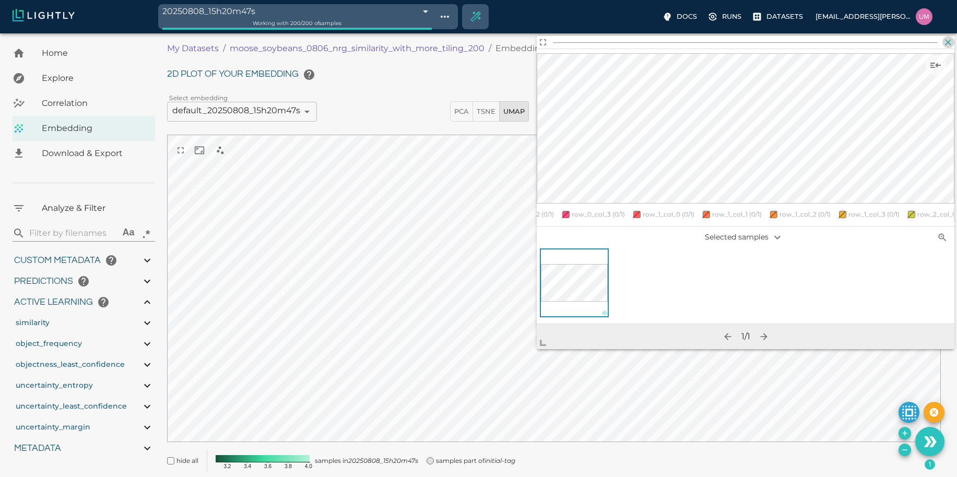
click at [953, 42] on icon "button" at bounding box center [948, 42] width 10 height 10
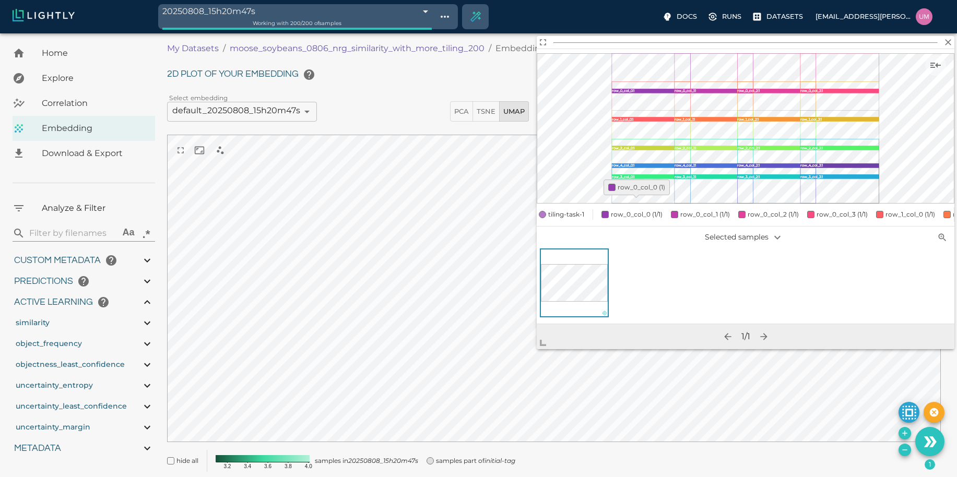
click at [622, 210] on span "row_0_col_0 (1/1)" at bounding box center [637, 214] width 52 height 8
drag, startPoint x: 713, startPoint y: 200, endPoint x: 701, endPoint y: 207, distance: 13.3
click at [701, 207] on div "tiling-task-1 row_0_col_0 (0/1) row_0_col_1 (1/1) row_0_col_2 (1/1) row_0_col_3…" at bounding box center [746, 214] width 418 height 15
click at [701, 210] on span "row_0_col_1 (1/1)" at bounding box center [707, 214] width 50 height 8
click at [771, 210] on span "row_0_col_2 (1/1)" at bounding box center [777, 214] width 51 height 8
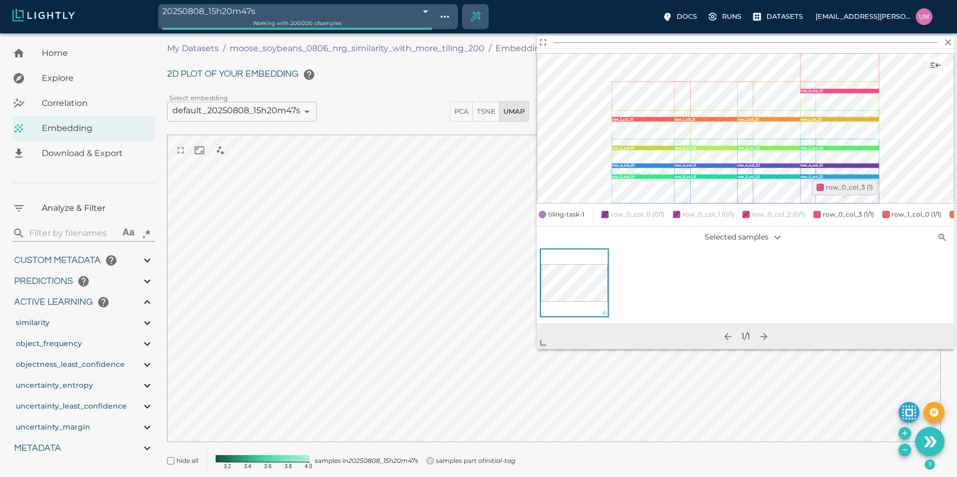
click at [837, 210] on span "row_0_col_3 (1/1)" at bounding box center [848, 214] width 51 height 8
click at [905, 210] on span "row_1_col_0 (1/1)" at bounding box center [919, 214] width 50 height 8
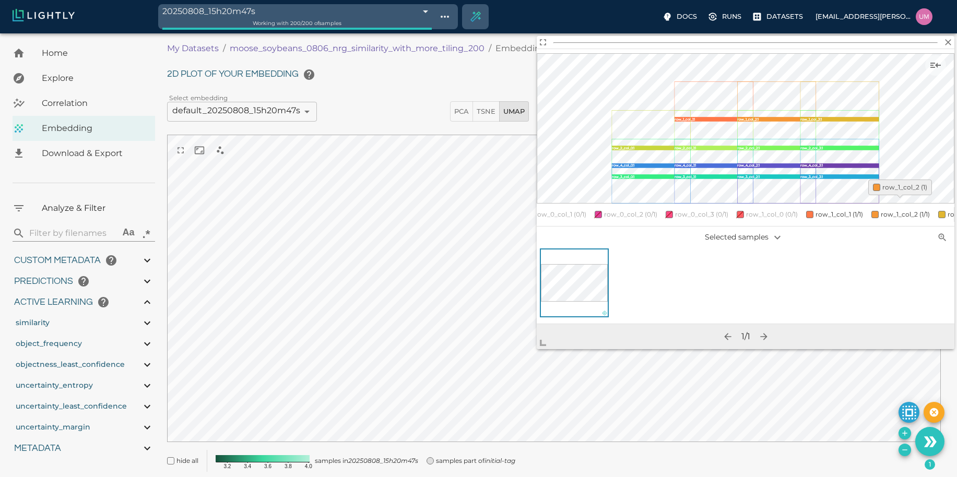
scroll to position [0, 149]
click at [816, 209] on span "row_1_col_1 (1/1)" at bounding box center [838, 214] width 48 height 10
click at [888, 211] on span "row_1_col_2 (1/1)" at bounding box center [905, 214] width 49 height 10
click at [882, 210] on span "row_1_col_3 (1/1)" at bounding box center [899, 214] width 49 height 8
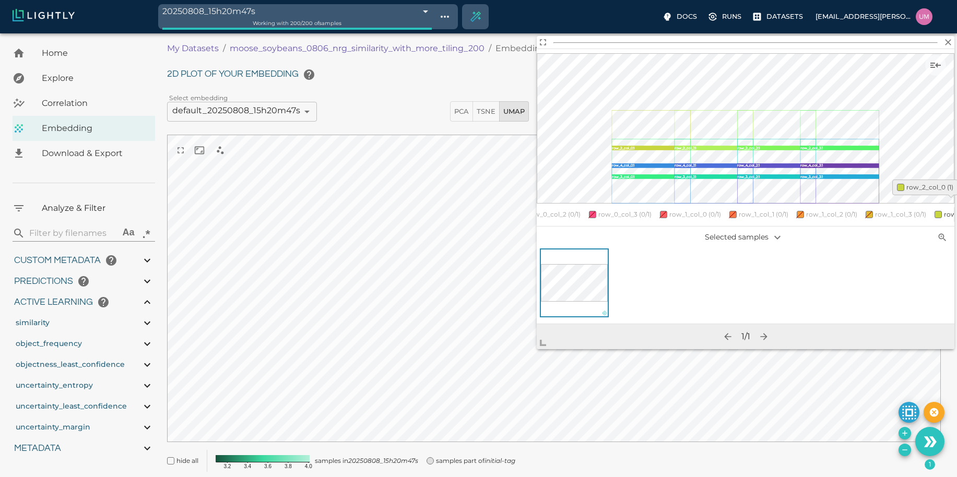
click at [951, 210] on span "row_2_col_0 (1/1)" at bounding box center [969, 214] width 51 height 8
drag, startPoint x: 686, startPoint y: 212, endPoint x: 699, endPoint y: 207, distance: 13.9
click at [699, 207] on div "tiling-task-1 row_0_col_0 (0/1) row_0_col_1 (0/1) row_0_col_2 (0/1) row_0_col_3…" at bounding box center [746, 214] width 418 height 15
click at [699, 210] on span "row_2_col_1 (1/1)" at bounding box center [700, 214] width 49 height 8
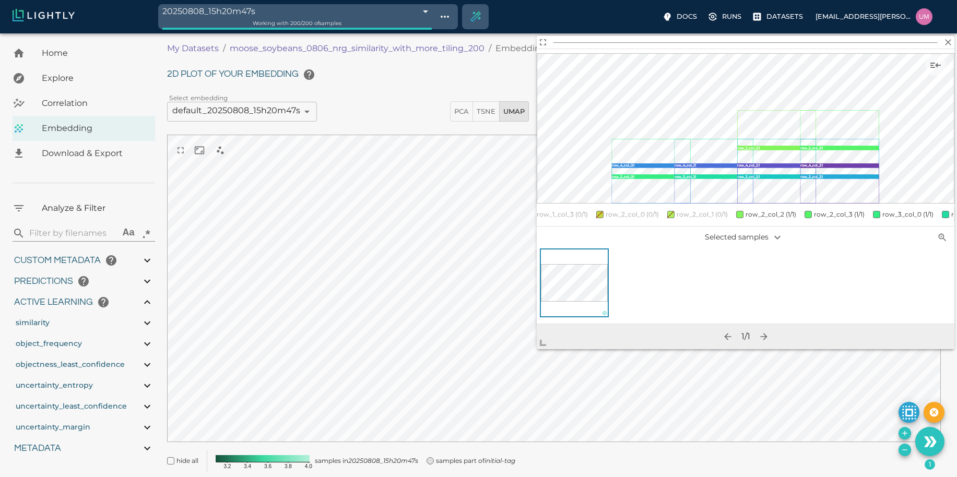
click at [752, 211] on span "row_2_col_2 (1/1)" at bounding box center [770, 214] width 51 height 10
click at [822, 210] on span "row_2_col_3 (1/1)" at bounding box center [841, 214] width 51 height 8
click at [887, 210] on span "row_3_col_0 (1/1)" at bounding box center [911, 214] width 51 height 8
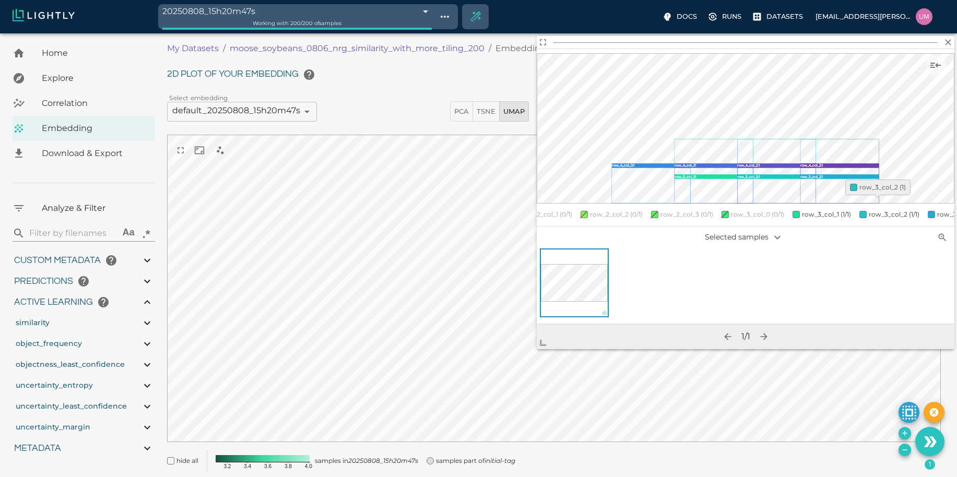
scroll to position [0, 721]
click at [818, 210] on span "row_3_col_1 (1/1)" at bounding box center [823, 214] width 49 height 8
click at [874, 210] on span "row_3_col_2 (1/1)" at bounding box center [893, 214] width 51 height 8
click at [881, 210] on span "row_4_col_0 (1/1)" at bounding box center [907, 214] width 52 height 8
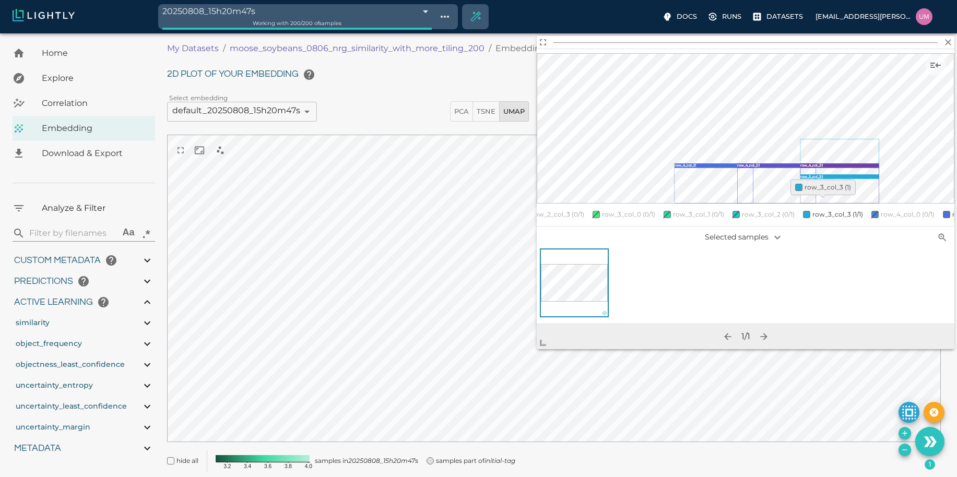
drag, startPoint x: 821, startPoint y: 203, endPoint x: 827, endPoint y: 207, distance: 7.5
click at [827, 207] on body "20250808_15h20m47s 6896783fbe0ace45dc6bcdc5 Working with 200 / 200 of samples D…" at bounding box center [478, 269] width 957 height 482
click at [827, 210] on span "row_3_col_3 (1/1)" at bounding box center [837, 214] width 51 height 8
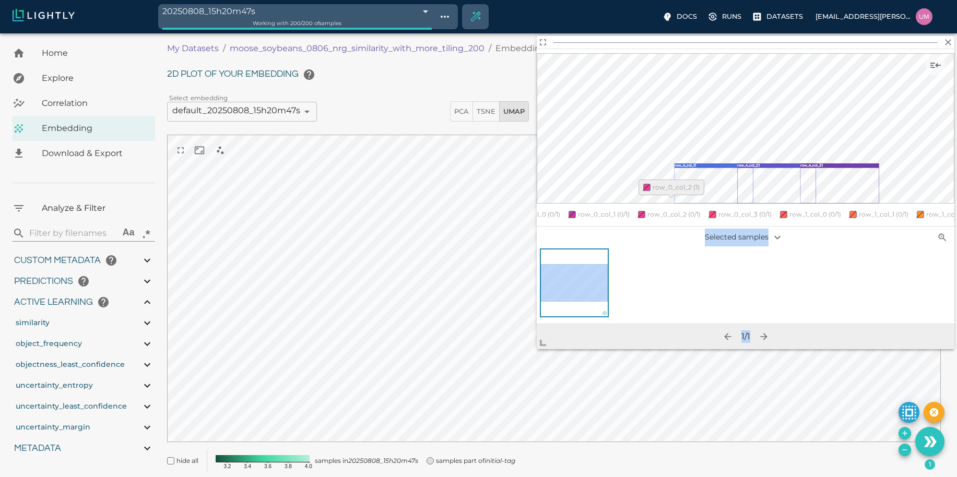
scroll to position [0, 0]
click at [563, 209] on span "tiling-task-1" at bounding box center [566, 214] width 36 height 10
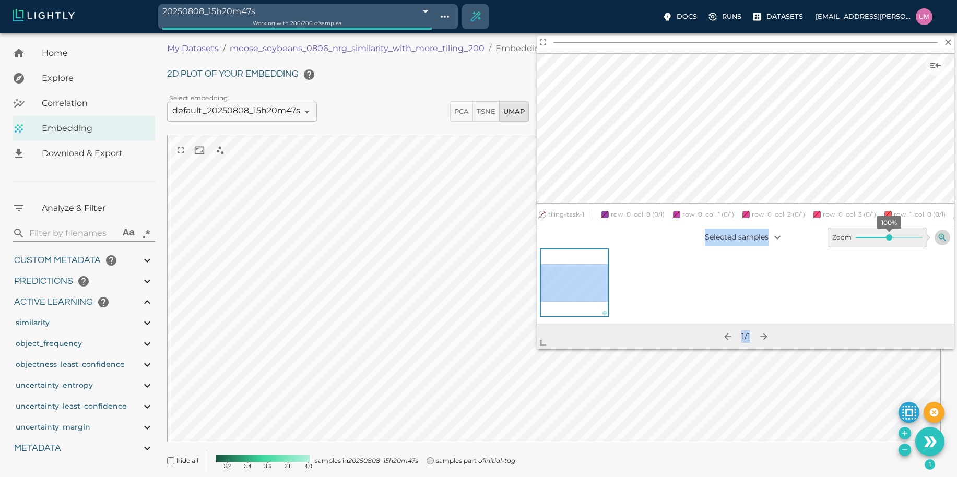
click at [939, 230] on button "button" at bounding box center [942, 238] width 16 height 16
type input "120"
click at [900, 234] on body "20250808_15h20m47s 6896783fbe0ace45dc6bcdc5 Working with 200 / 200 of samples D…" at bounding box center [478, 269] width 957 height 482
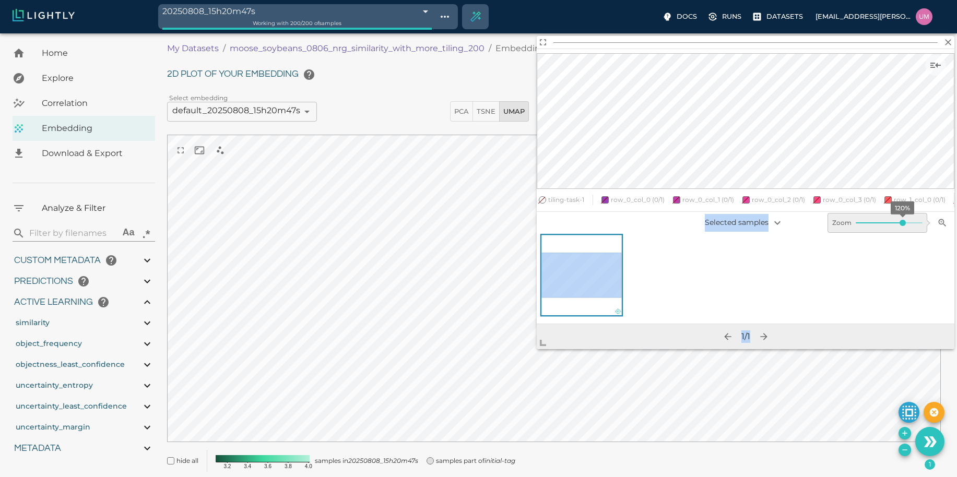
click at [900, 234] on div at bounding box center [746, 279] width 418 height 90
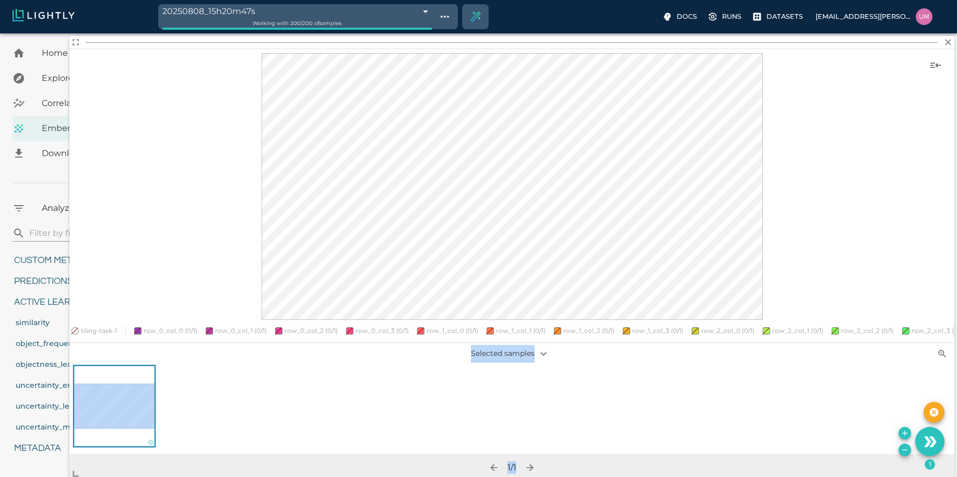
click at [75, 477] on span at bounding box center [79, 469] width 21 height 21
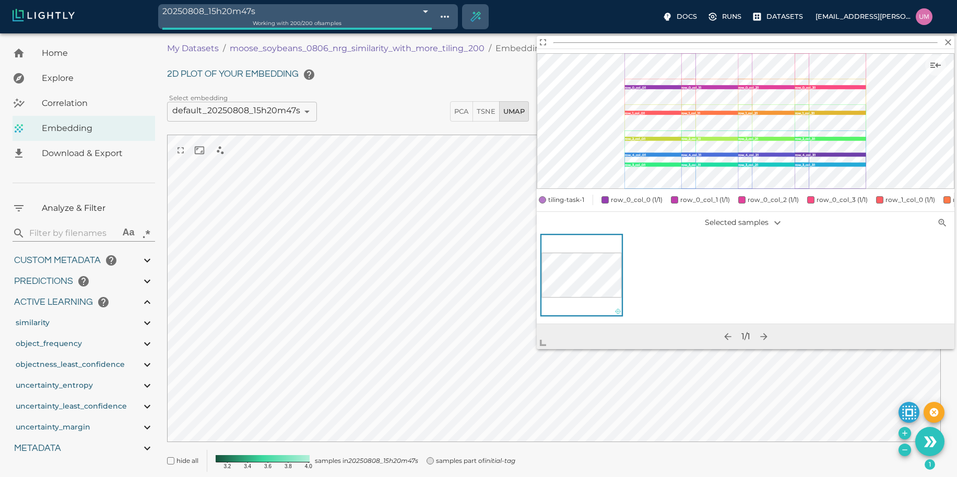
click at [556, 195] on span "tiling-task-1" at bounding box center [566, 200] width 36 height 10
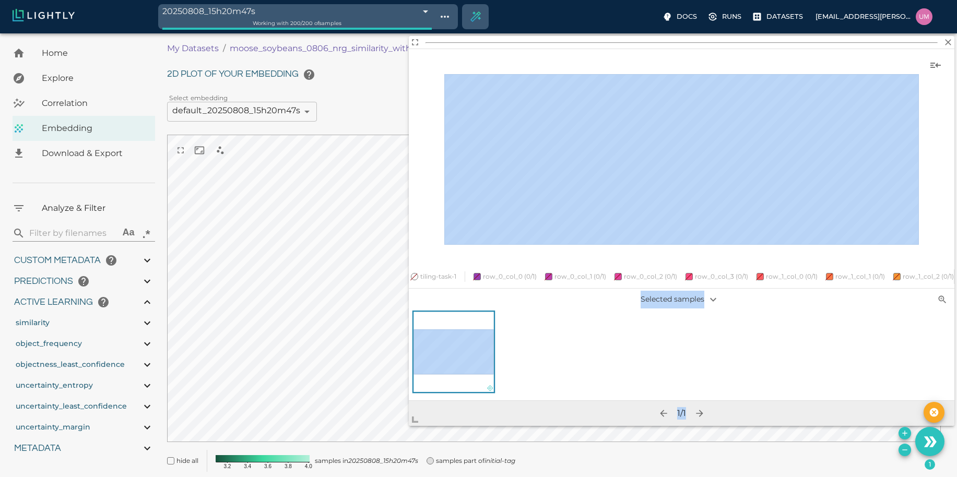
scroll to position [27, 0]
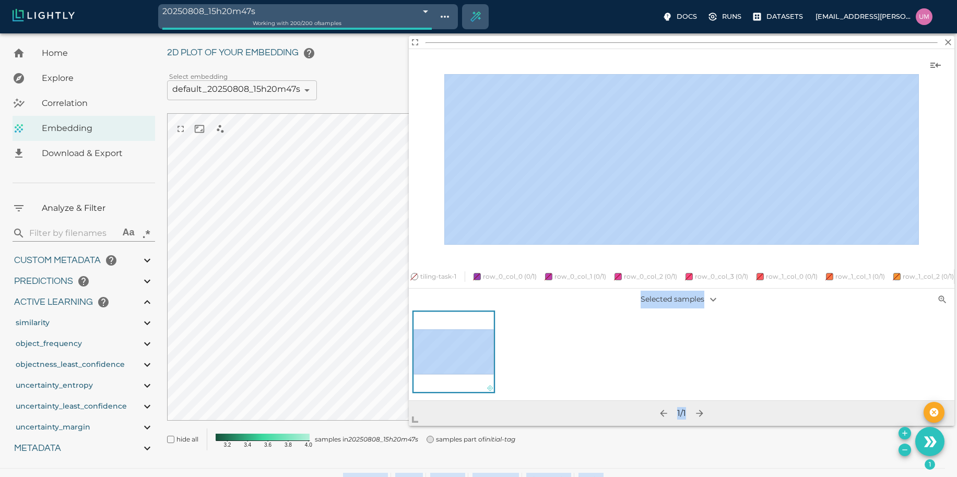
drag, startPoint x: 546, startPoint y: 346, endPoint x: 260, endPoint y: 462, distance: 308.3
click at [260, 462] on body "20250808_15h20m47s 6896783fbe0ace45dc6bcdc5 Working with 200 / 200 of samples D…" at bounding box center [478, 247] width 957 height 482
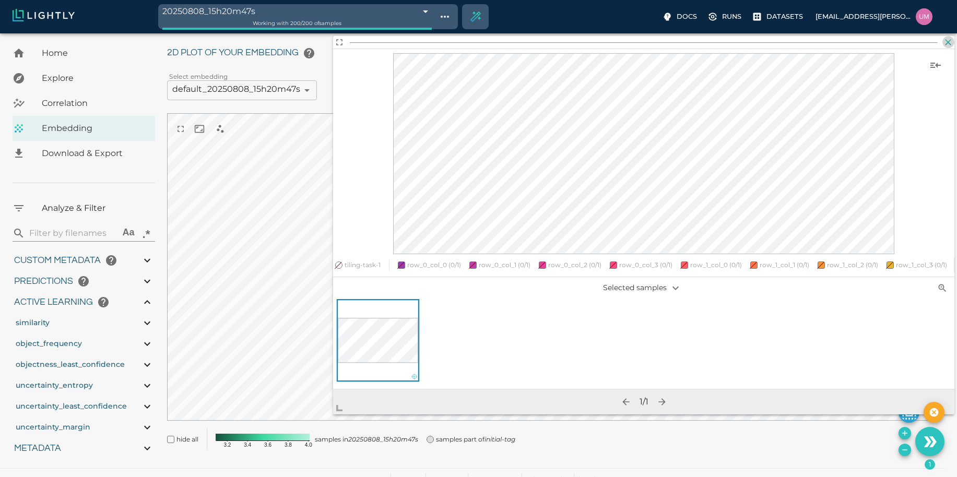
click at [947, 45] on icon "button" at bounding box center [948, 42] width 10 height 10
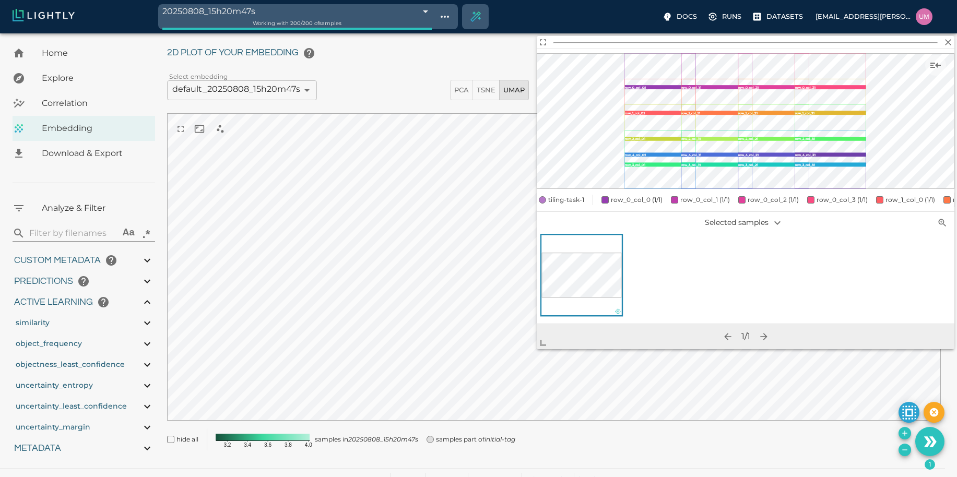
click at [576, 195] on span "tiling-task-1" at bounding box center [566, 200] width 36 height 10
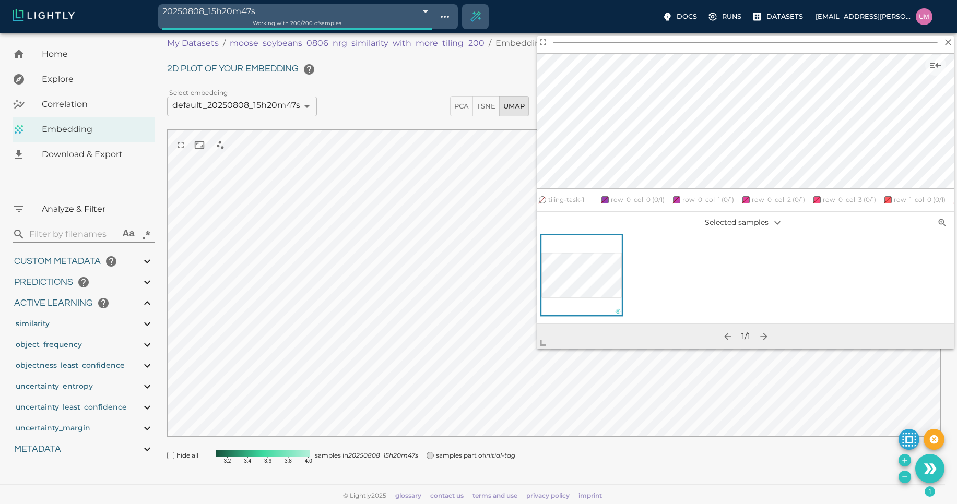
scroll to position [0, 0]
